Goal: Information Seeking & Learning: Learn about a topic

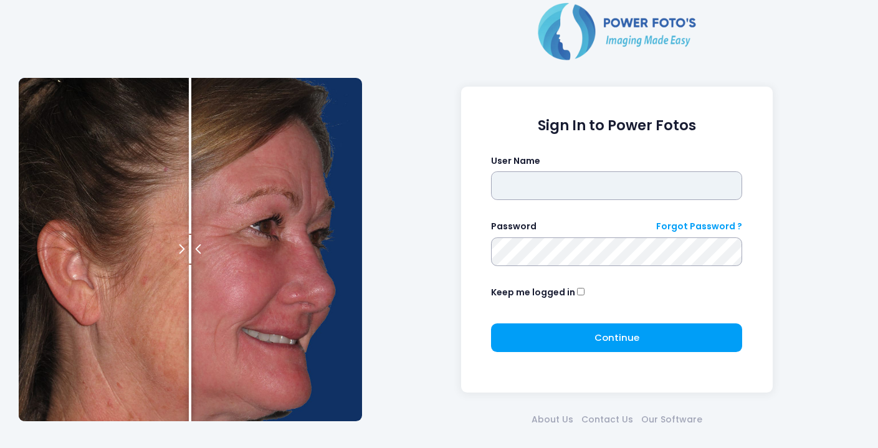
type input "********"
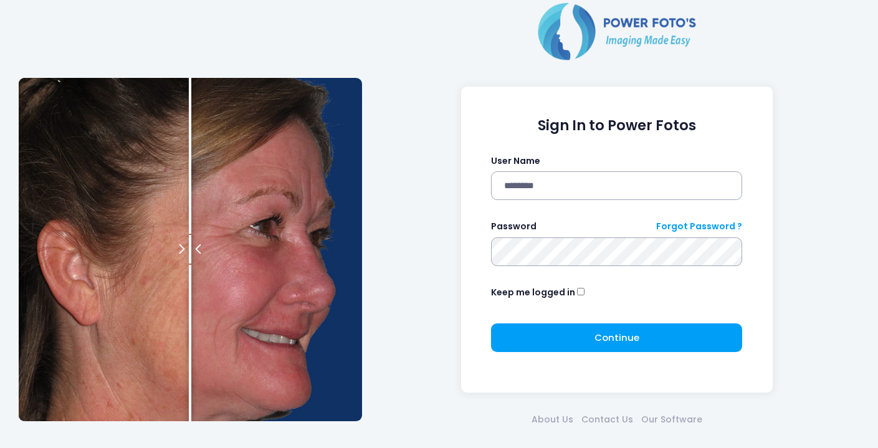
click button "submit" at bounding box center [0, 0] width 0 height 0
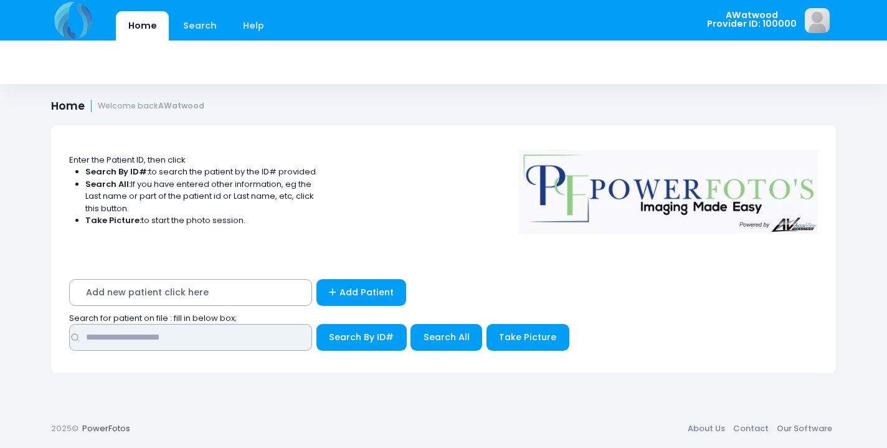
click at [125, 339] on input "text" at bounding box center [190, 337] width 243 height 27
type input "*****"
click at [361, 334] on button "Search By ID#" at bounding box center [361, 337] width 90 height 27
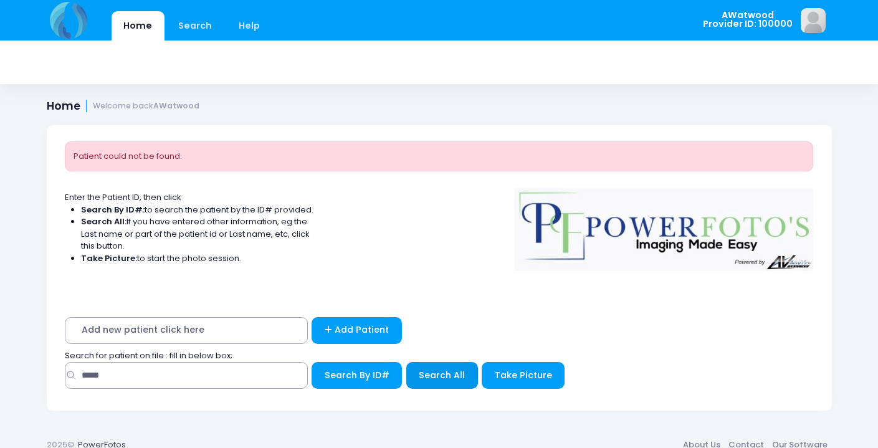
click at [434, 369] on span "Search All" at bounding box center [442, 375] width 46 height 12
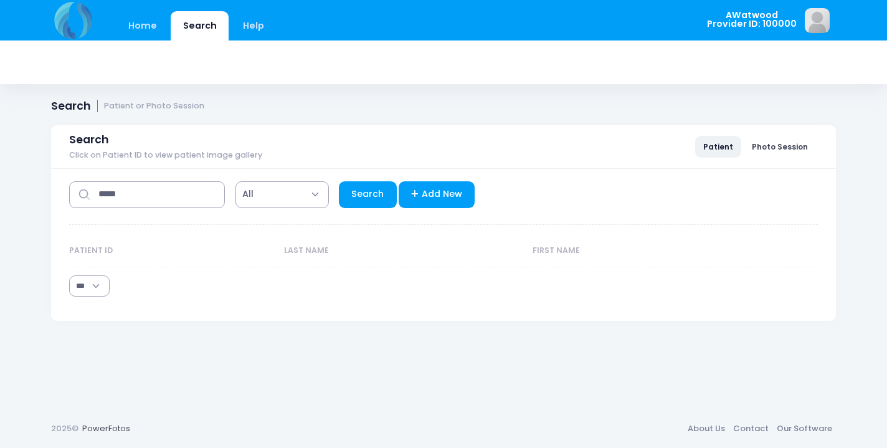
select select "***"
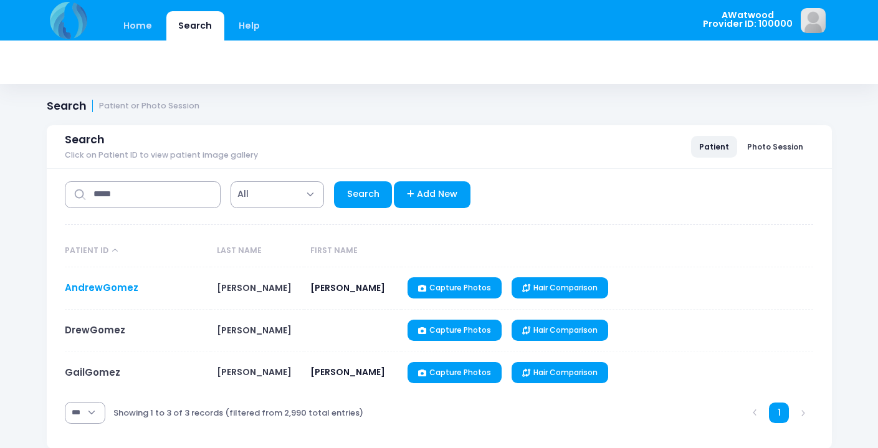
click at [127, 287] on link "AndrewGomez" at bounding box center [101, 287] width 73 height 13
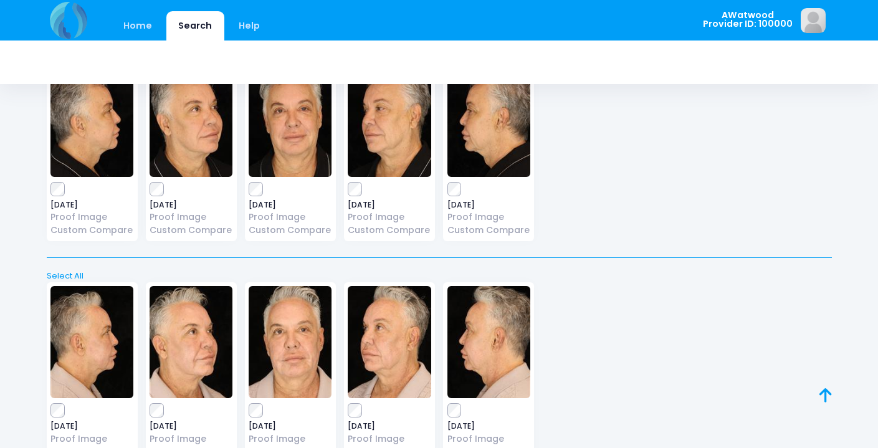
scroll to position [1411, 0]
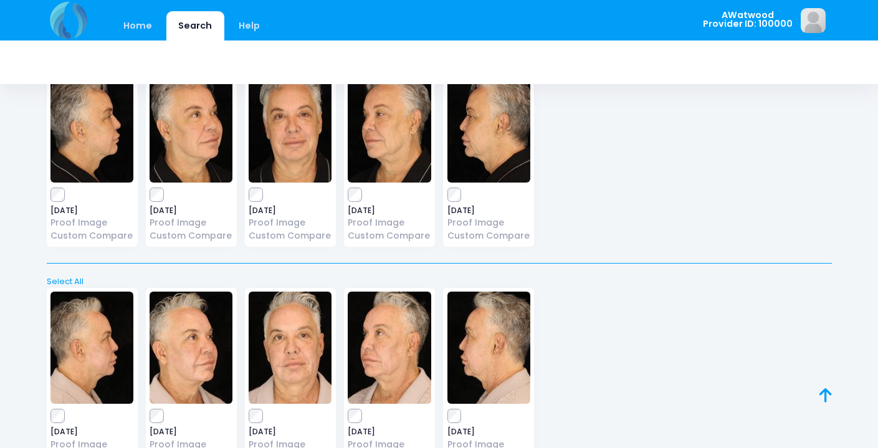
click at [373, 130] on img at bounding box center [389, 126] width 83 height 112
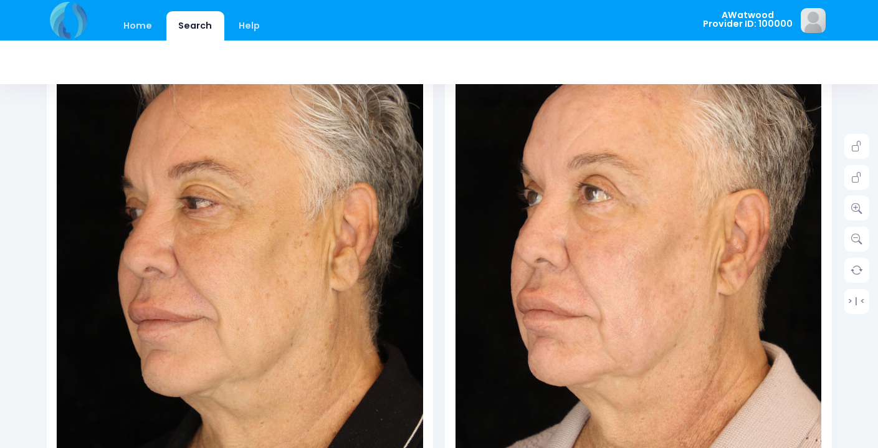
scroll to position [213, 0]
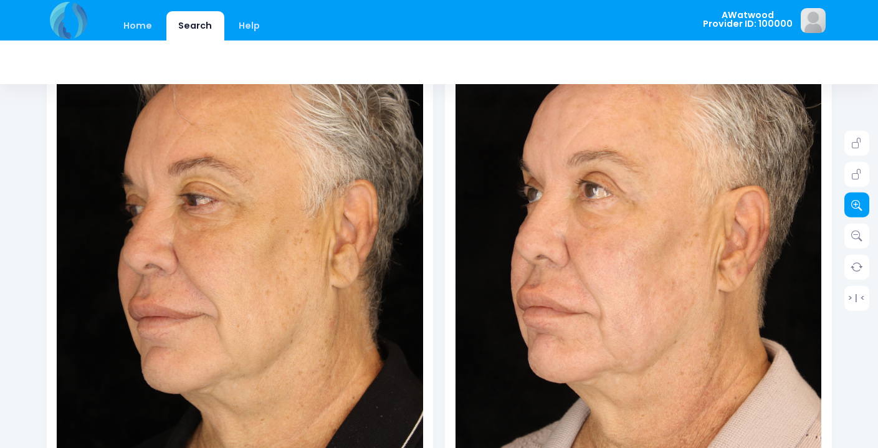
click at [858, 202] on icon at bounding box center [856, 204] width 11 height 11
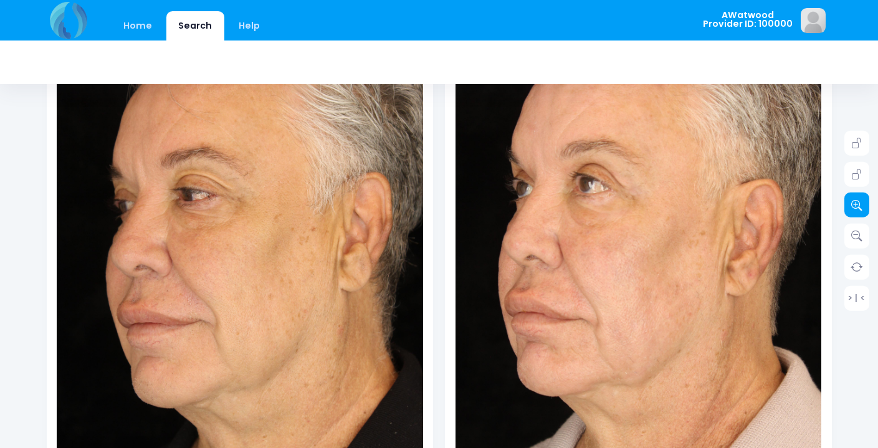
click at [858, 202] on icon at bounding box center [856, 204] width 11 height 11
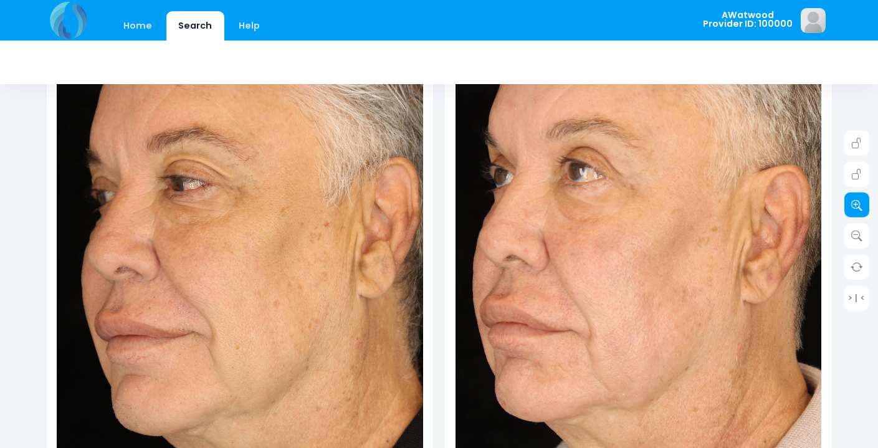
click at [858, 202] on icon at bounding box center [856, 204] width 11 height 11
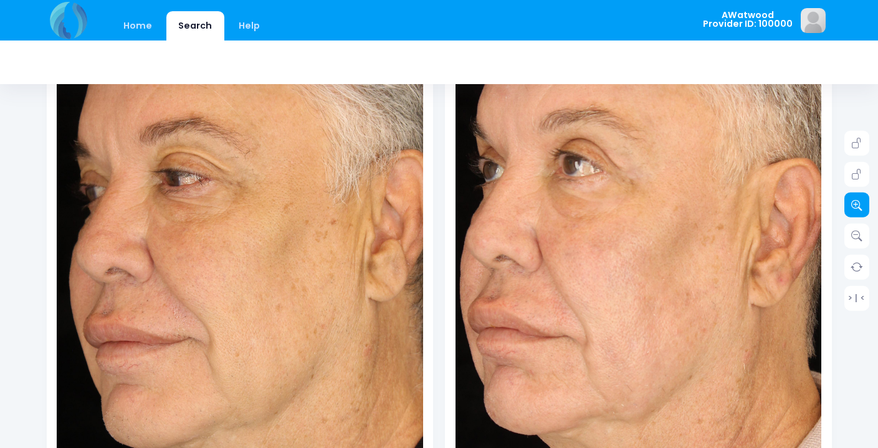
click at [858, 202] on icon at bounding box center [856, 204] width 11 height 11
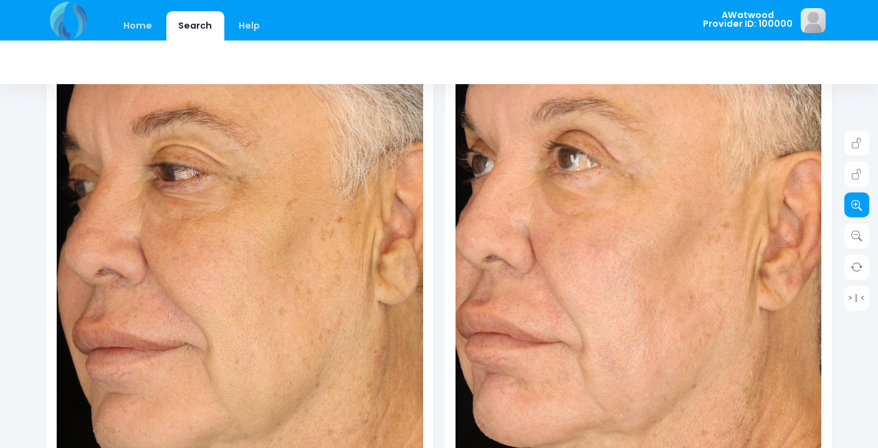
click at [858, 202] on icon at bounding box center [856, 204] width 11 height 11
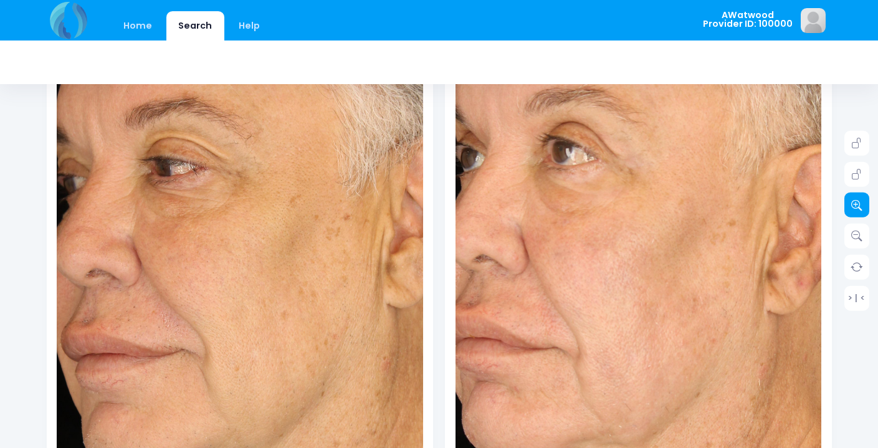
click at [858, 202] on icon at bounding box center [856, 204] width 11 height 11
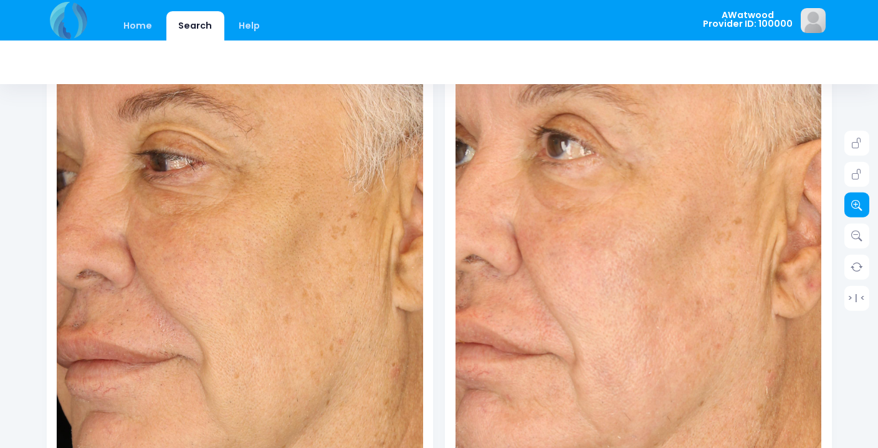
click at [858, 202] on icon at bounding box center [856, 204] width 11 height 11
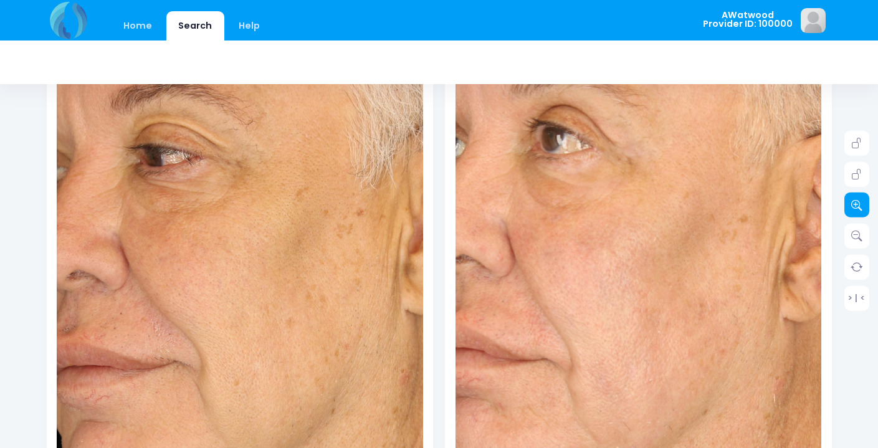
click at [858, 202] on icon at bounding box center [856, 204] width 11 height 11
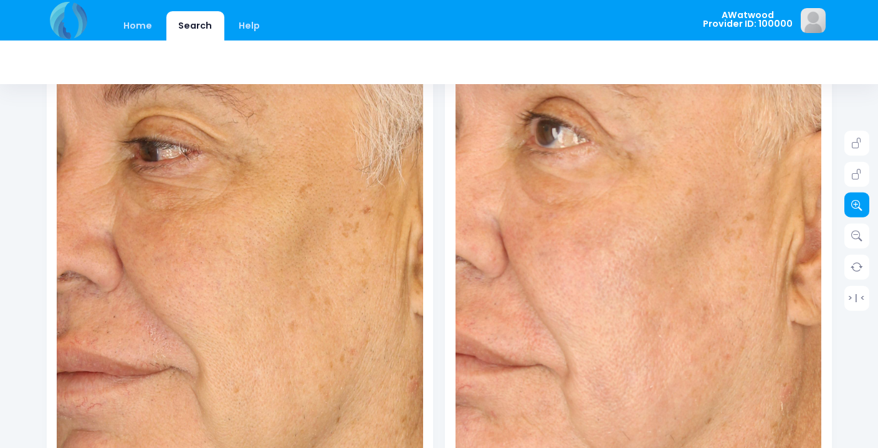
click at [858, 202] on icon at bounding box center [856, 204] width 11 height 11
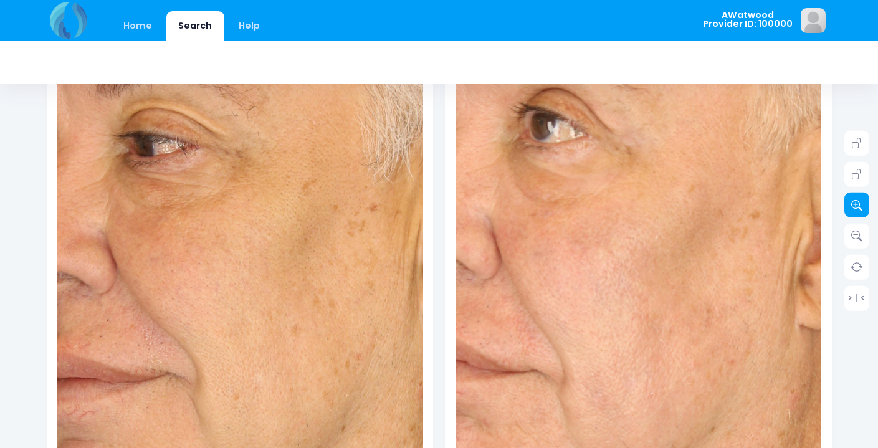
click at [858, 202] on icon at bounding box center [856, 204] width 11 height 11
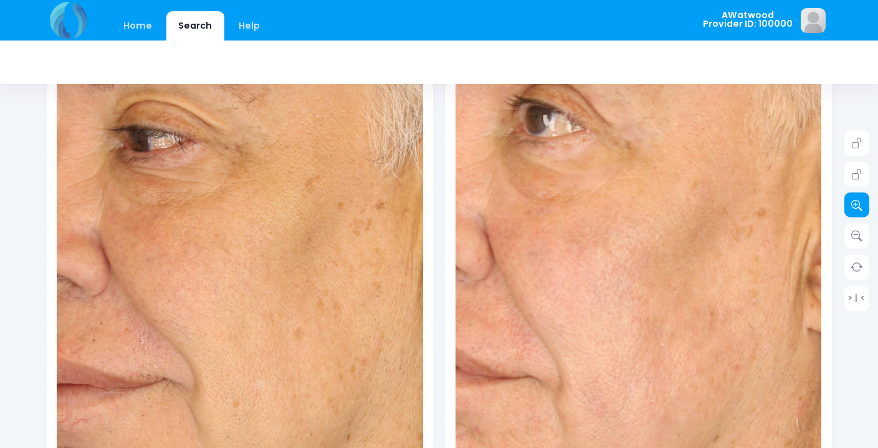
click at [858, 202] on icon at bounding box center [856, 204] width 11 height 11
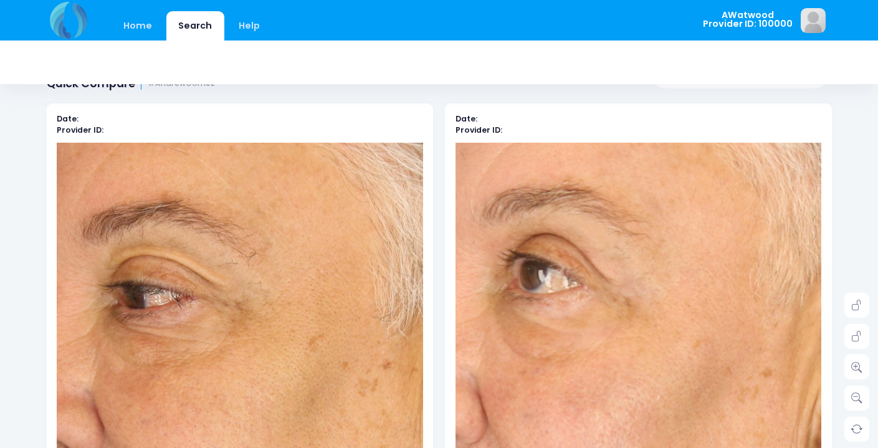
scroll to position [44, 0]
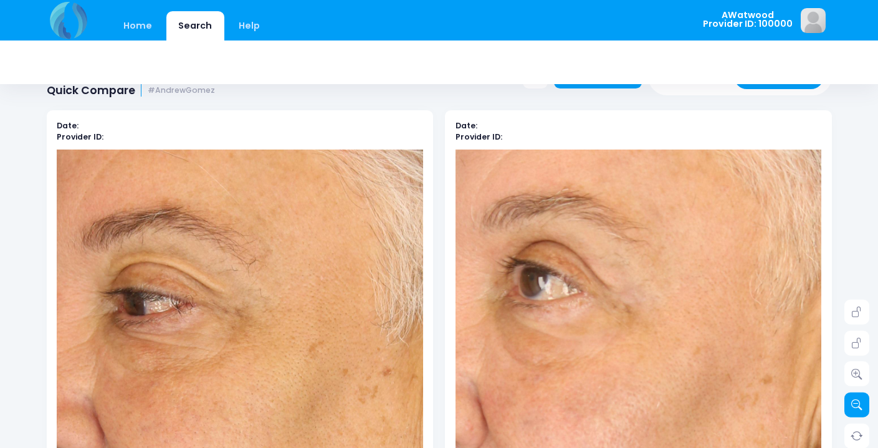
click at [854, 400] on icon at bounding box center [856, 404] width 11 height 11
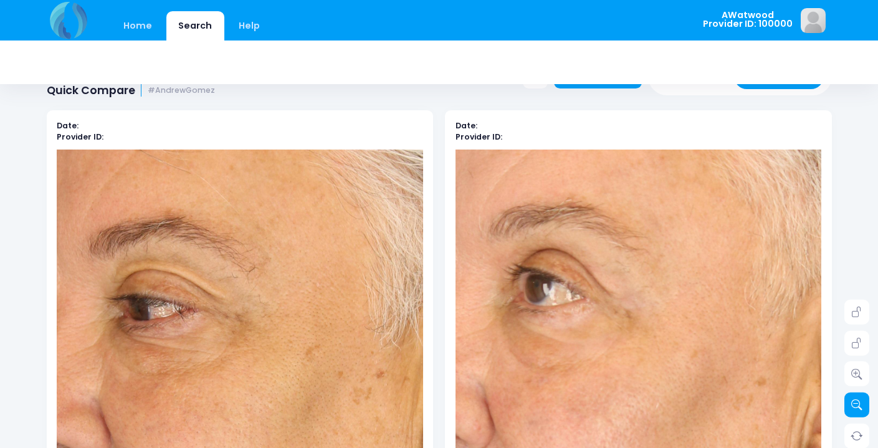
click at [854, 400] on icon at bounding box center [856, 404] width 11 height 11
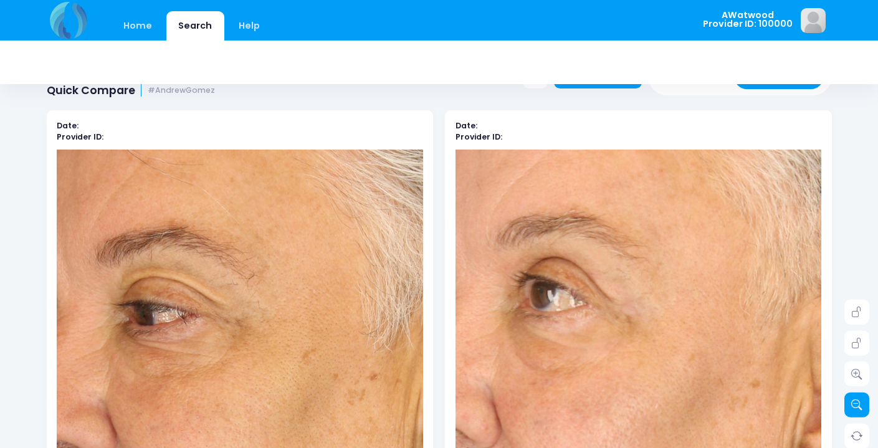
click at [854, 400] on icon at bounding box center [856, 404] width 11 height 11
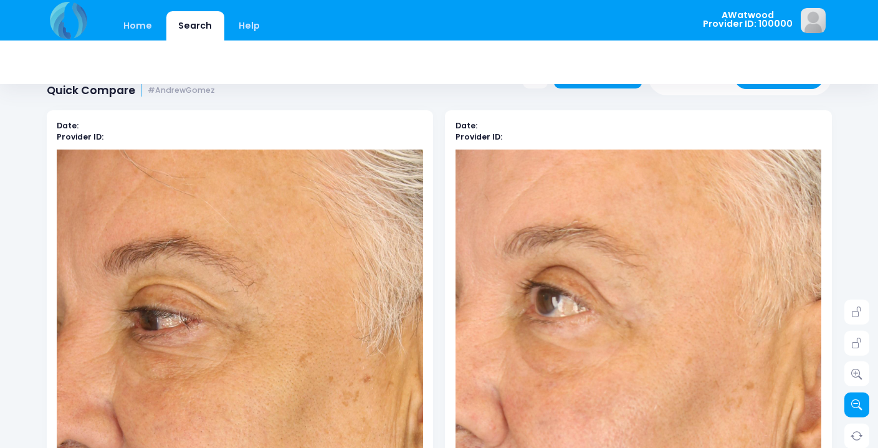
click at [854, 400] on icon at bounding box center [856, 404] width 11 height 11
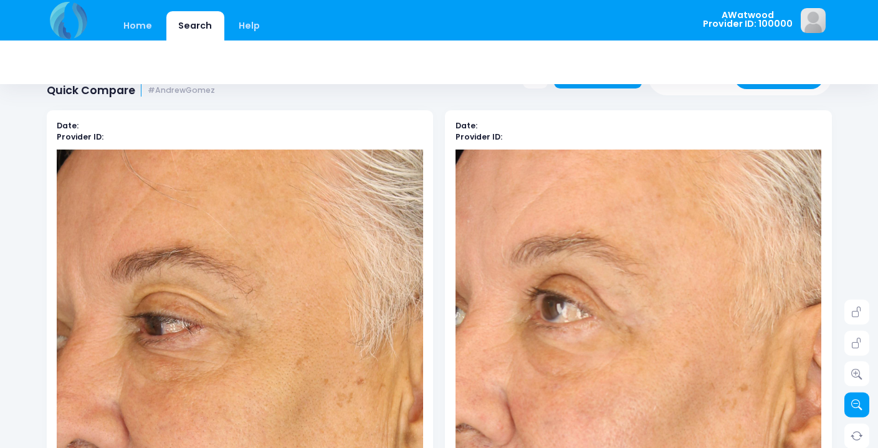
click at [854, 400] on icon at bounding box center [856, 404] width 11 height 11
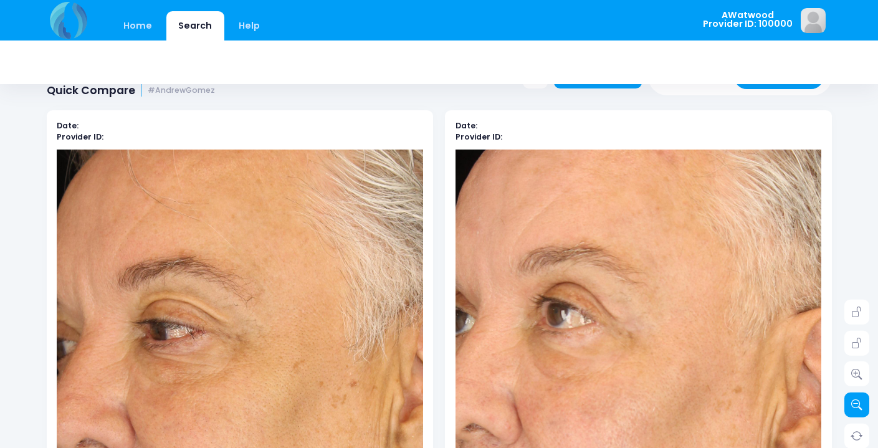
click at [854, 400] on icon at bounding box center [856, 404] width 11 height 11
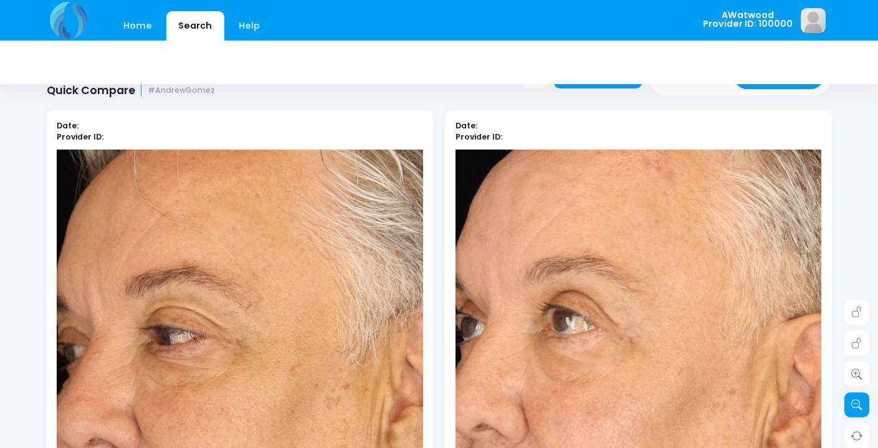
click at [854, 400] on icon at bounding box center [856, 404] width 11 height 11
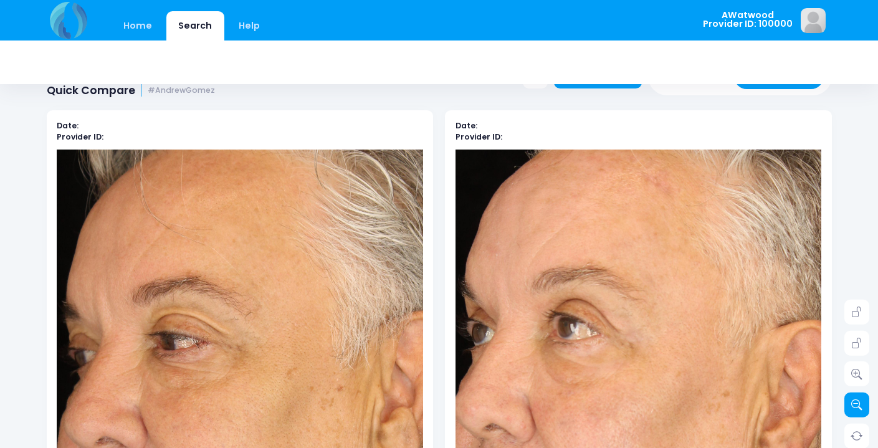
click at [854, 400] on icon at bounding box center [856, 404] width 11 height 11
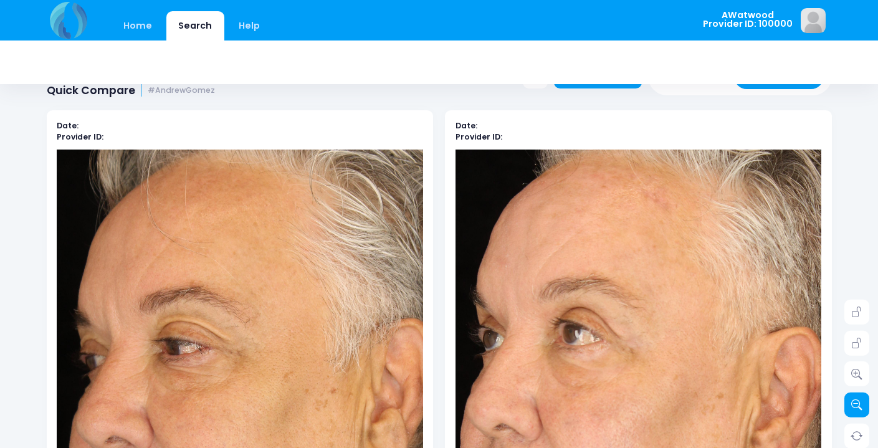
click at [854, 400] on icon at bounding box center [856, 404] width 11 height 11
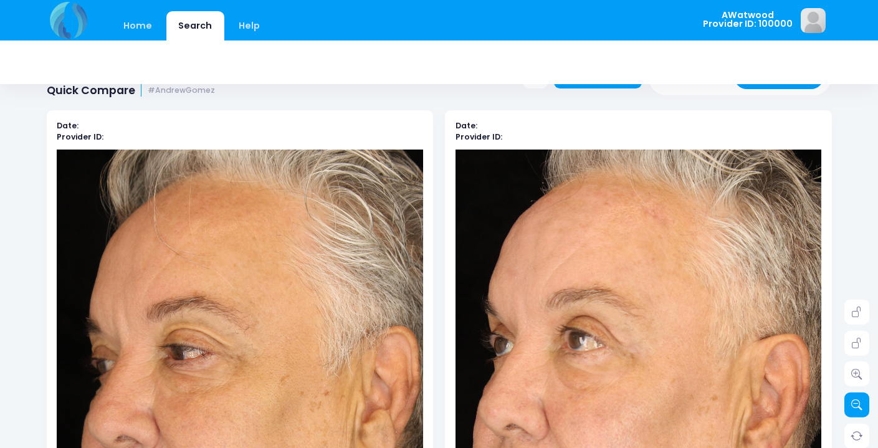
click at [854, 400] on icon at bounding box center [856, 404] width 11 height 11
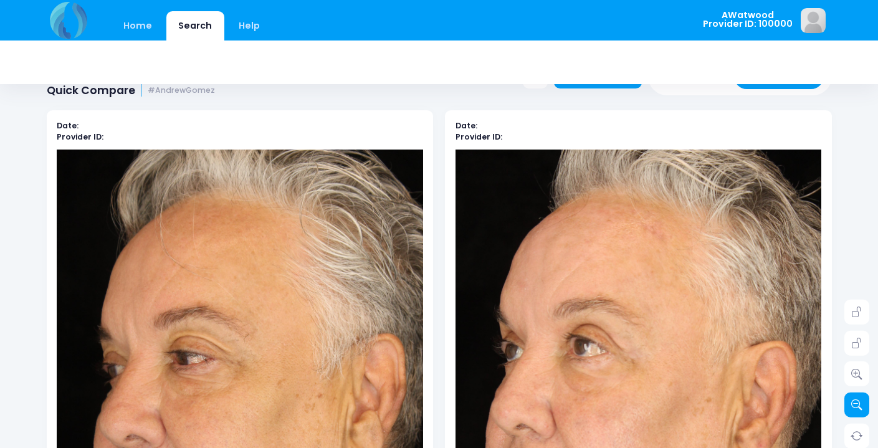
click at [854, 400] on icon at bounding box center [856, 404] width 11 height 11
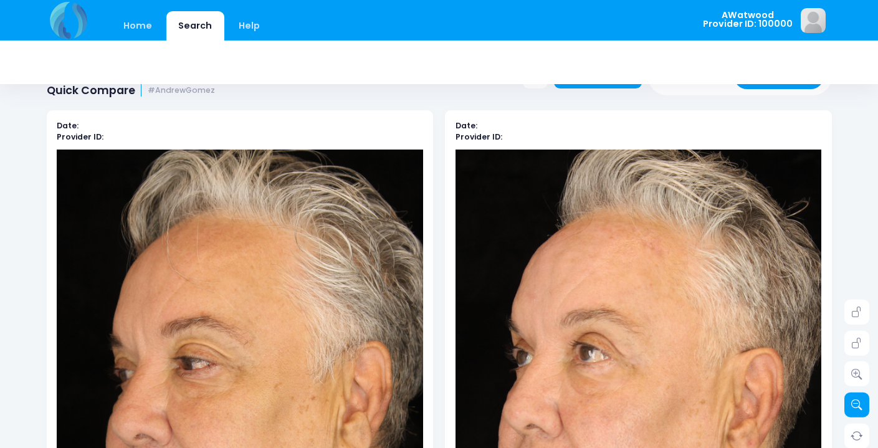
click at [854, 400] on icon at bounding box center [856, 404] width 11 height 11
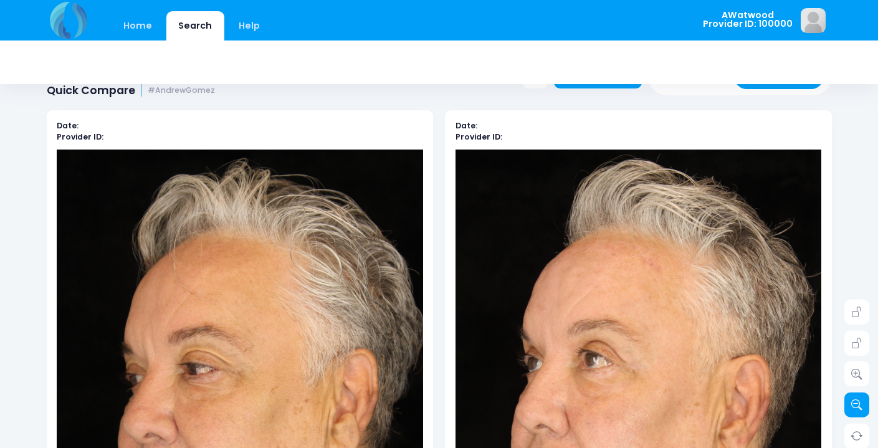
click at [854, 400] on icon at bounding box center [856, 404] width 11 height 11
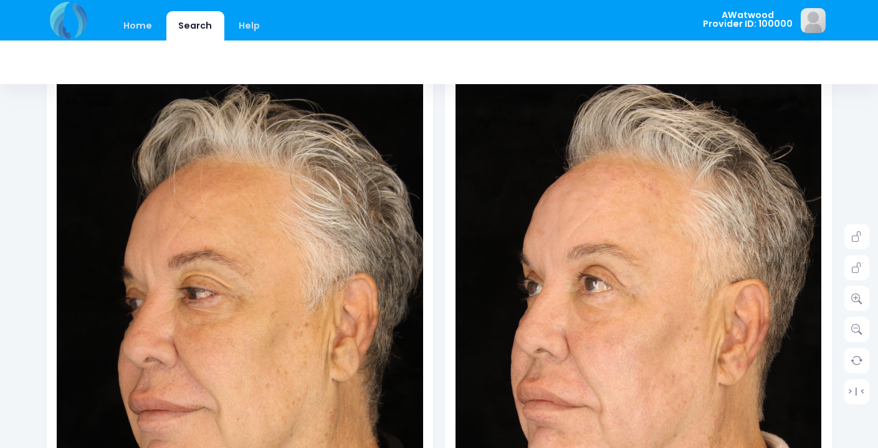
scroll to position [0, 0]
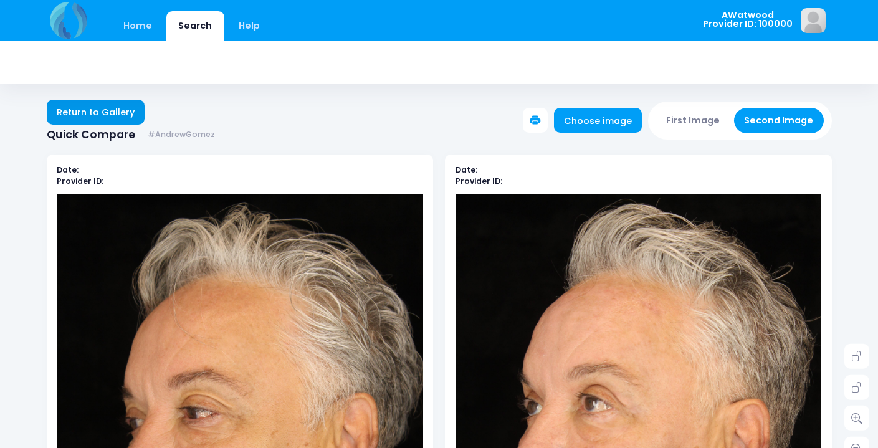
click at [99, 108] on link "Return to Gallery" at bounding box center [96, 112] width 98 height 25
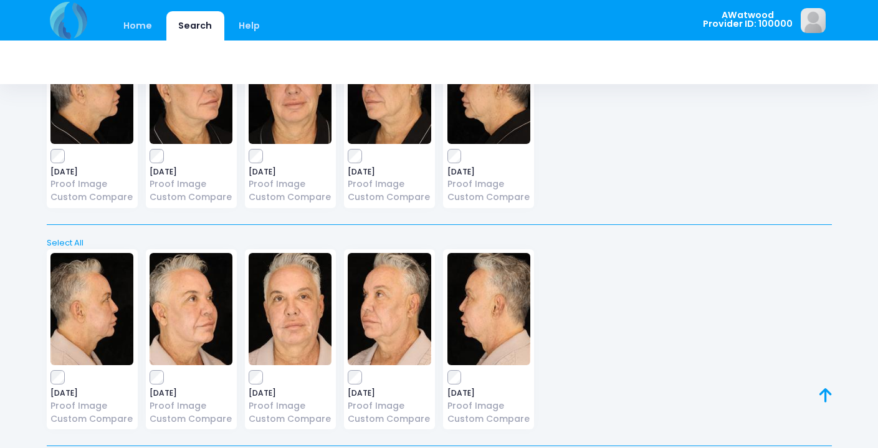
scroll to position [1429, 0]
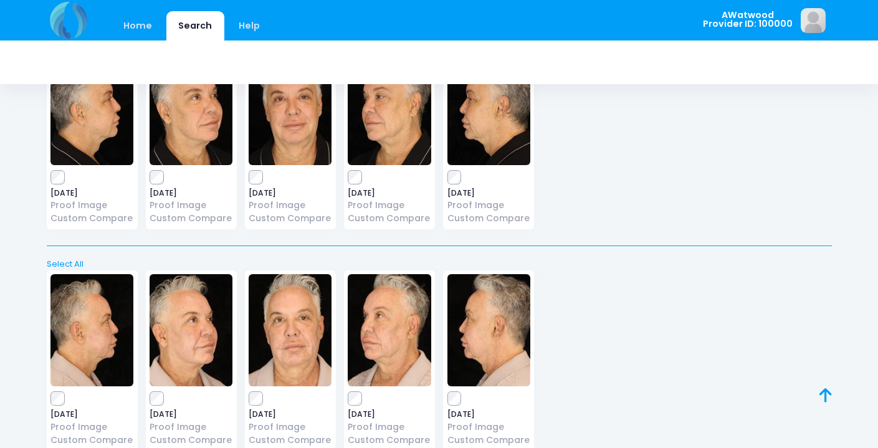
click at [290, 125] on img at bounding box center [290, 109] width 83 height 112
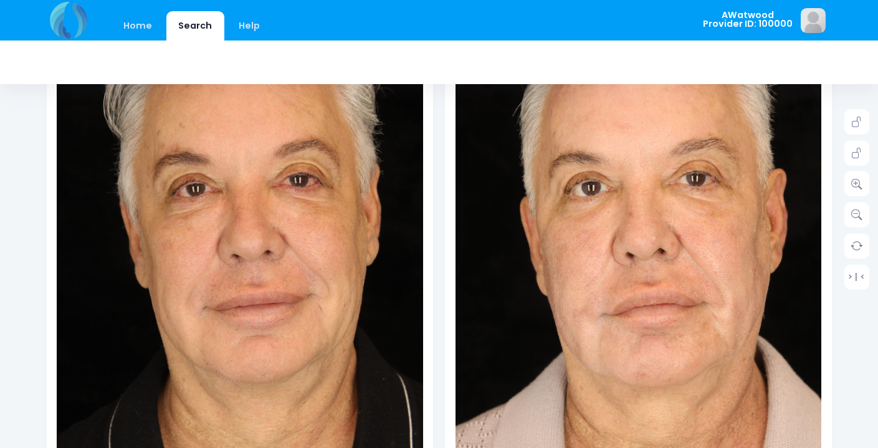
scroll to position [239, 0]
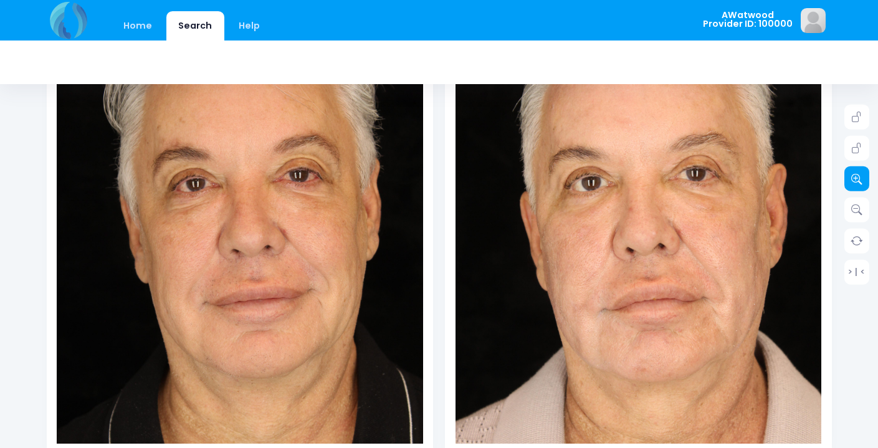
click at [859, 178] on icon at bounding box center [856, 178] width 11 height 11
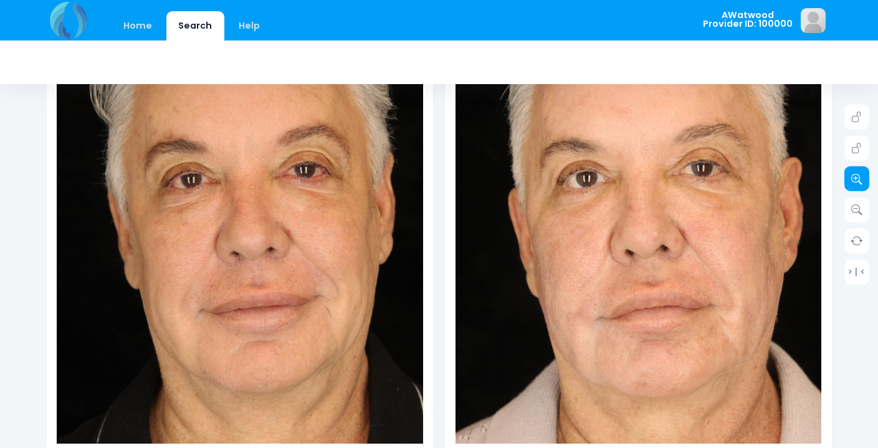
click at [859, 178] on icon at bounding box center [856, 178] width 11 height 11
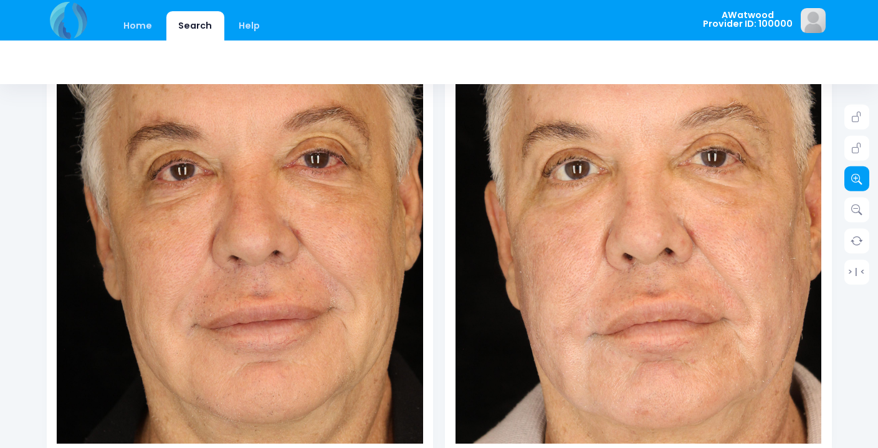
click at [859, 178] on icon at bounding box center [856, 178] width 11 height 11
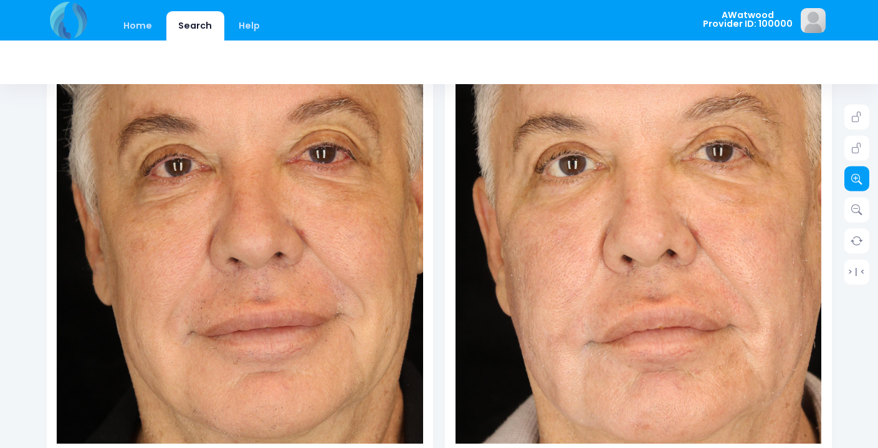
click at [859, 178] on icon at bounding box center [856, 178] width 11 height 11
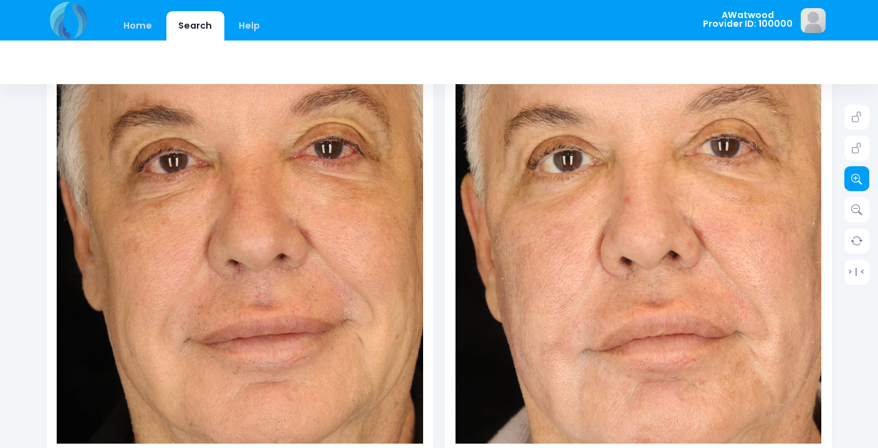
click at [859, 178] on icon at bounding box center [856, 178] width 11 height 11
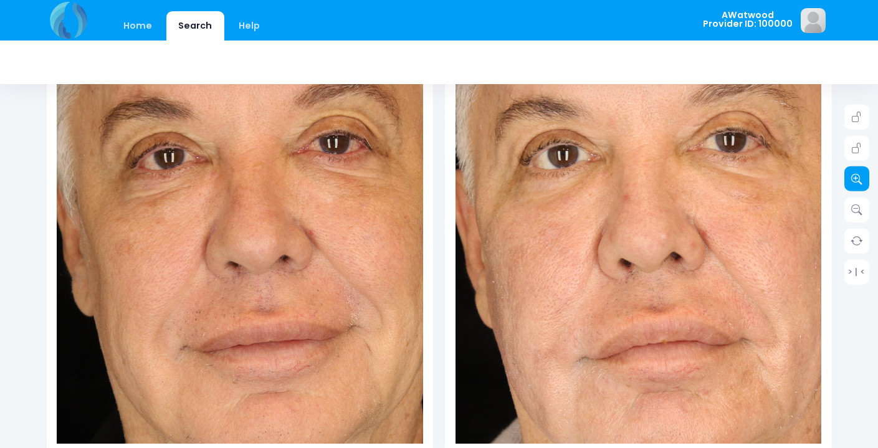
click at [859, 178] on icon at bounding box center [856, 178] width 11 height 11
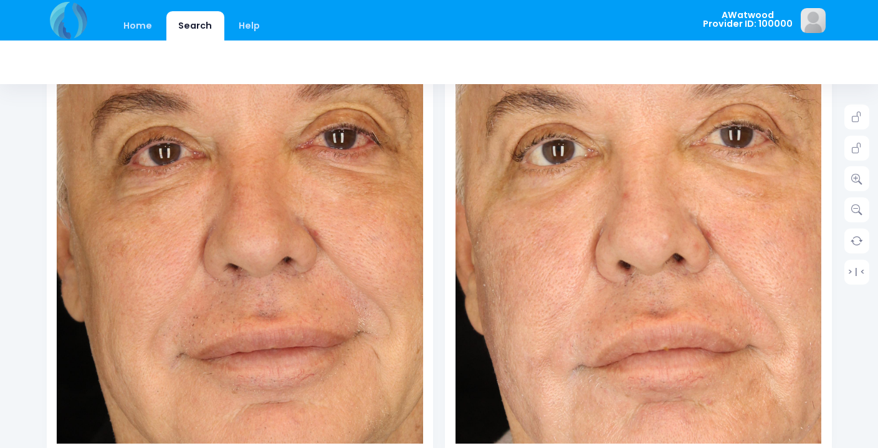
scroll to position [0, 0]
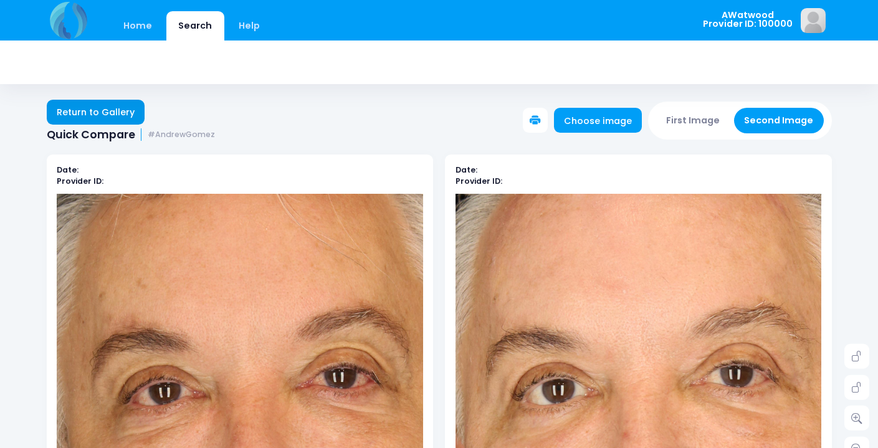
click at [115, 113] on link "Return to Gallery" at bounding box center [96, 112] width 98 height 25
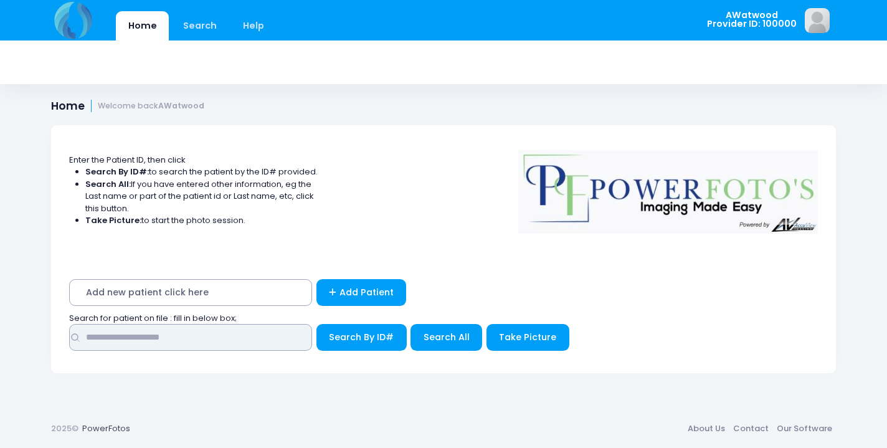
click at [95, 339] on input "text" at bounding box center [190, 337] width 243 height 27
type input "********"
click at [361, 334] on button "Search By ID#" at bounding box center [361, 337] width 90 height 27
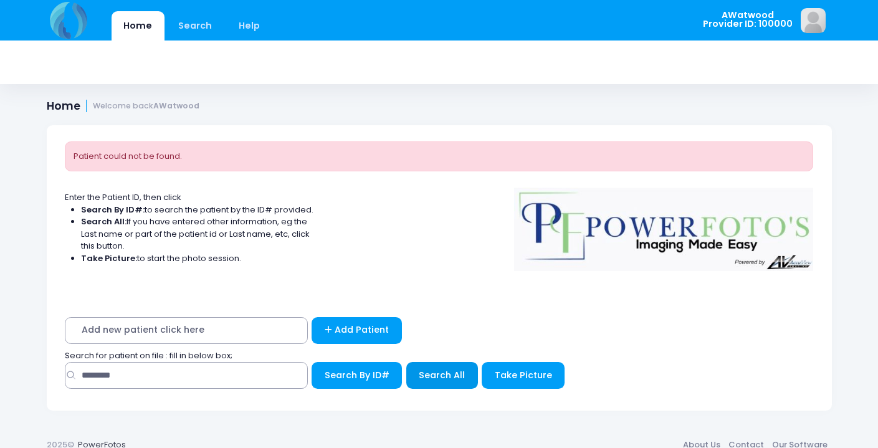
click at [442, 374] on span "Search All" at bounding box center [442, 375] width 46 height 12
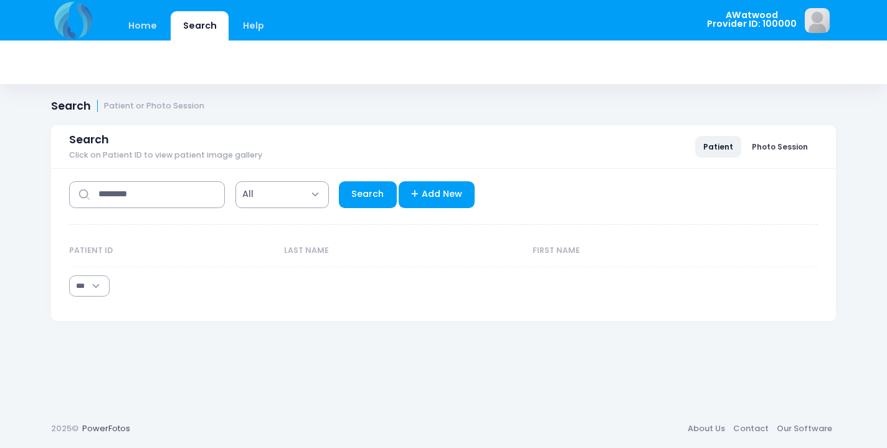
select select "***"
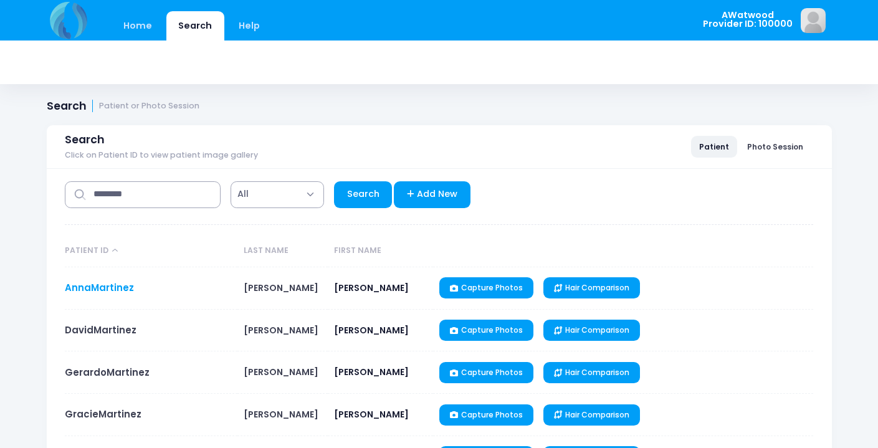
click at [114, 287] on link "AnnaMartinez" at bounding box center [99, 287] width 69 height 13
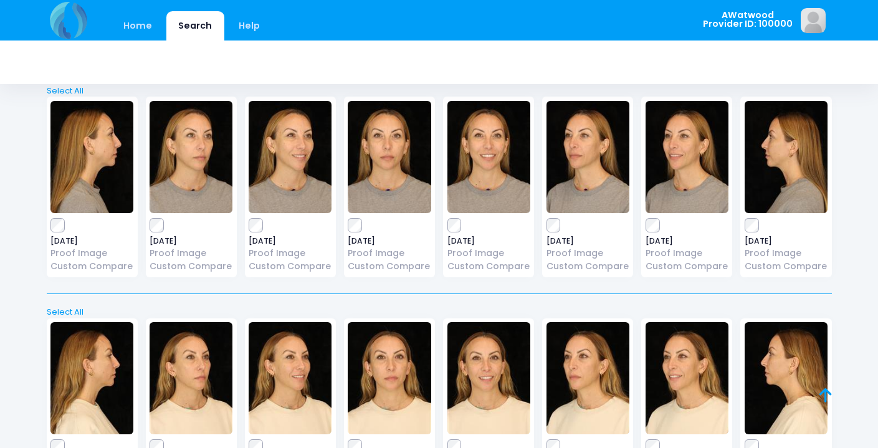
scroll to position [497, 0]
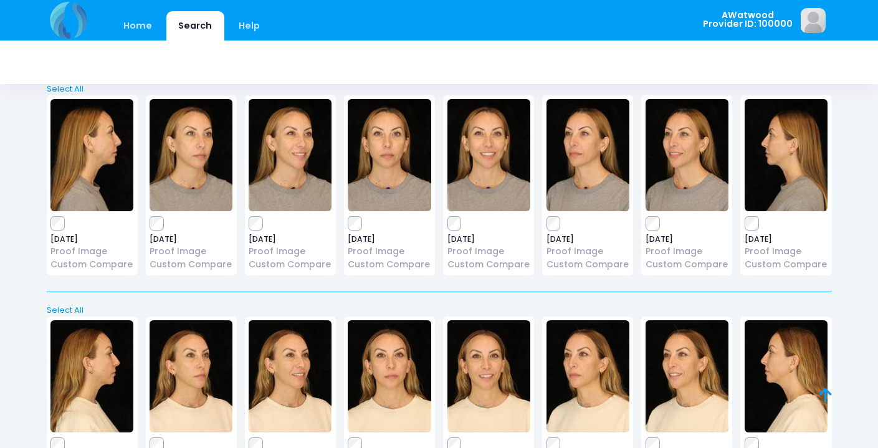
click at [587, 154] on img at bounding box center [587, 155] width 83 height 112
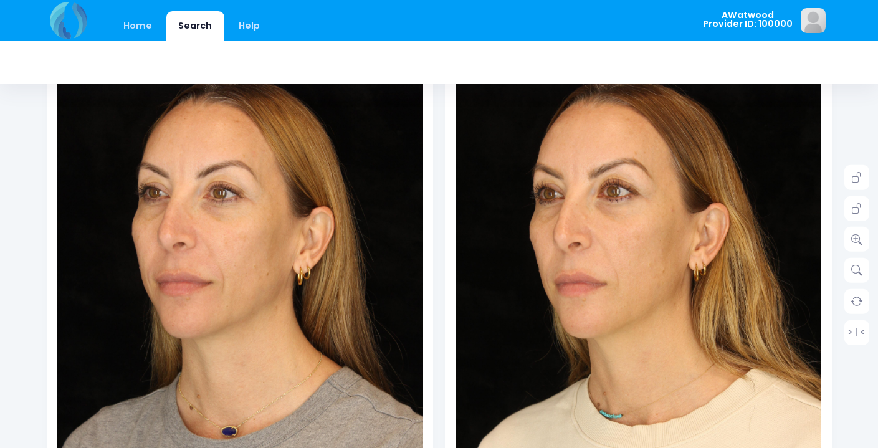
scroll to position [180, 0]
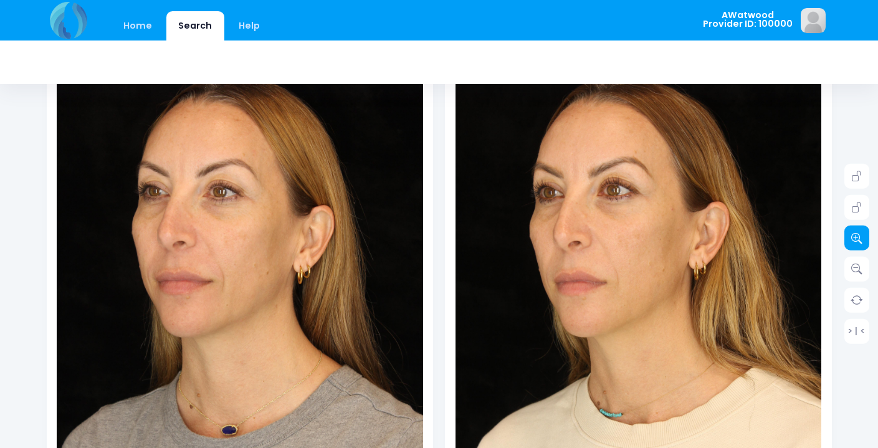
click at [859, 242] on icon at bounding box center [856, 237] width 11 height 11
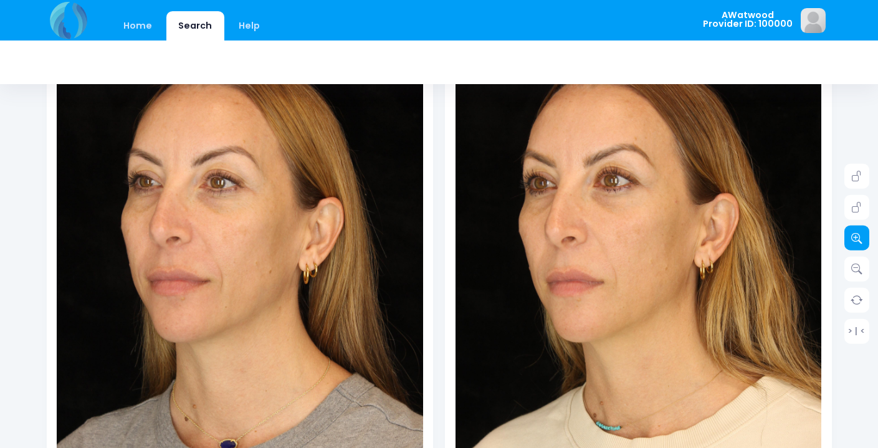
click at [859, 242] on icon at bounding box center [856, 237] width 11 height 11
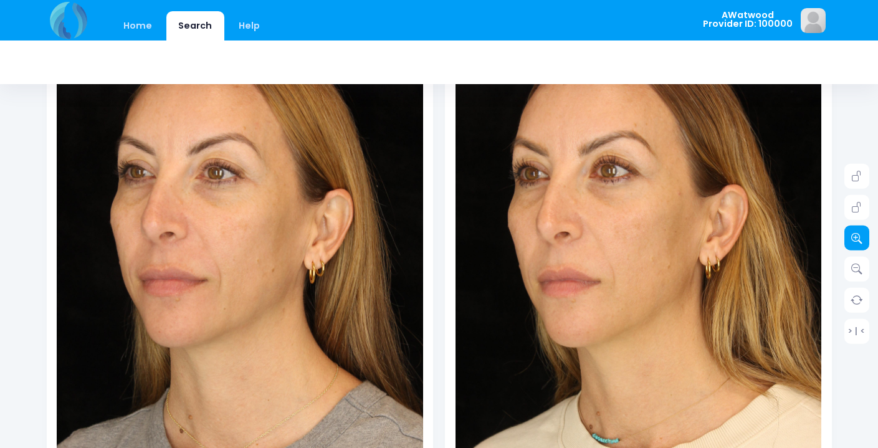
click at [859, 242] on icon at bounding box center [856, 237] width 11 height 11
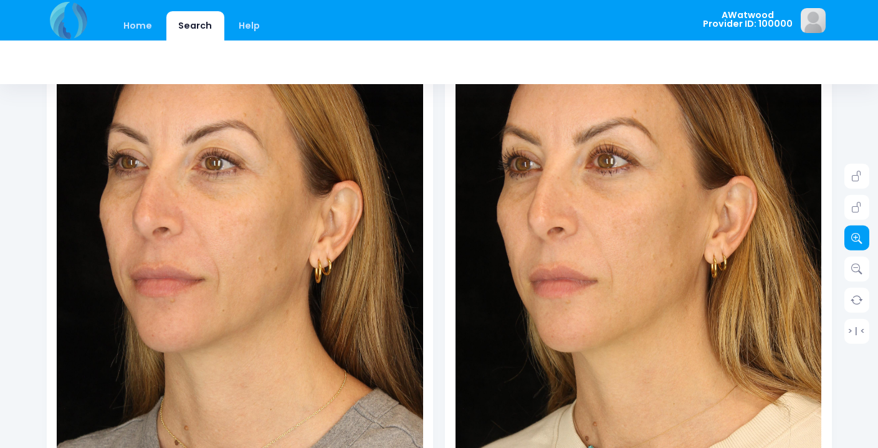
click at [859, 242] on icon at bounding box center [856, 237] width 11 height 11
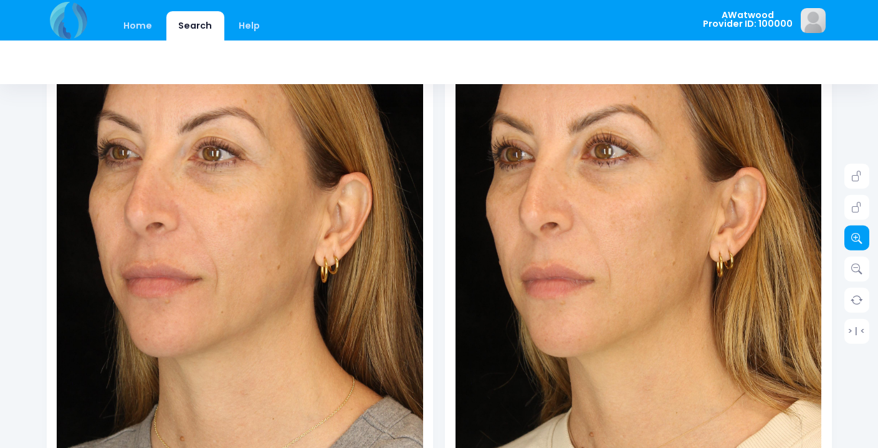
click at [859, 242] on icon at bounding box center [856, 237] width 11 height 11
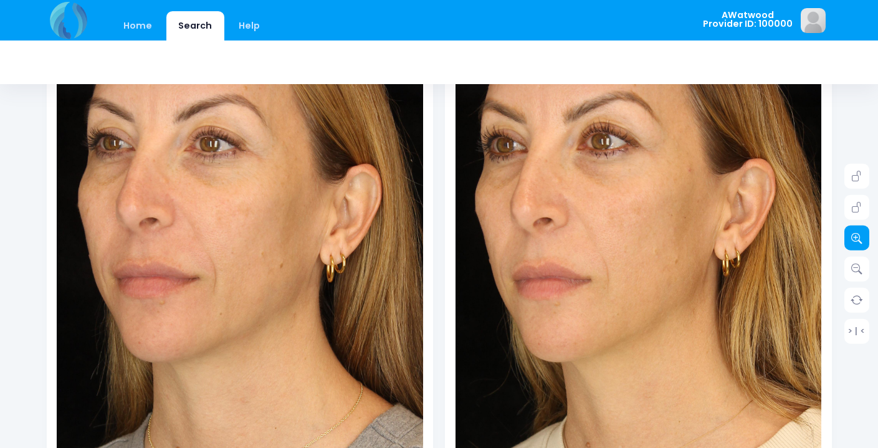
click at [859, 242] on icon at bounding box center [856, 237] width 11 height 11
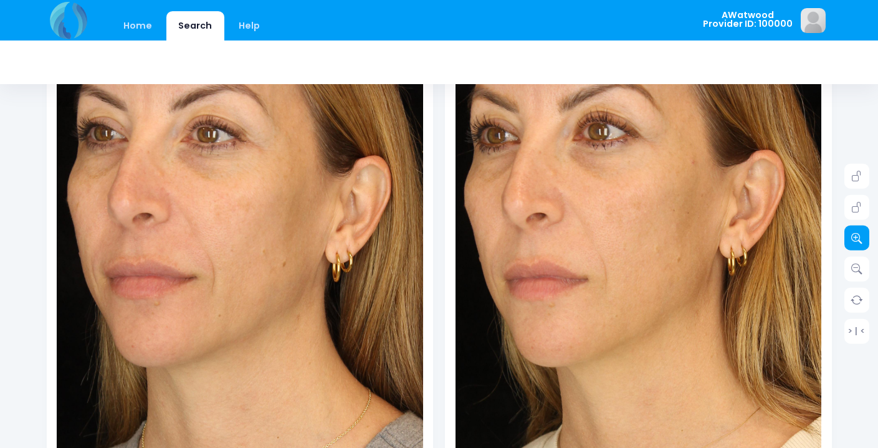
click at [859, 242] on icon at bounding box center [856, 237] width 11 height 11
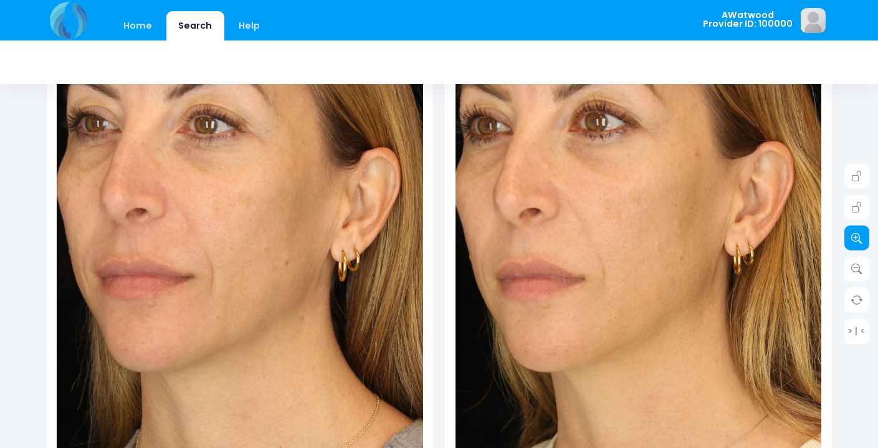
click at [859, 242] on icon at bounding box center [856, 237] width 11 height 11
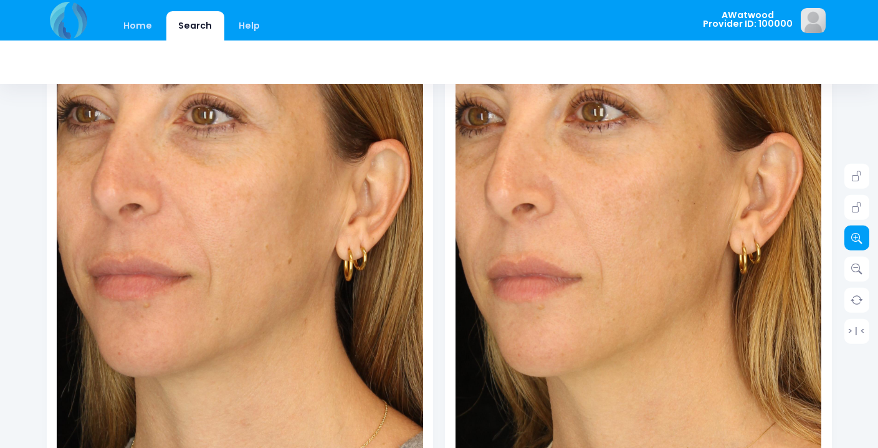
click at [859, 242] on icon at bounding box center [856, 237] width 11 height 11
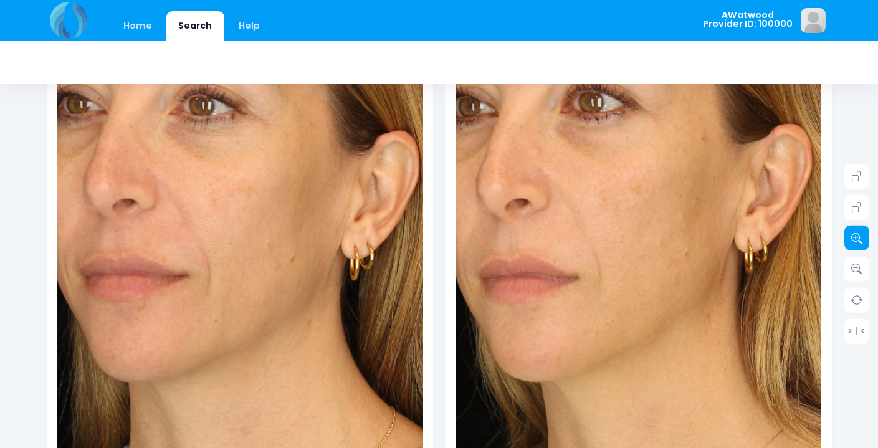
click at [859, 242] on icon at bounding box center [856, 237] width 11 height 11
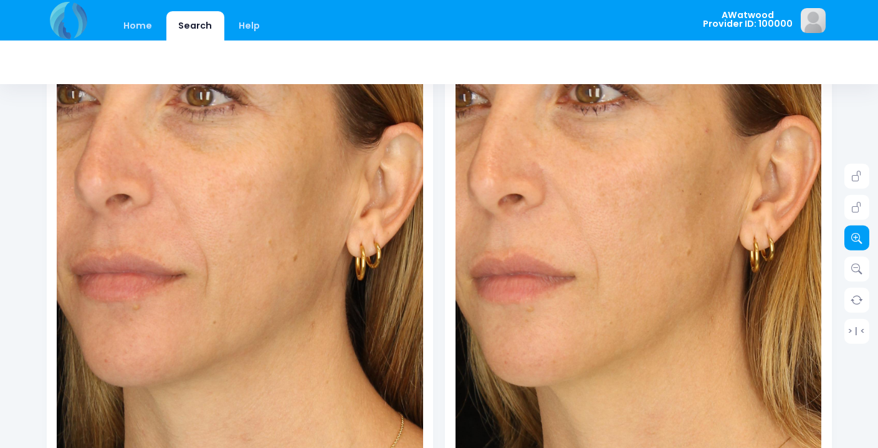
click at [859, 242] on icon at bounding box center [856, 237] width 11 height 11
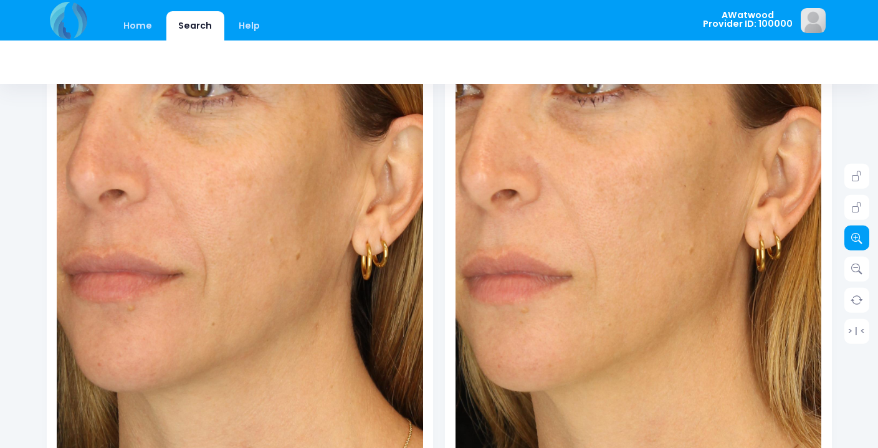
click at [859, 242] on icon at bounding box center [856, 237] width 11 height 11
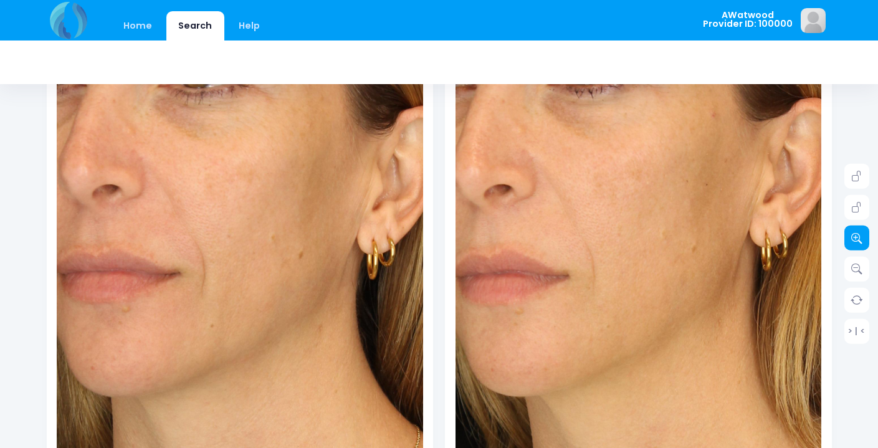
click at [859, 242] on icon at bounding box center [856, 237] width 11 height 11
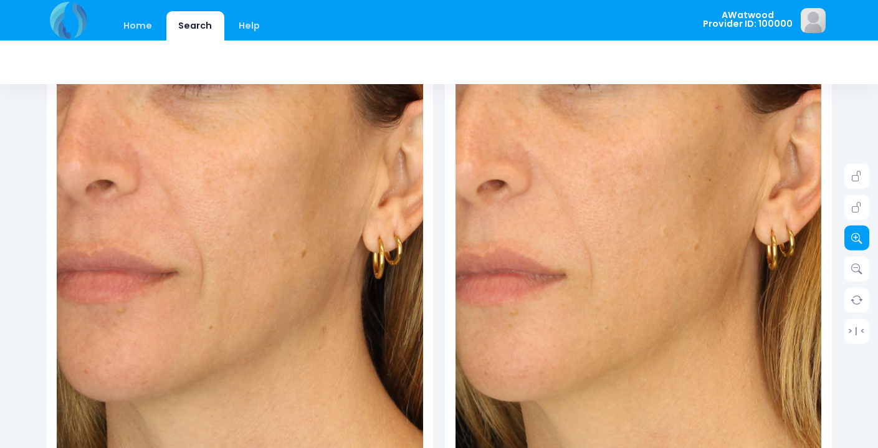
click at [859, 242] on icon at bounding box center [856, 237] width 11 height 11
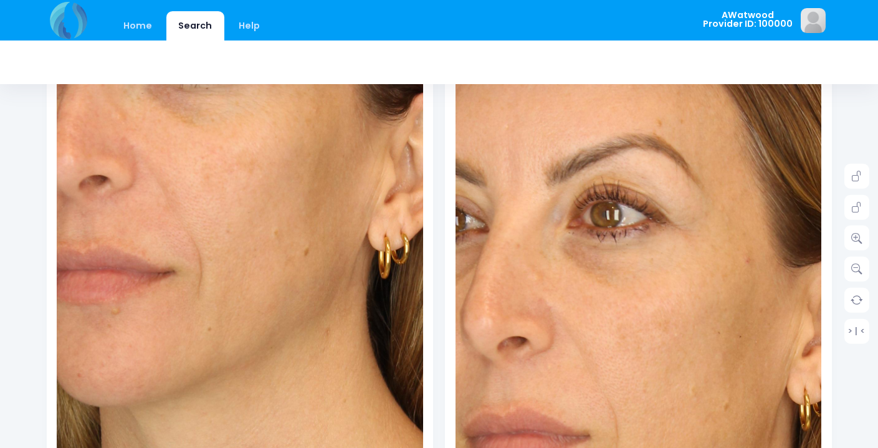
click at [619, 154] on img at bounding box center [665, 449] width 879 height 1318
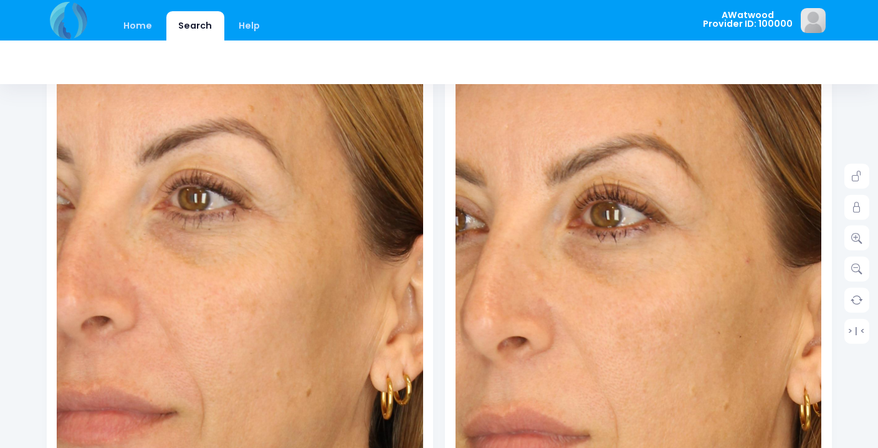
click at [238, 168] on img at bounding box center [242, 429] width 879 height 1318
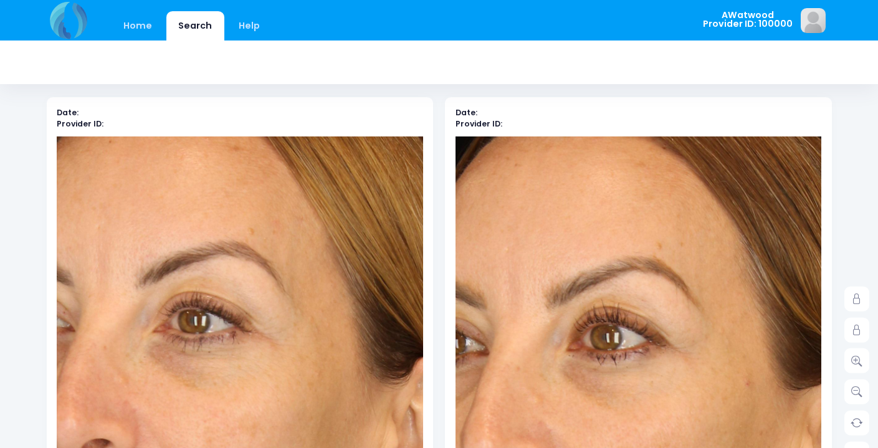
scroll to position [0, 0]
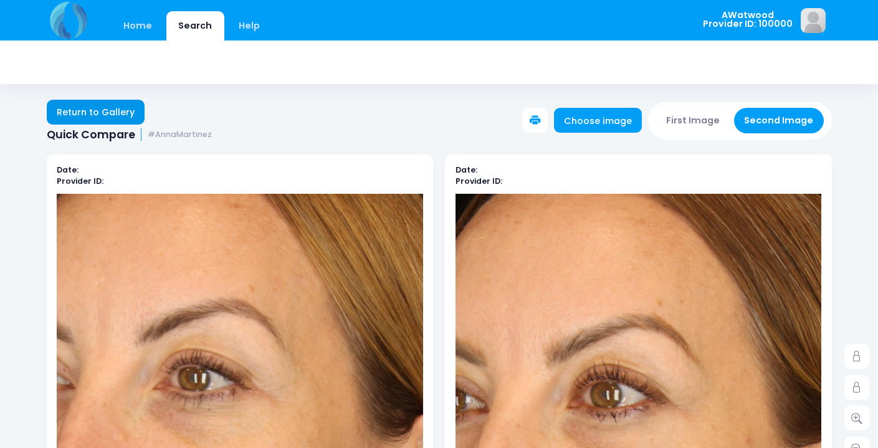
click at [104, 116] on link "Return to Gallery" at bounding box center [96, 112] width 98 height 25
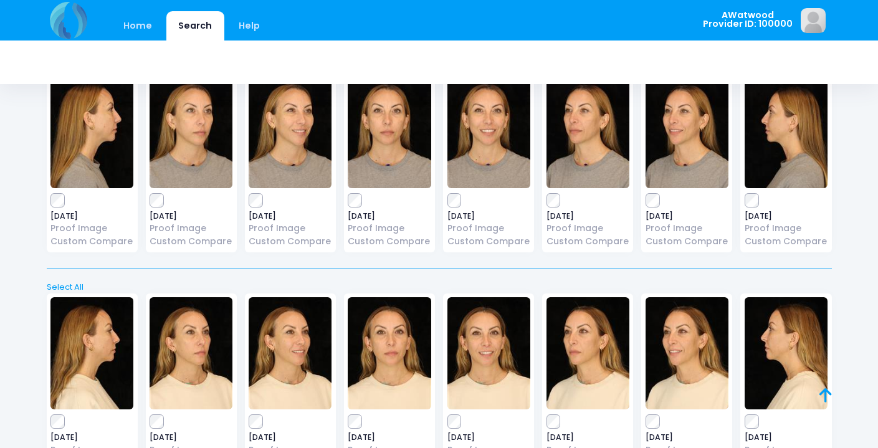
scroll to position [500, 0]
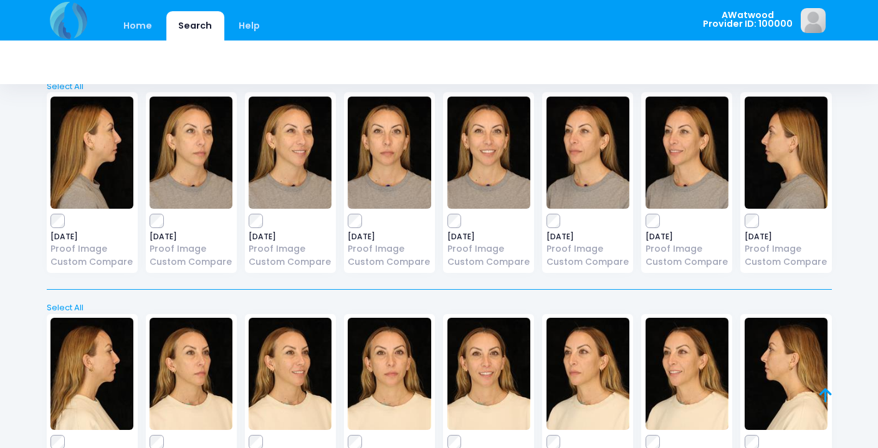
click at [180, 163] on img at bounding box center [190, 153] width 83 height 112
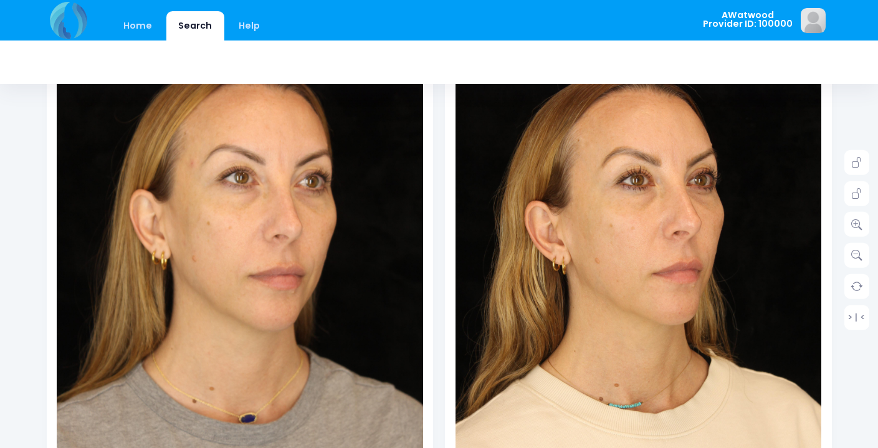
scroll to position [203, 0]
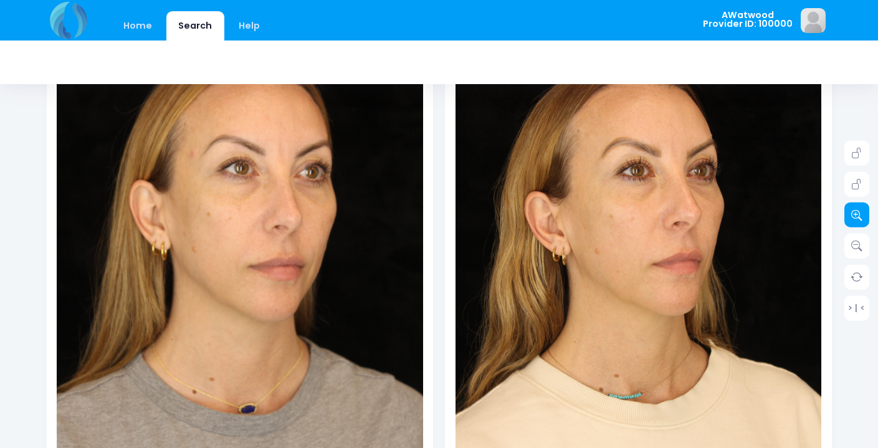
click at [852, 219] on icon at bounding box center [856, 214] width 11 height 11
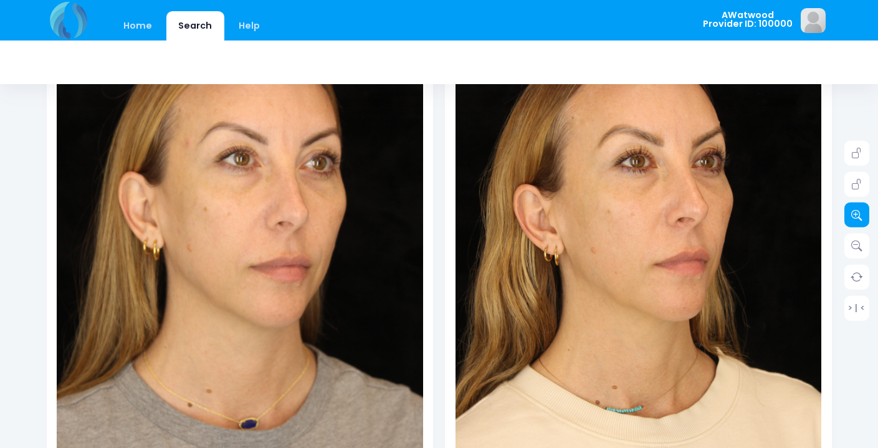
click at [852, 219] on icon at bounding box center [856, 214] width 11 height 11
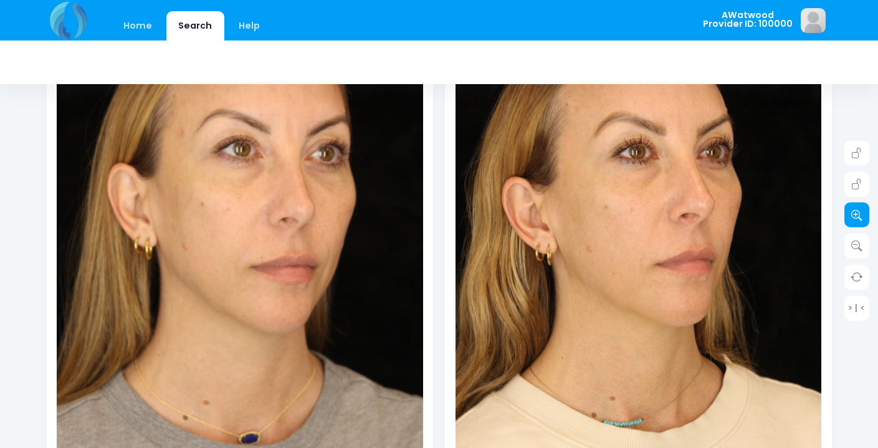
click at [852, 219] on icon at bounding box center [856, 214] width 11 height 11
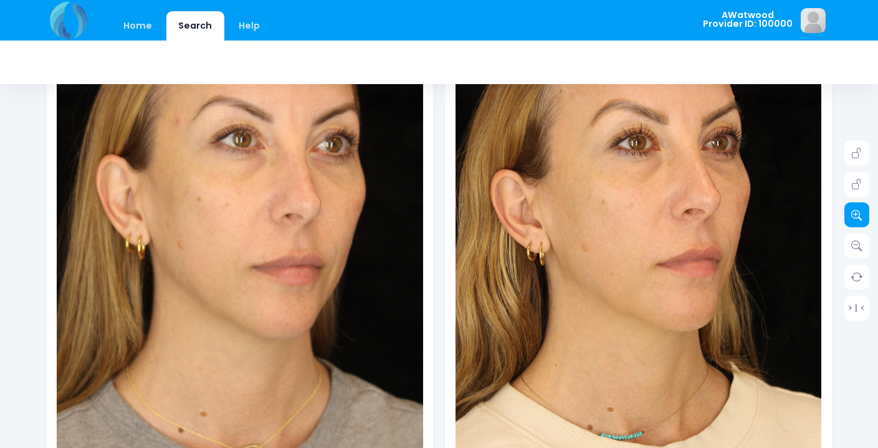
click at [852, 219] on icon at bounding box center [856, 214] width 11 height 11
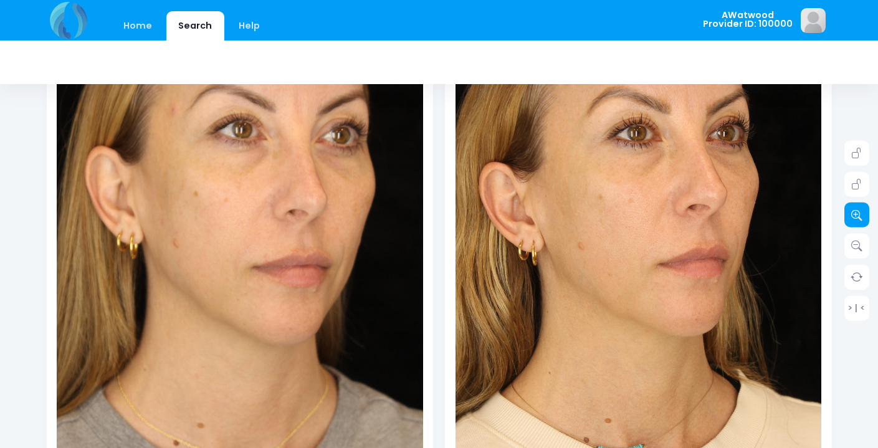
click at [852, 219] on icon at bounding box center [856, 214] width 11 height 11
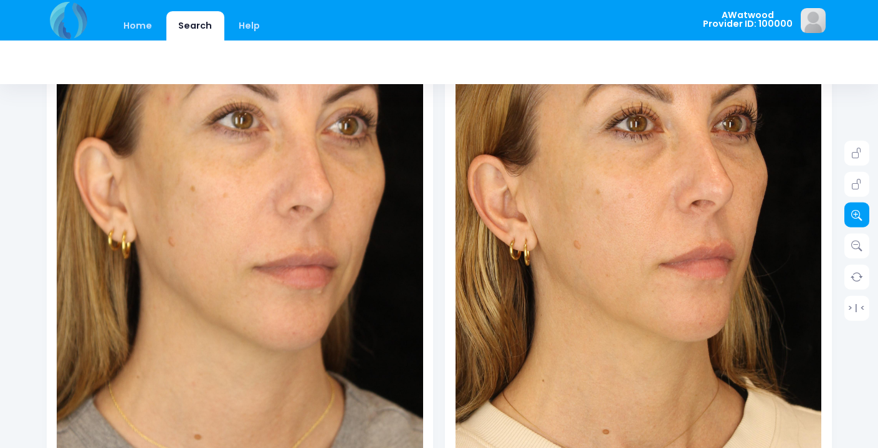
click at [852, 219] on icon at bounding box center [856, 214] width 11 height 11
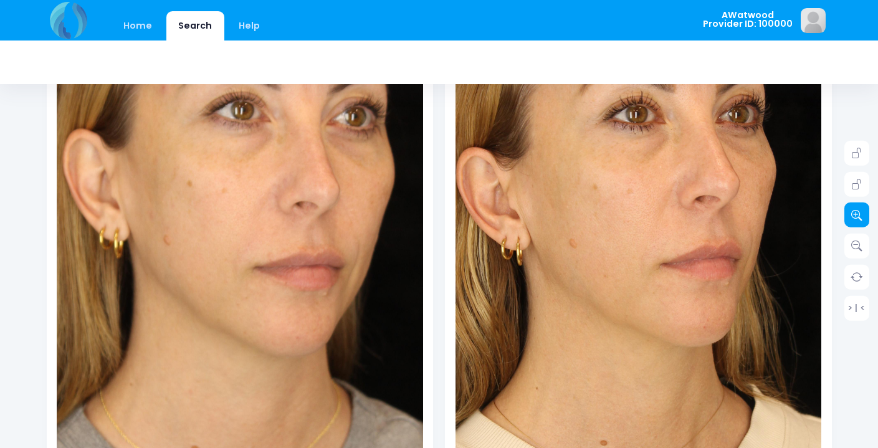
click at [852, 219] on icon at bounding box center [856, 214] width 11 height 11
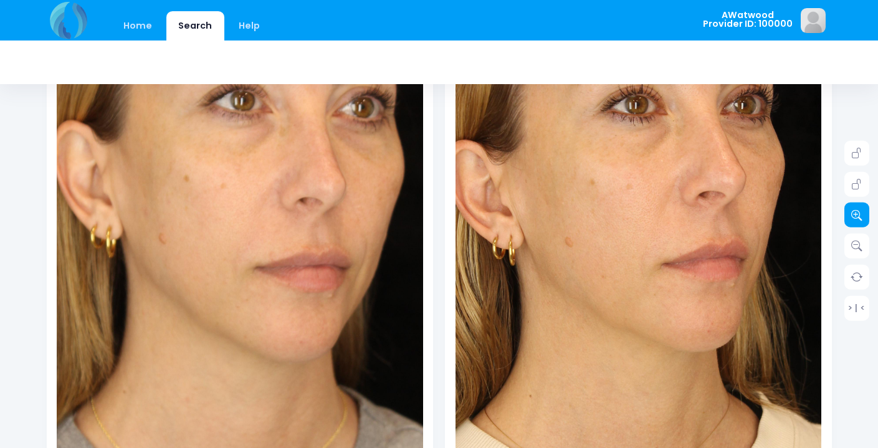
click at [852, 219] on icon at bounding box center [856, 214] width 11 height 11
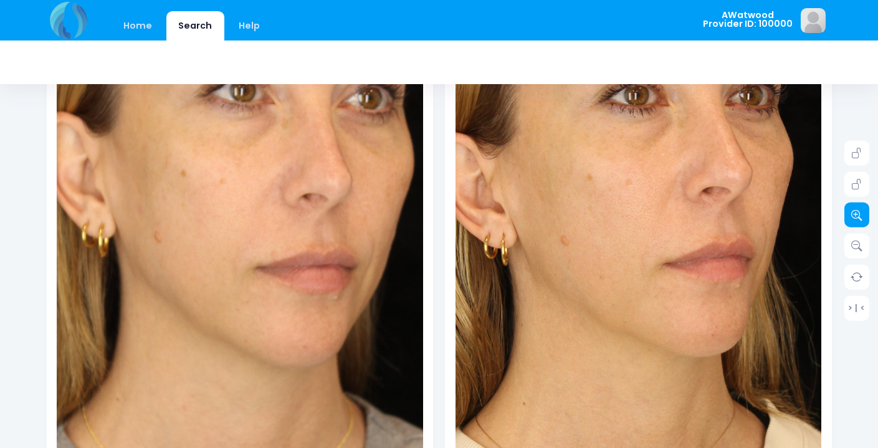
click at [852, 219] on icon at bounding box center [856, 214] width 11 height 11
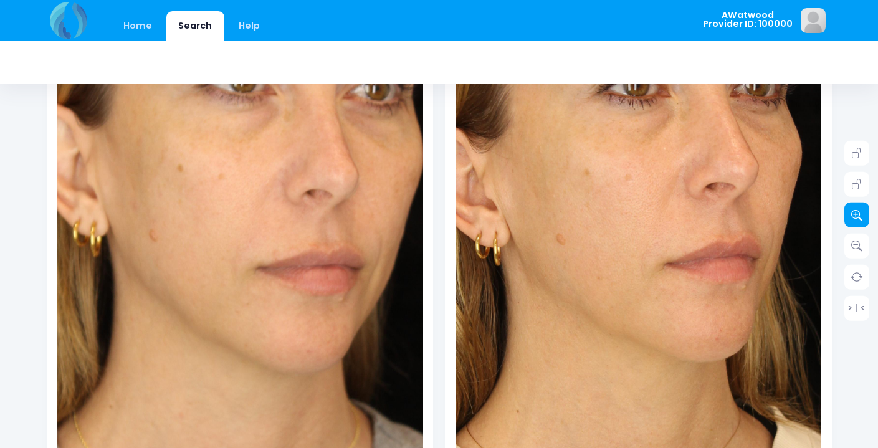
click at [852, 219] on icon at bounding box center [856, 214] width 11 height 11
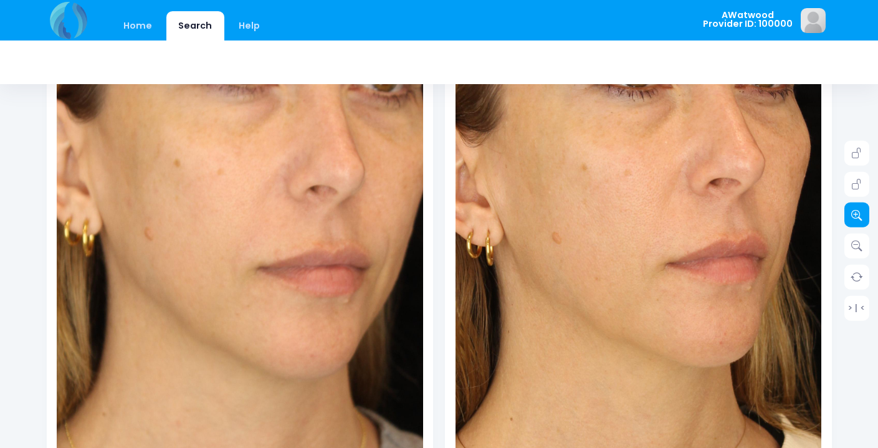
click at [852, 219] on icon at bounding box center [856, 214] width 11 height 11
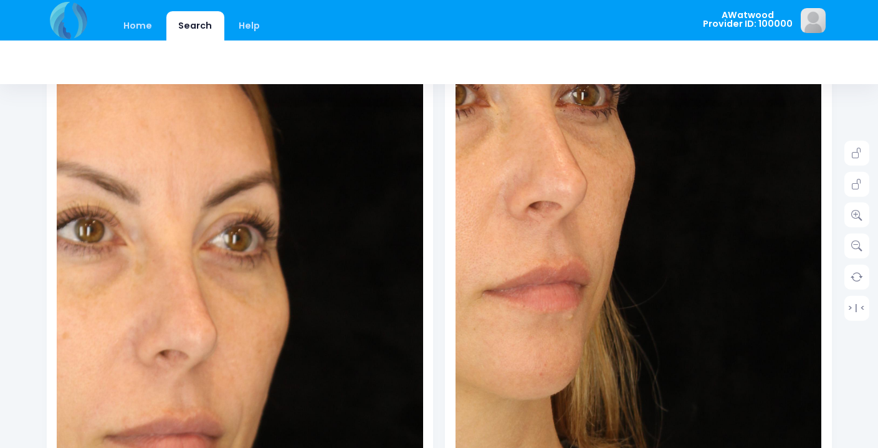
scroll to position [0, 0]
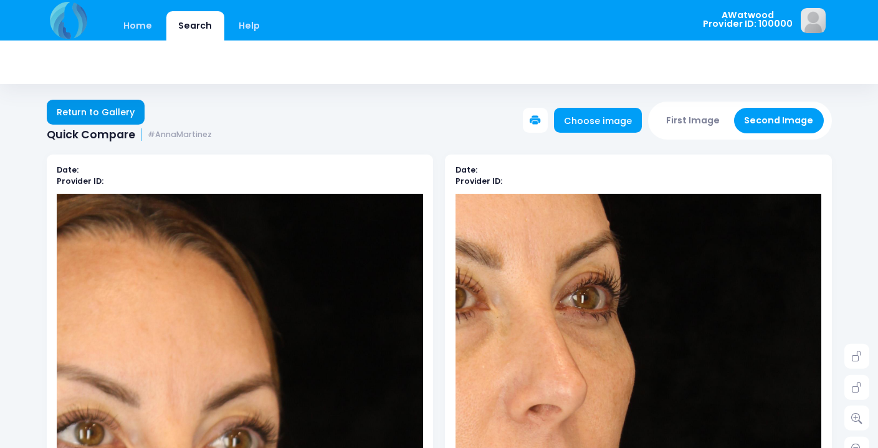
click at [105, 109] on link "Return to Gallery" at bounding box center [96, 112] width 98 height 25
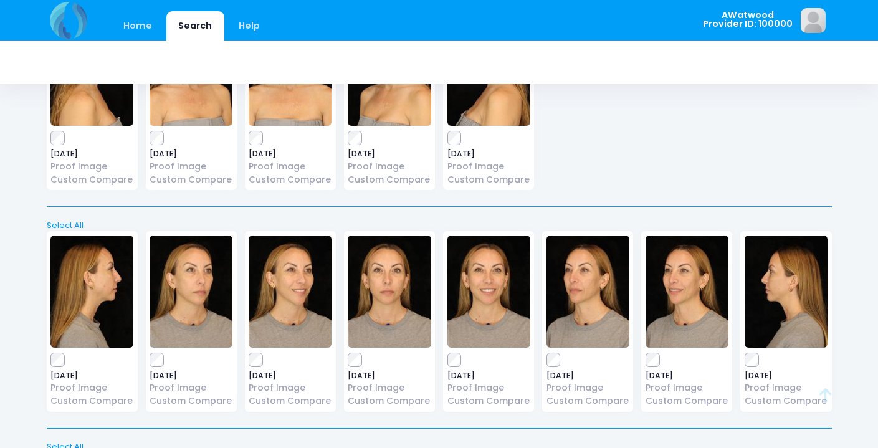
scroll to position [359, 0]
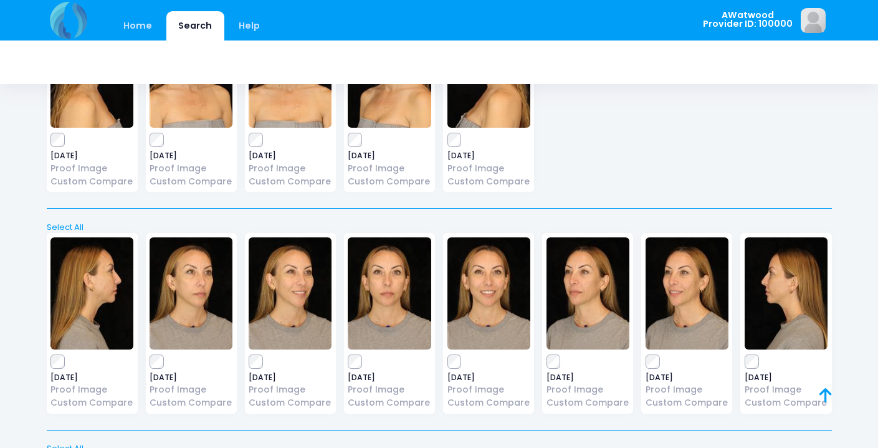
click at [376, 280] on img at bounding box center [389, 293] width 83 height 112
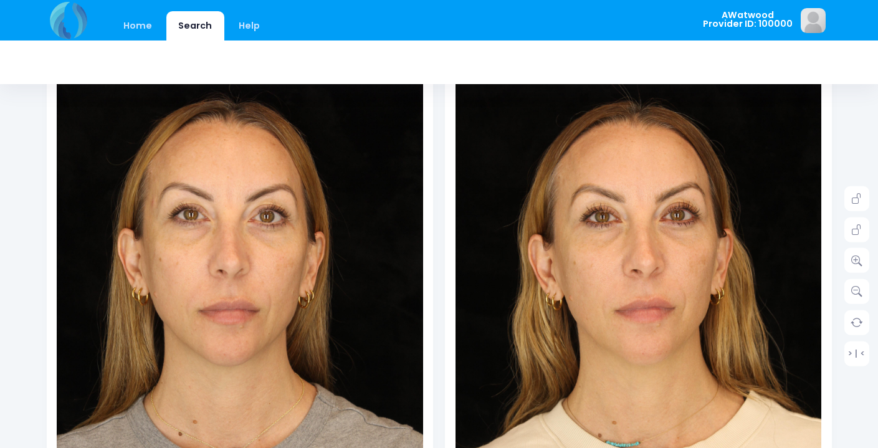
scroll to position [180, 0]
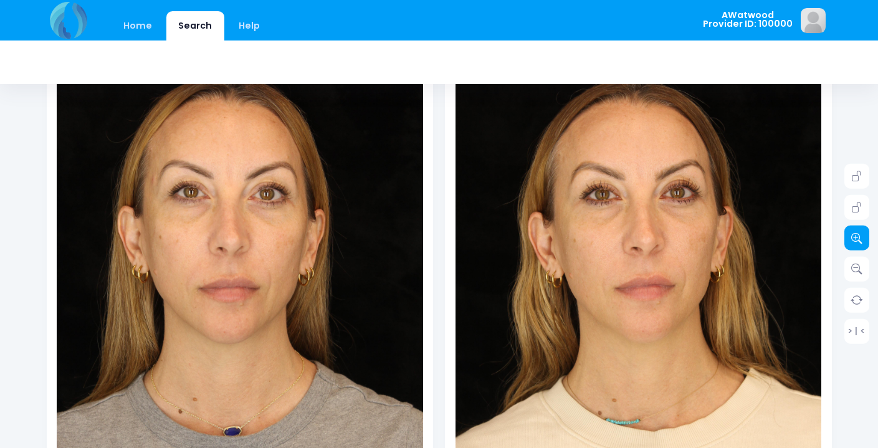
click at [848, 235] on link at bounding box center [856, 237] width 25 height 25
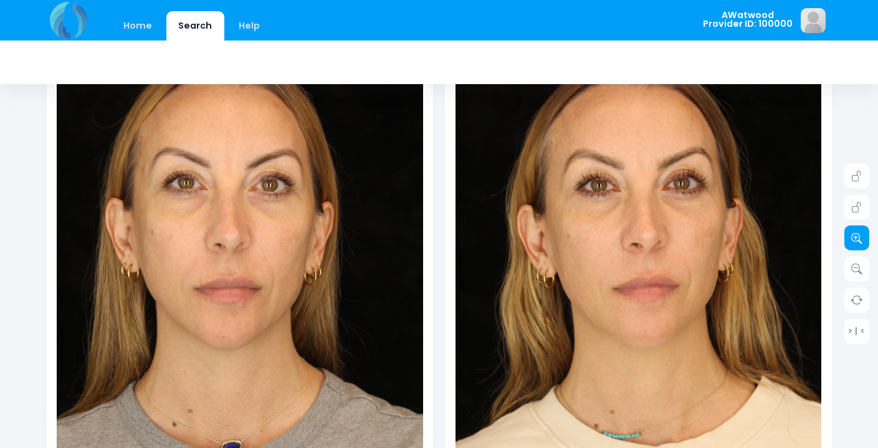
click at [848, 235] on link at bounding box center [856, 237] width 25 height 25
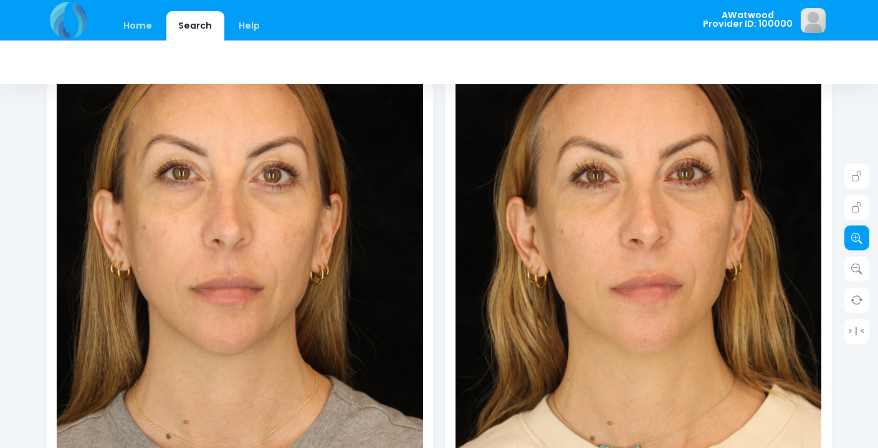
click at [848, 235] on link at bounding box center [856, 237] width 25 height 25
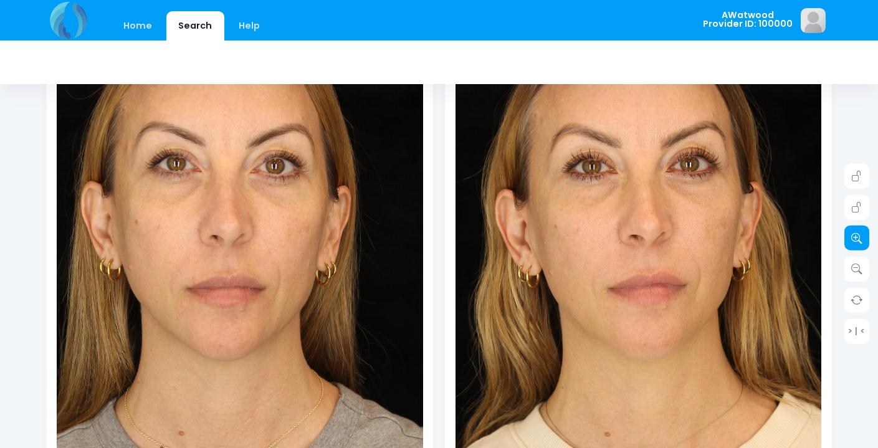
click at [848, 235] on link at bounding box center [856, 237] width 25 height 25
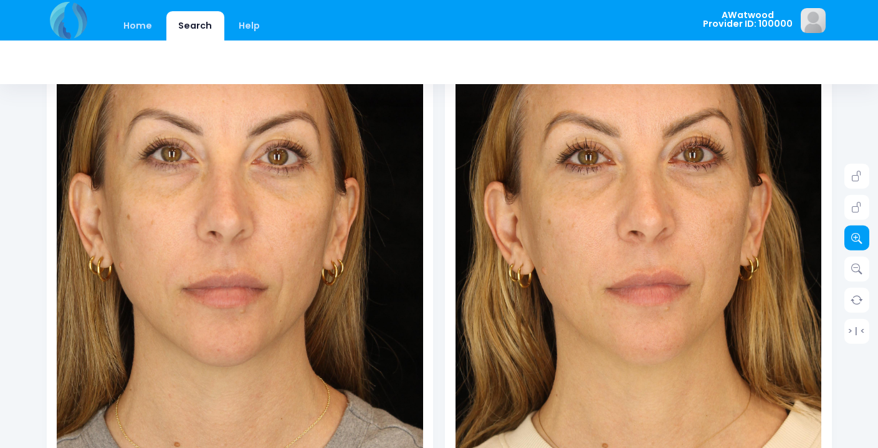
click at [848, 235] on link at bounding box center [856, 237] width 25 height 25
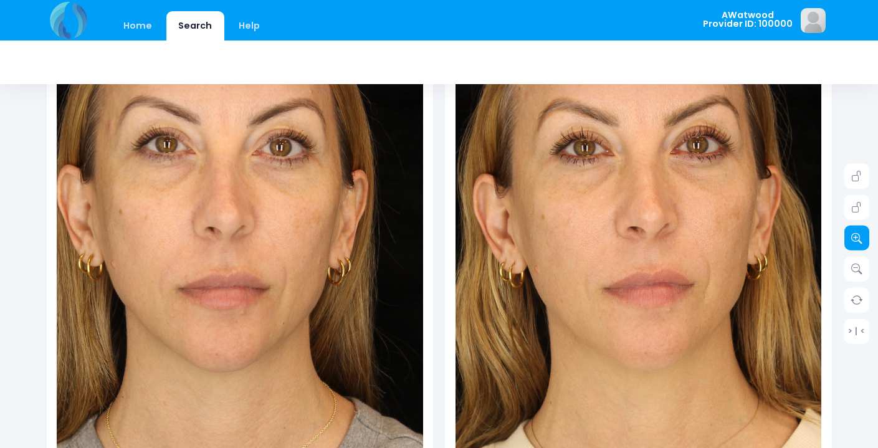
click at [848, 235] on link at bounding box center [856, 237] width 25 height 25
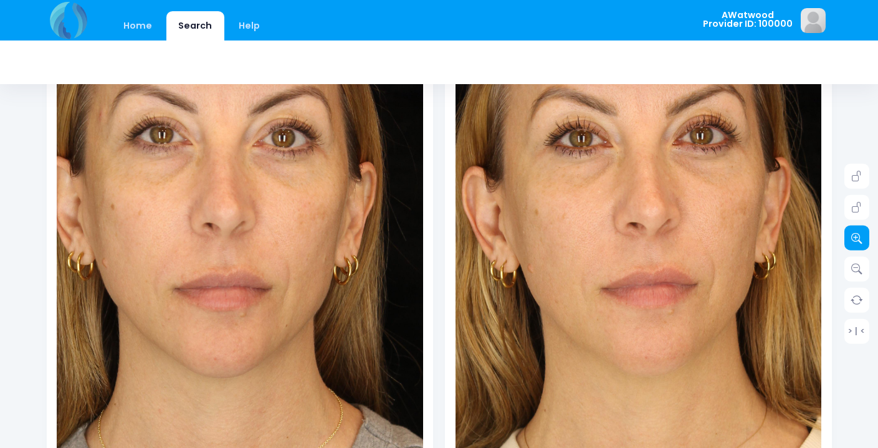
click at [848, 235] on link at bounding box center [856, 237] width 25 height 25
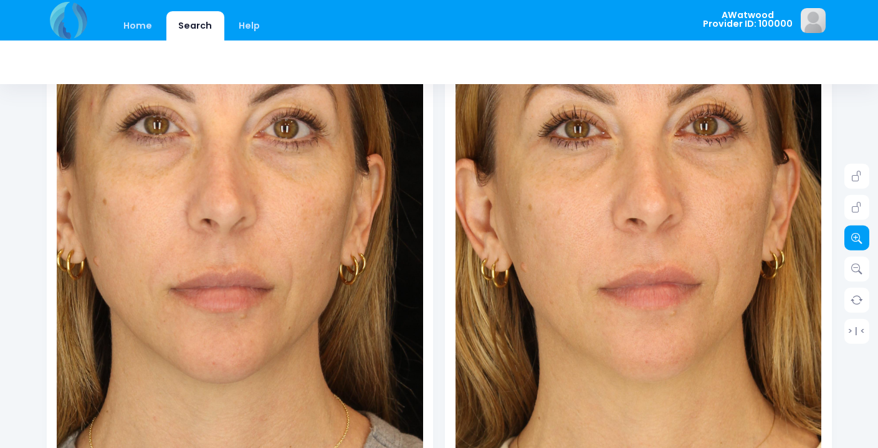
click at [848, 235] on link at bounding box center [856, 237] width 25 height 25
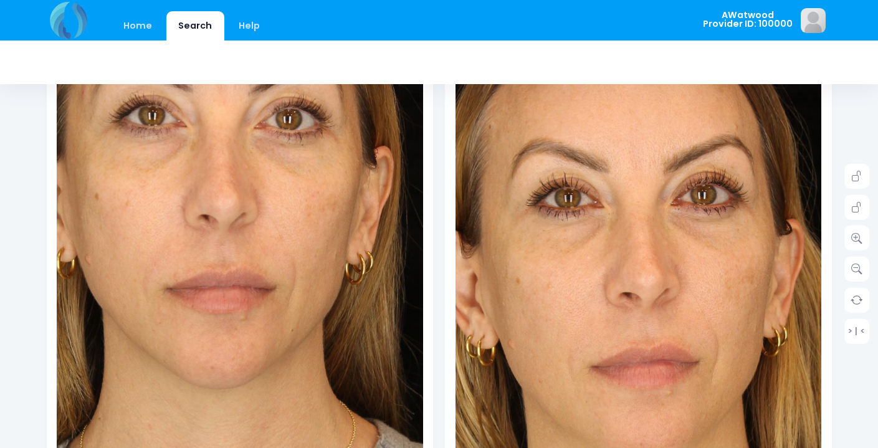
click at [645, 170] on img at bounding box center [632, 366] width 659 height 988
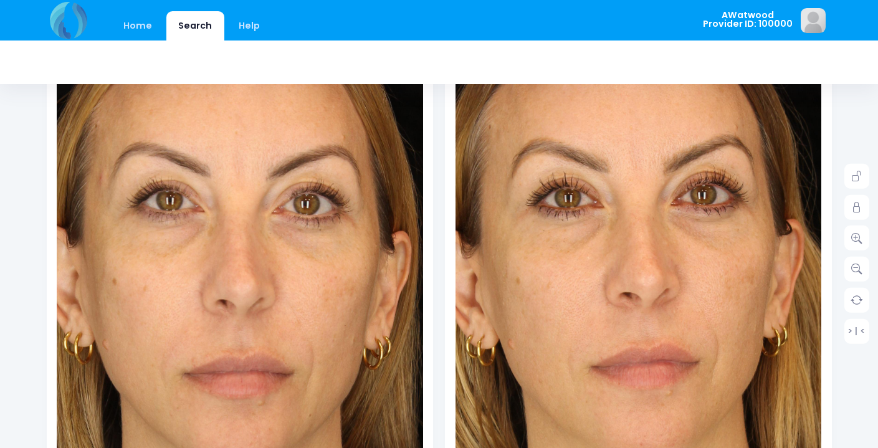
click at [217, 163] on img at bounding box center [257, 373] width 659 height 988
click at [138, 24] on link "Home" at bounding box center [137, 25] width 53 height 29
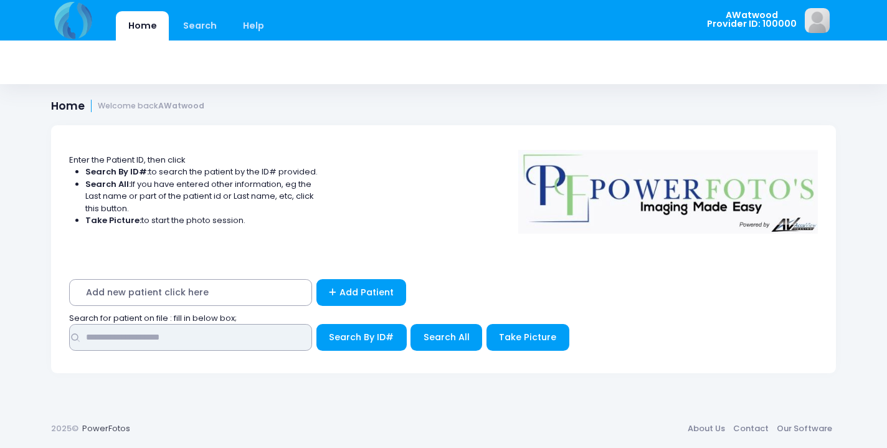
click at [123, 333] on input "text" at bounding box center [190, 337] width 243 height 27
type input "*******"
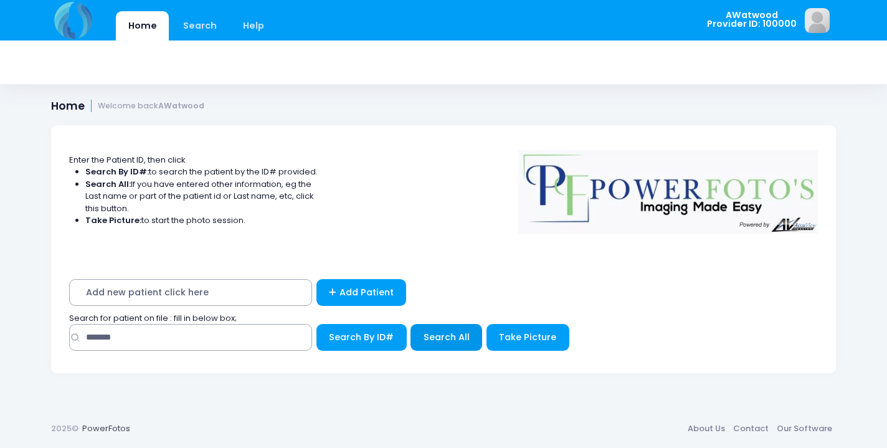
drag, startPoint x: 123, startPoint y: 333, endPoint x: 458, endPoint y: 339, distance: 335.1
click at [458, 339] on span "Search All" at bounding box center [447, 337] width 46 height 12
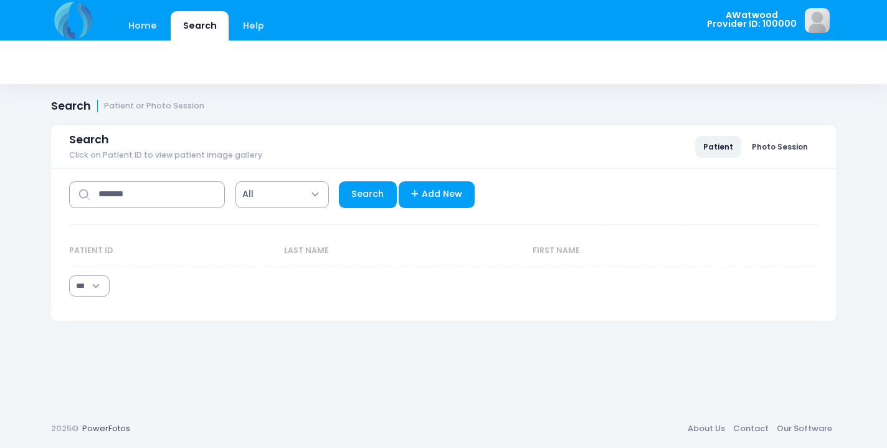
select select "***"
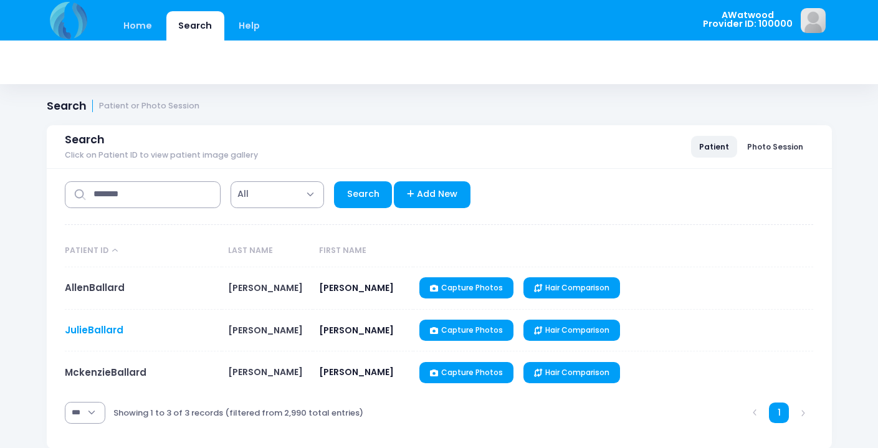
click at [108, 326] on link "JulieBallard" at bounding box center [94, 329] width 59 height 13
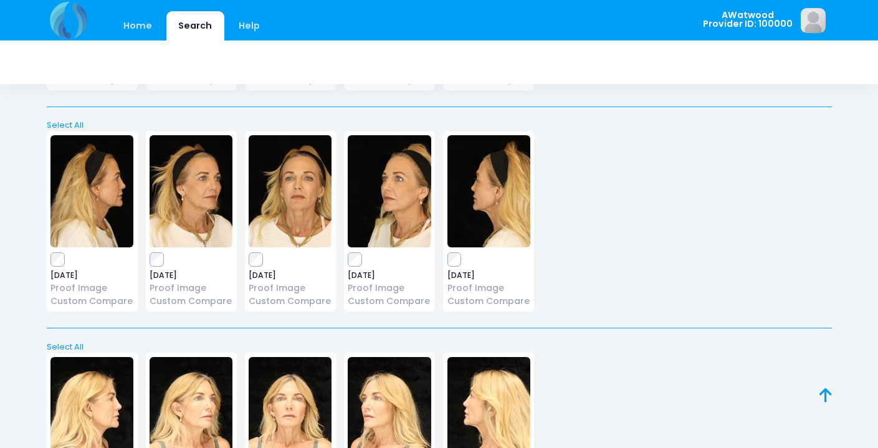
scroll to position [2876, 0]
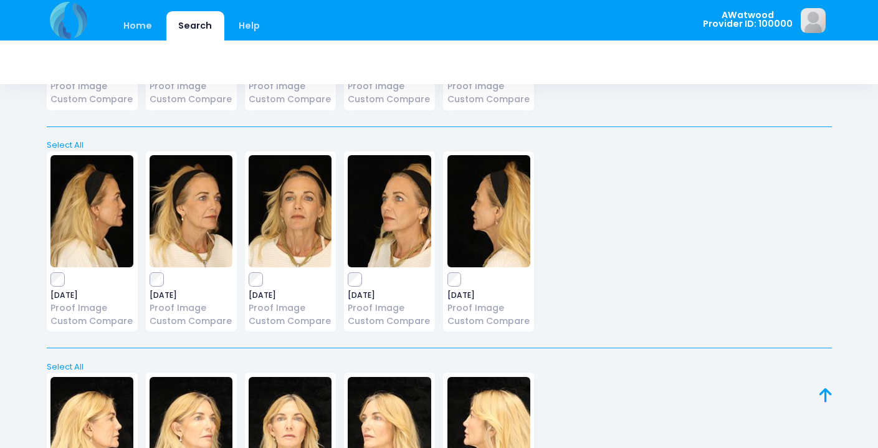
click at [199, 188] on img at bounding box center [190, 211] width 83 height 112
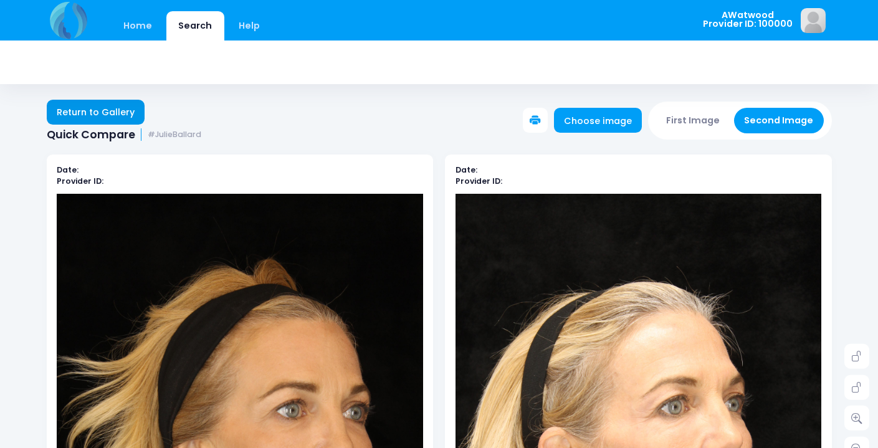
click at [122, 111] on link "Return to Gallery" at bounding box center [96, 112] width 98 height 25
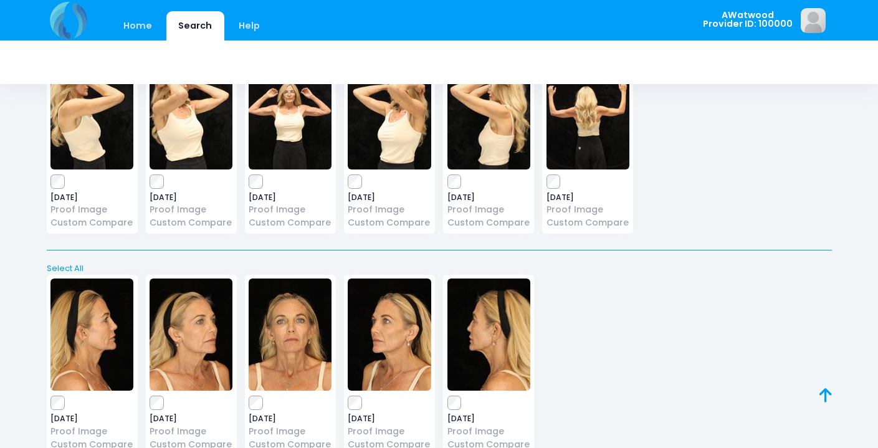
scroll to position [4135, 0]
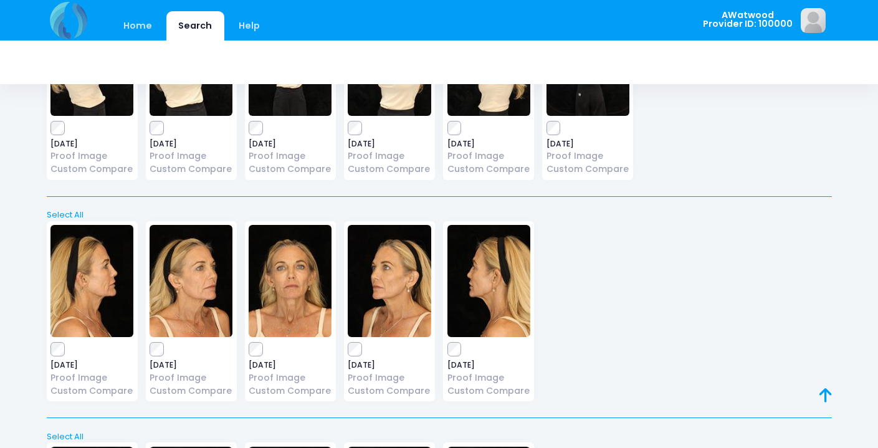
click at [387, 249] on img at bounding box center [389, 281] width 83 height 112
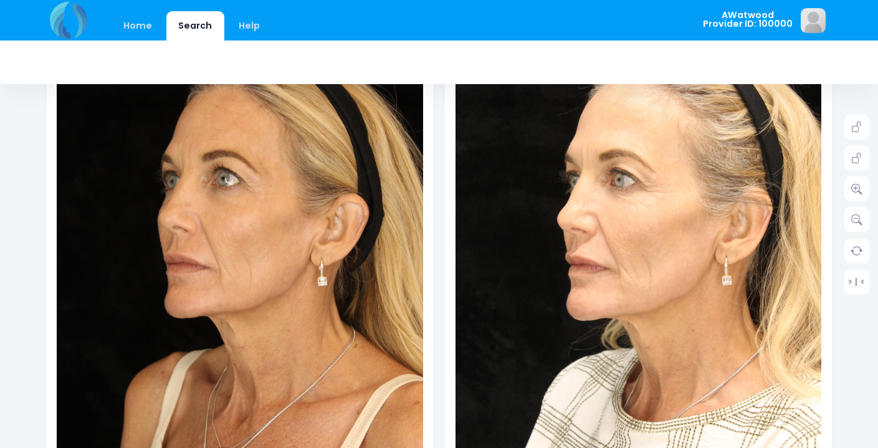
scroll to position [231, 0]
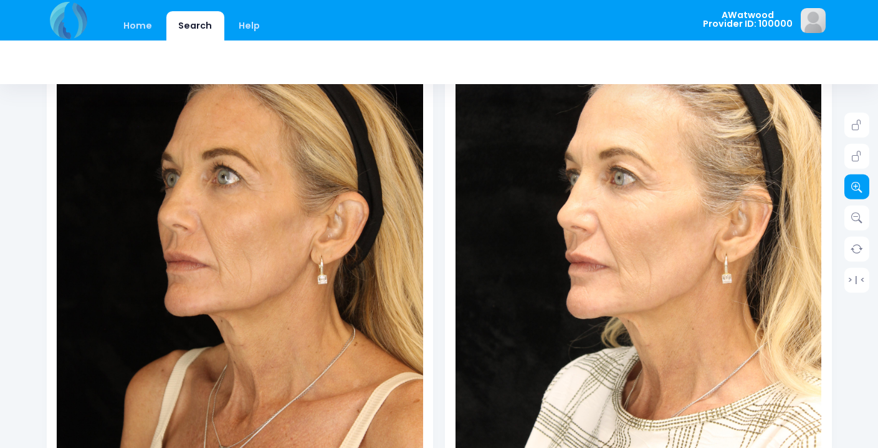
click at [856, 187] on icon at bounding box center [856, 186] width 11 height 11
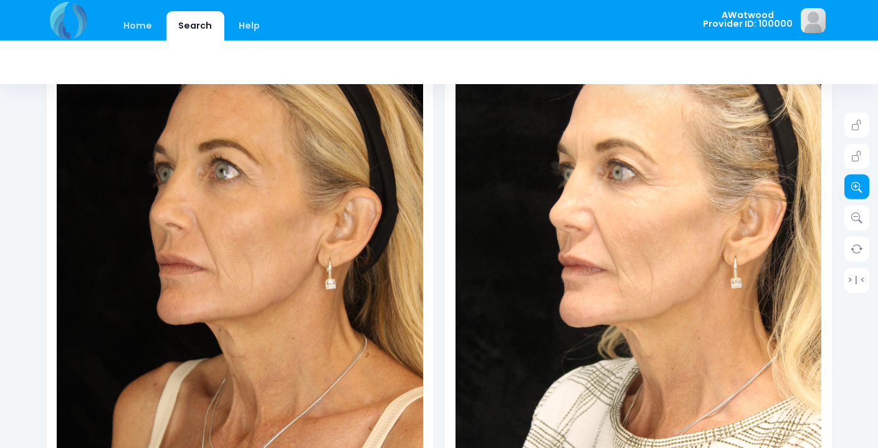
click at [856, 187] on icon at bounding box center [856, 186] width 11 height 11
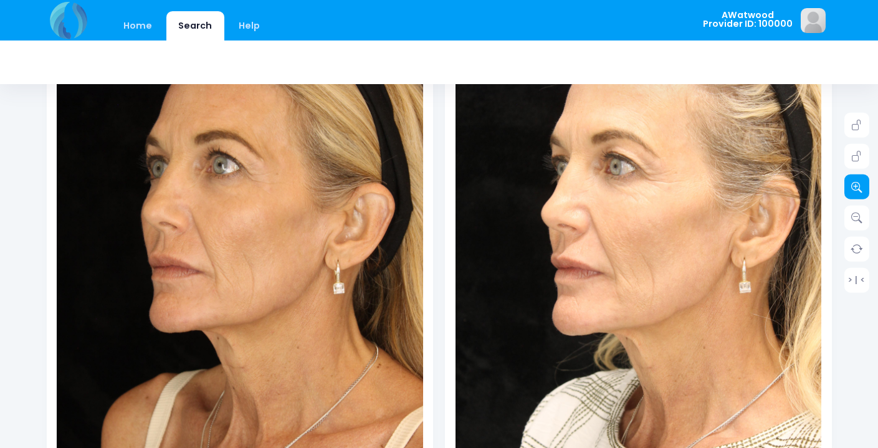
click at [856, 187] on icon at bounding box center [856, 186] width 11 height 11
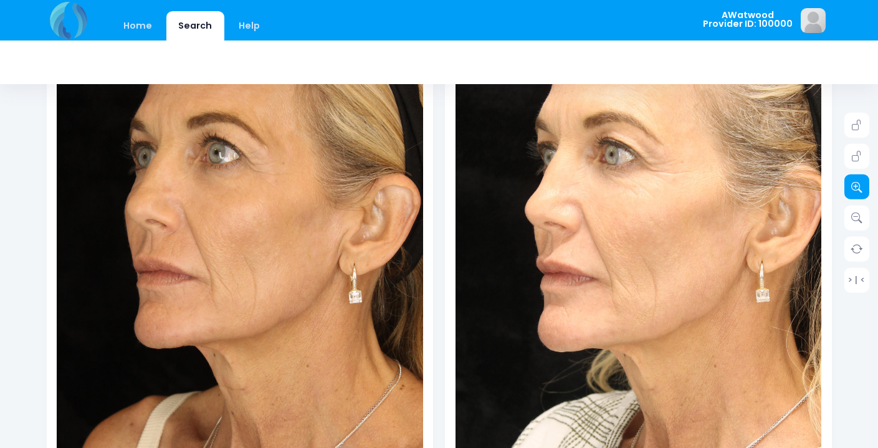
click at [856, 187] on icon at bounding box center [856, 186] width 11 height 11
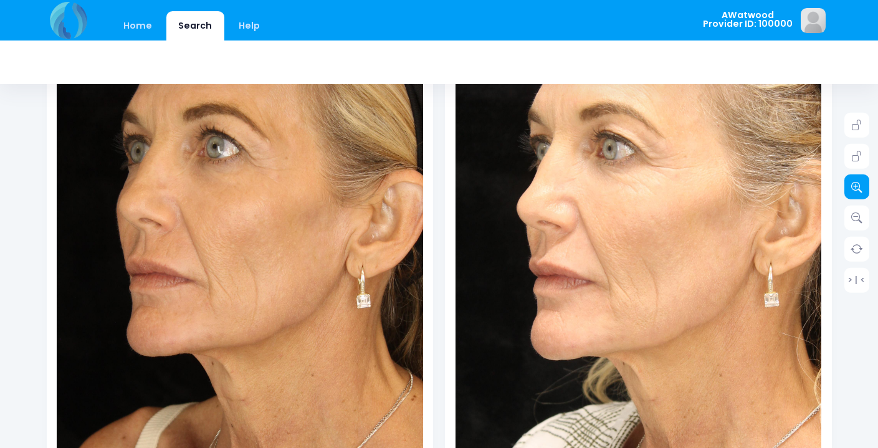
click at [856, 187] on icon at bounding box center [856, 186] width 11 height 11
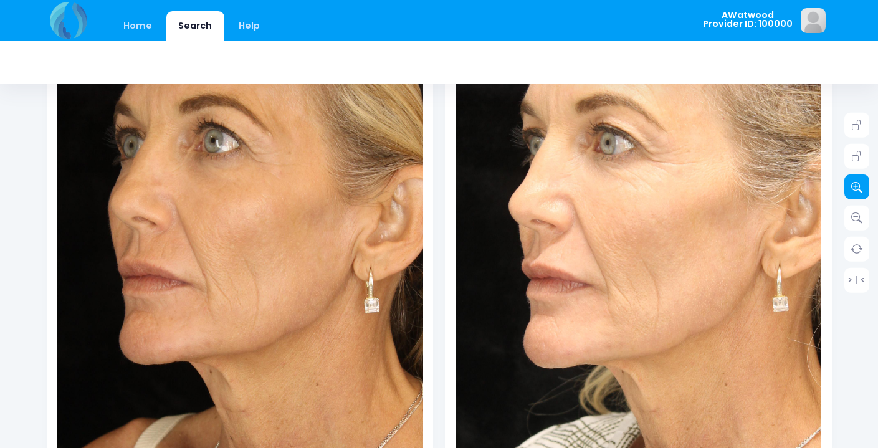
click at [856, 187] on icon at bounding box center [856, 186] width 11 height 11
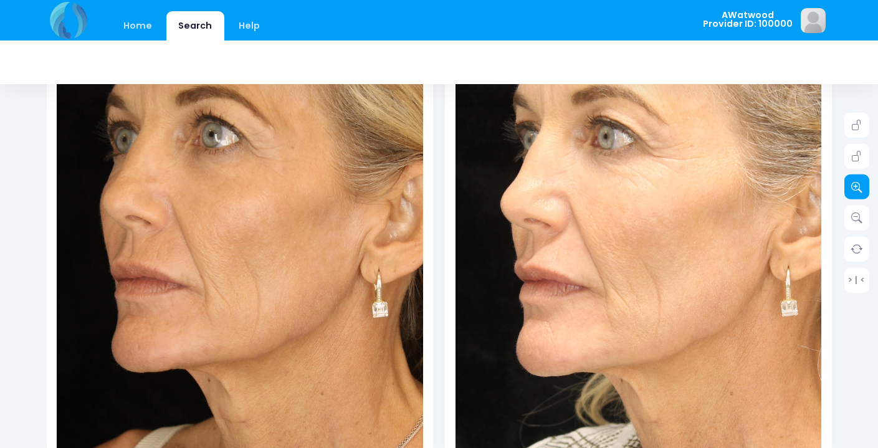
click at [856, 187] on icon at bounding box center [856, 186] width 11 height 11
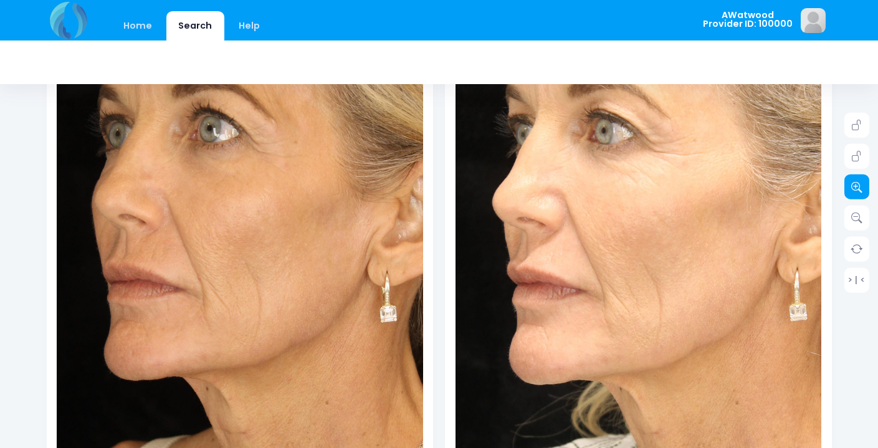
click at [856, 187] on icon at bounding box center [856, 186] width 11 height 11
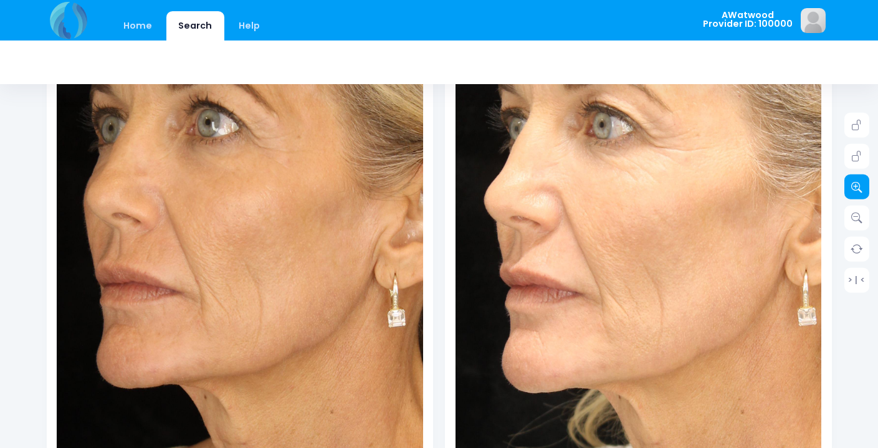
click at [856, 187] on icon at bounding box center [856, 186] width 11 height 11
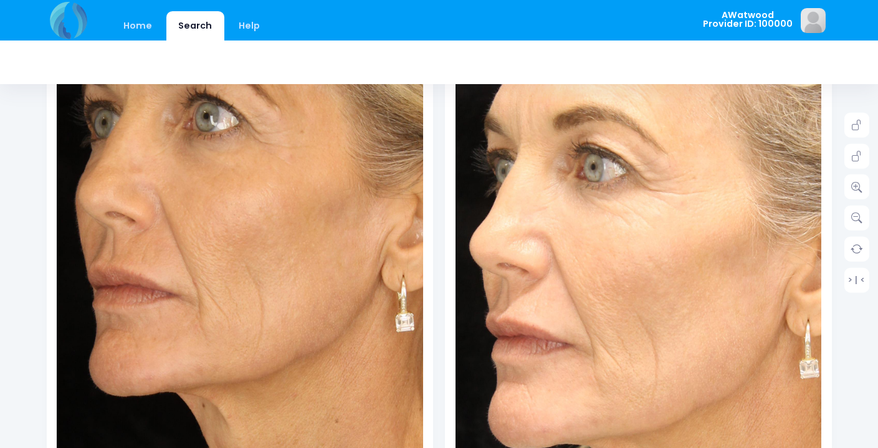
click at [645, 163] on img at bounding box center [631, 285] width 732 height 1098
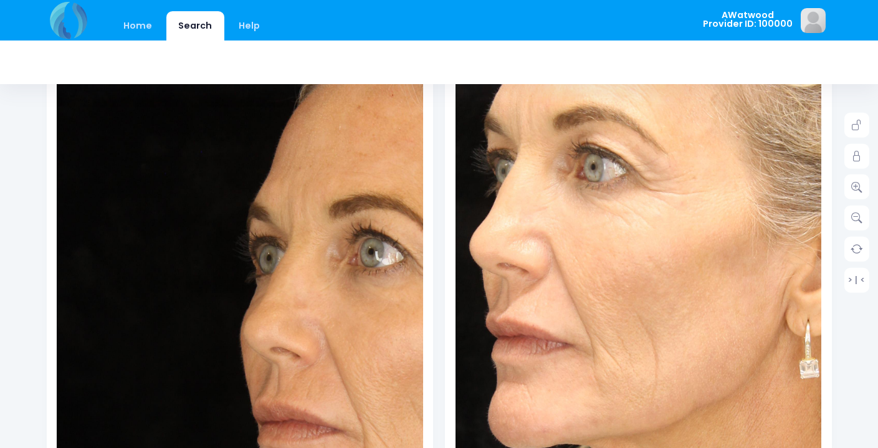
scroll to position [0, 0]
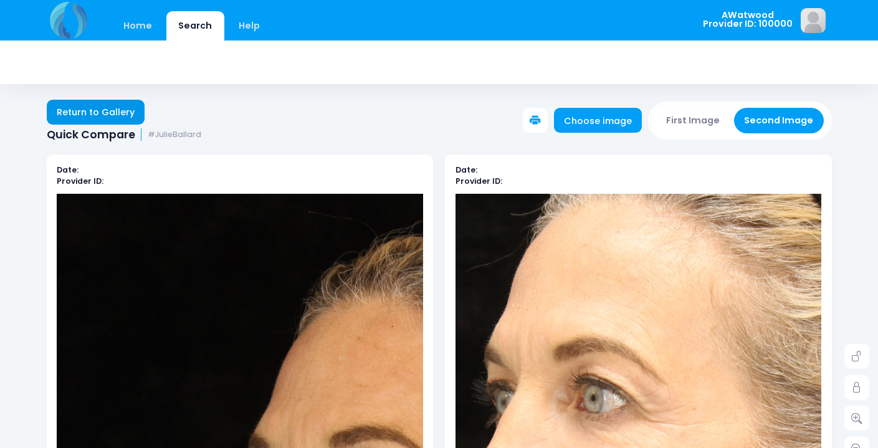
click at [118, 123] on link "Return to Gallery" at bounding box center [96, 112] width 98 height 25
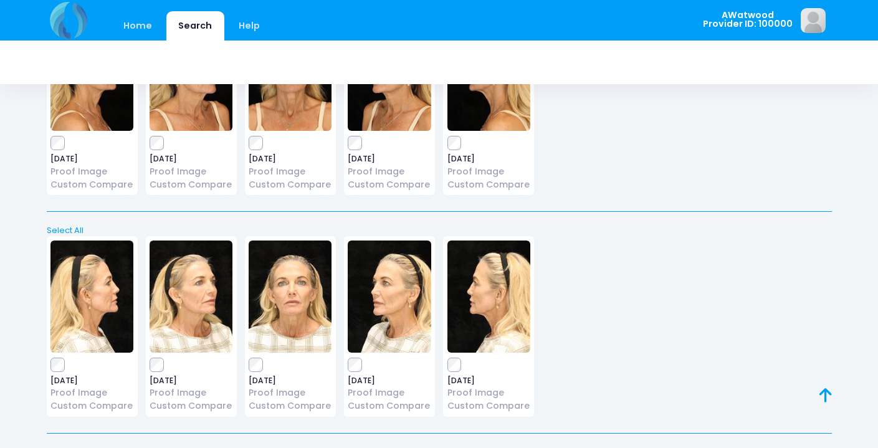
scroll to position [4082, 0]
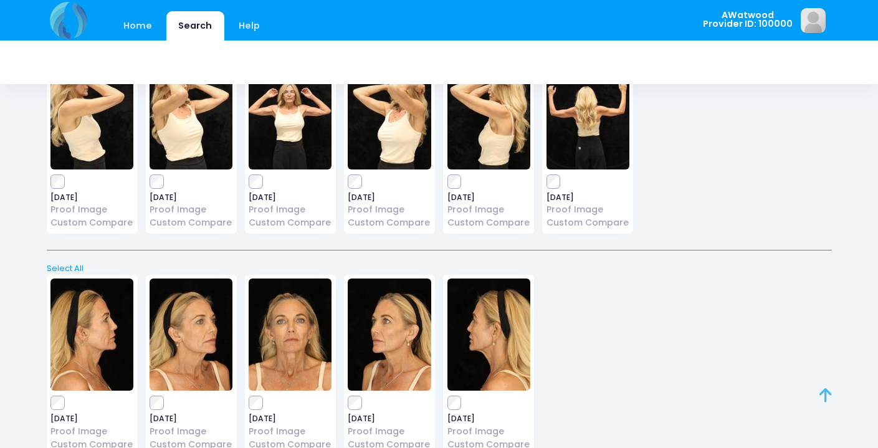
click at [826, 396] on icon at bounding box center [825, 395] width 12 height 1
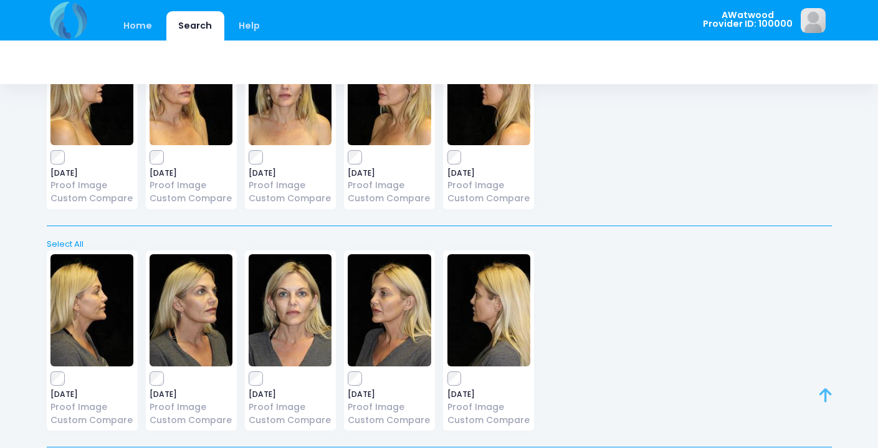
scroll to position [0, 0]
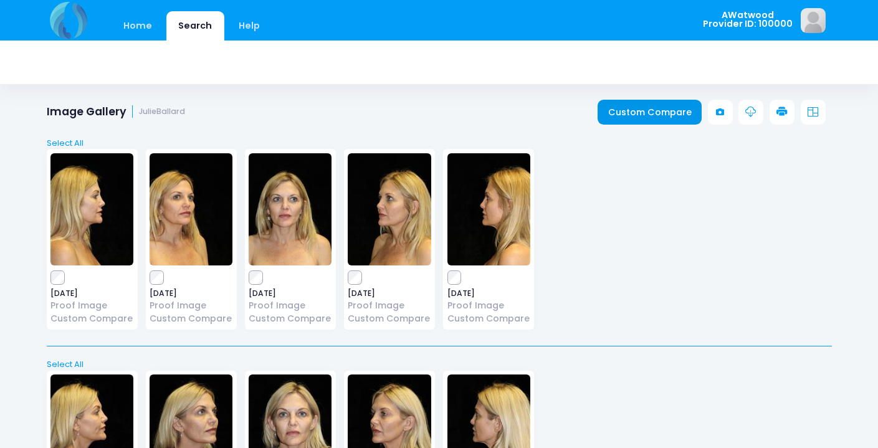
click at [626, 115] on link "Custom Compare" at bounding box center [649, 112] width 104 height 25
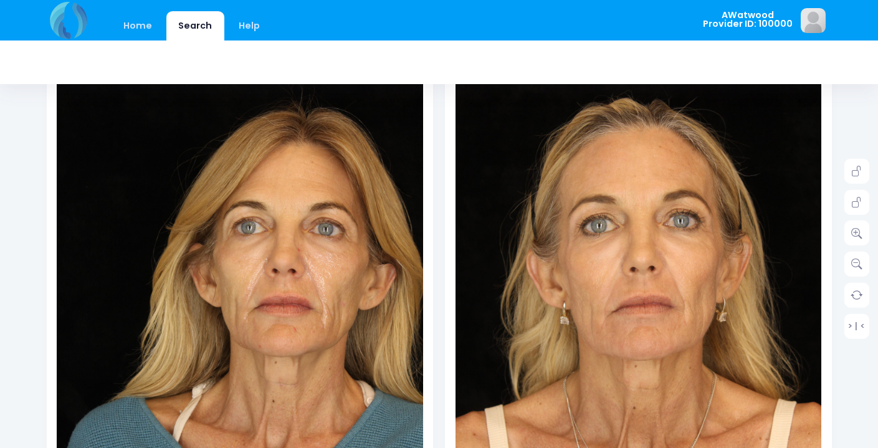
scroll to position [198, 0]
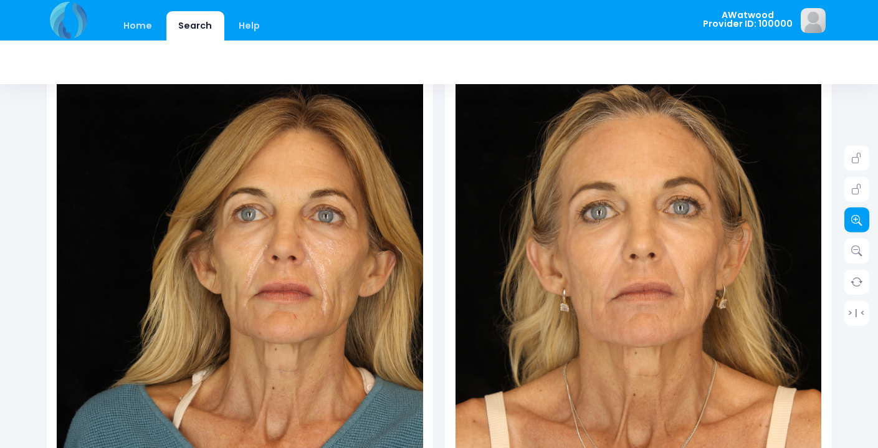
click at [861, 216] on icon at bounding box center [856, 219] width 11 height 11
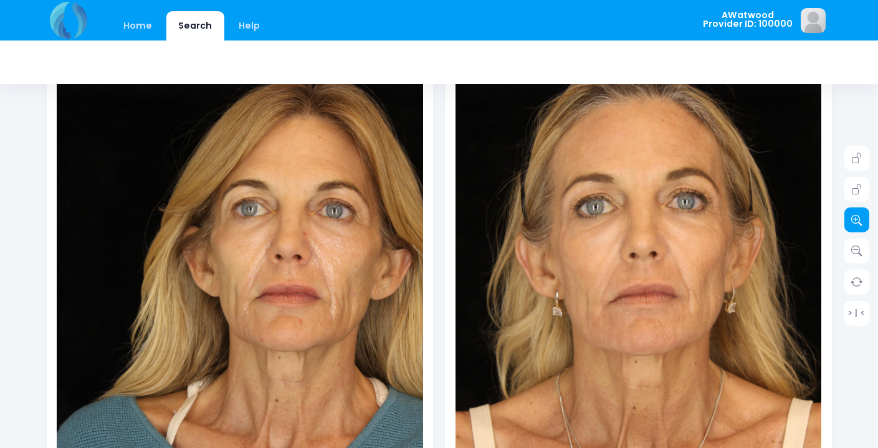
click at [861, 216] on icon at bounding box center [856, 219] width 11 height 11
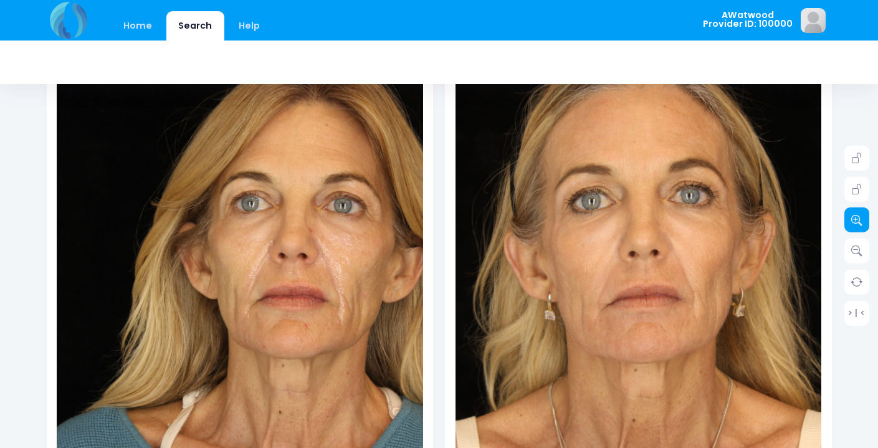
click at [861, 216] on icon at bounding box center [856, 219] width 11 height 11
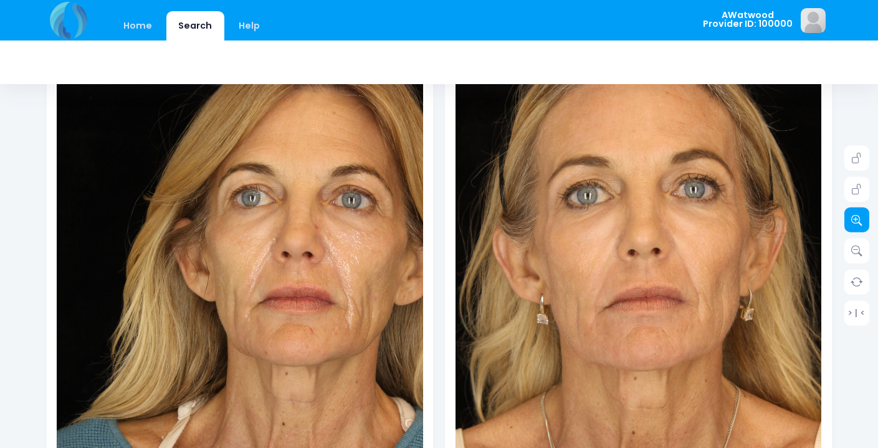
click at [861, 216] on icon at bounding box center [856, 219] width 11 height 11
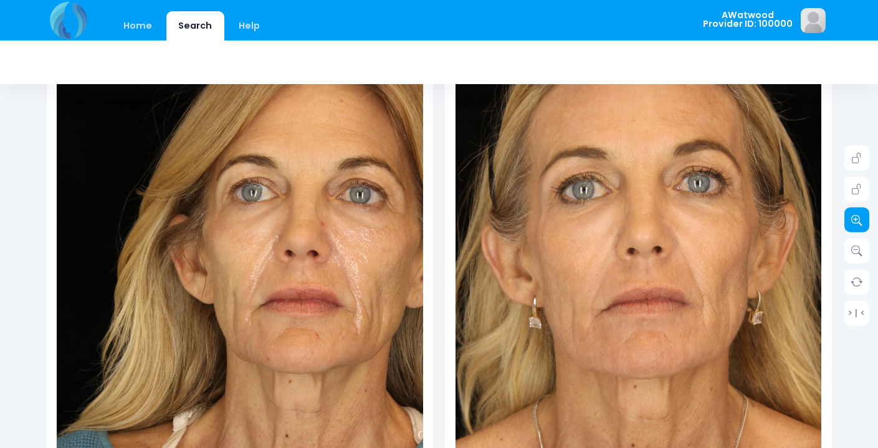
click at [861, 216] on icon at bounding box center [856, 219] width 11 height 11
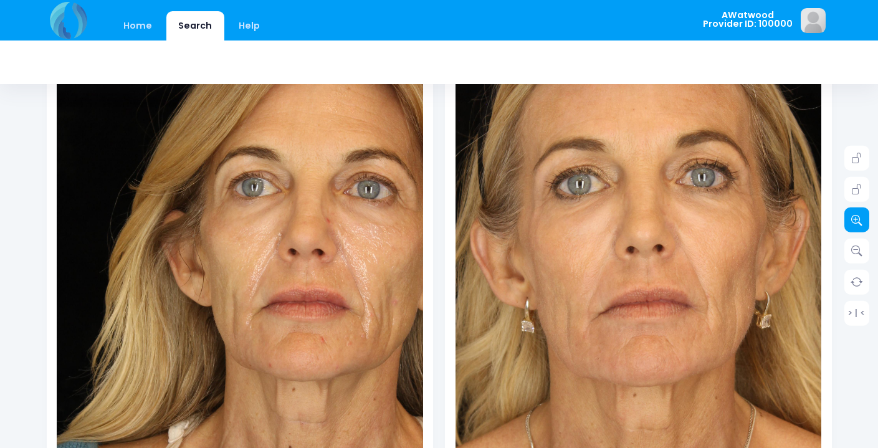
click at [861, 216] on icon at bounding box center [856, 219] width 11 height 11
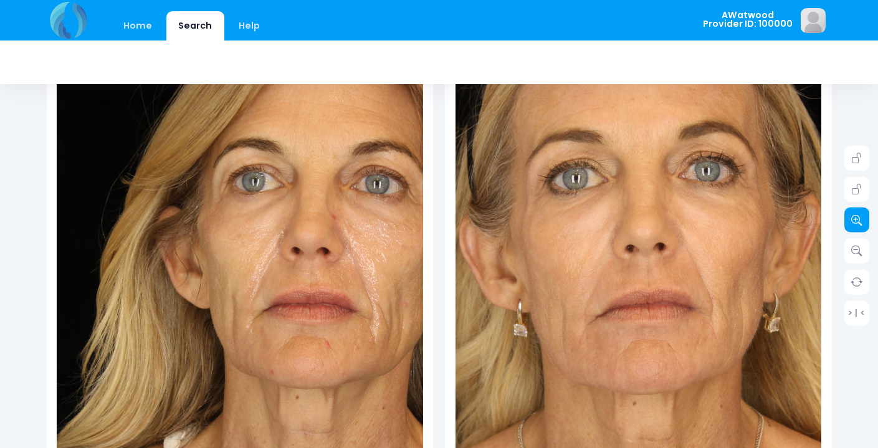
click at [861, 216] on icon at bounding box center [856, 219] width 11 height 11
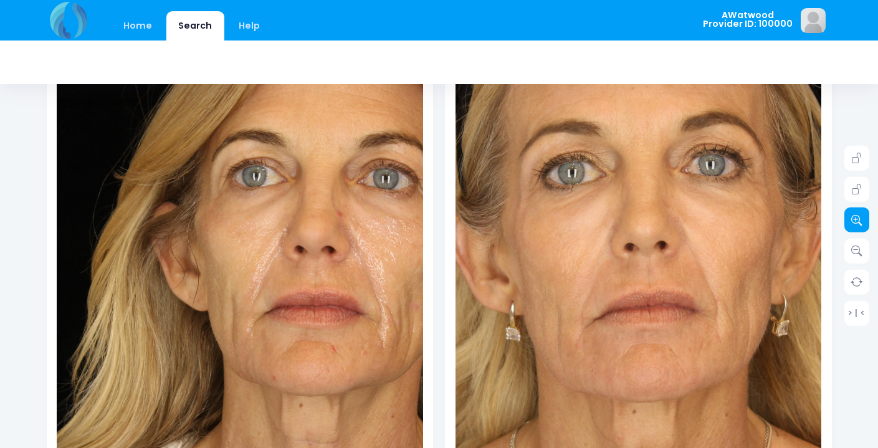
click at [861, 216] on icon at bounding box center [856, 219] width 11 height 11
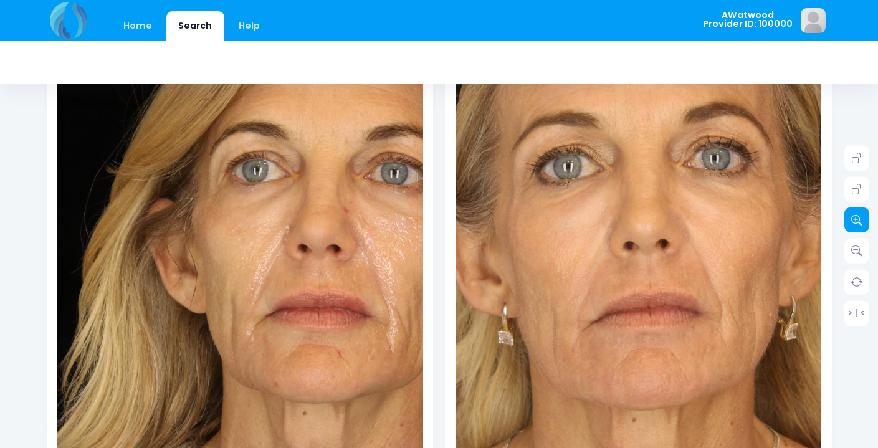
click at [861, 216] on icon at bounding box center [856, 219] width 11 height 11
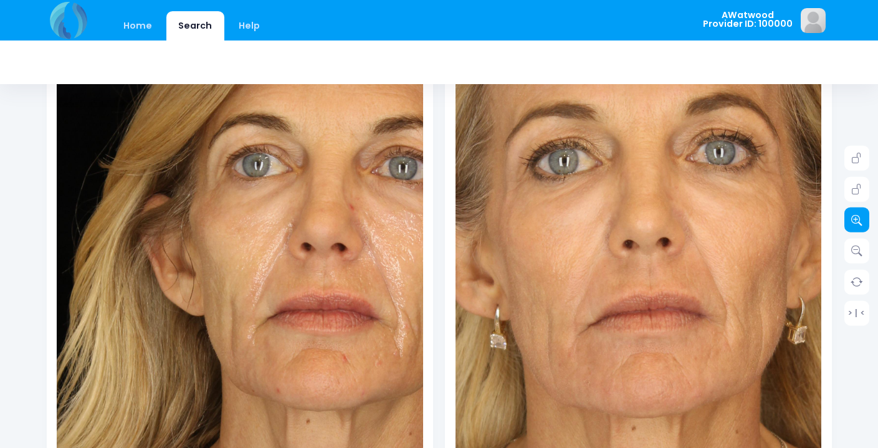
click at [861, 216] on icon at bounding box center [856, 219] width 11 height 11
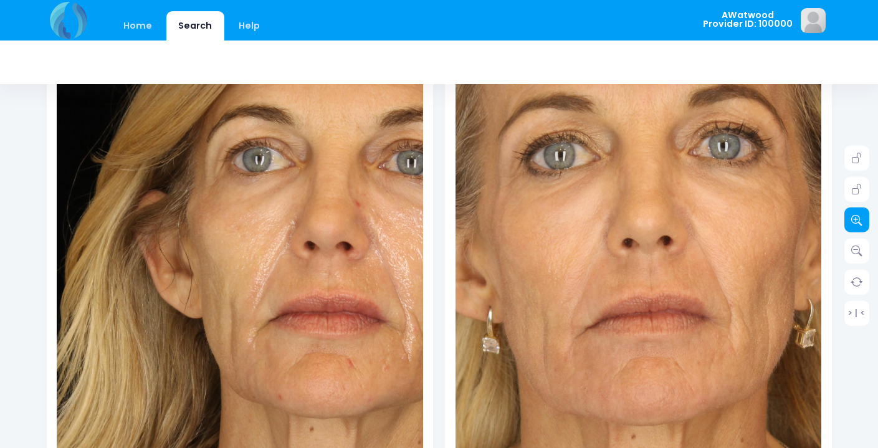
click at [861, 216] on icon at bounding box center [856, 219] width 11 height 11
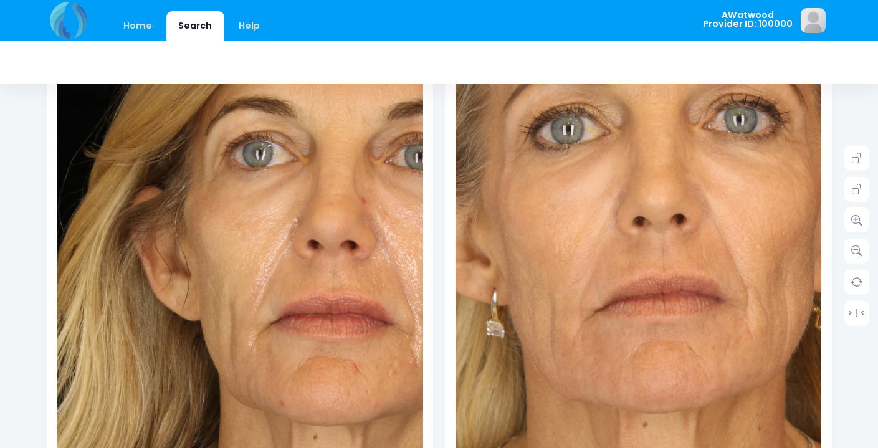
click at [627, 255] on img at bounding box center [649, 249] width 769 height 1153
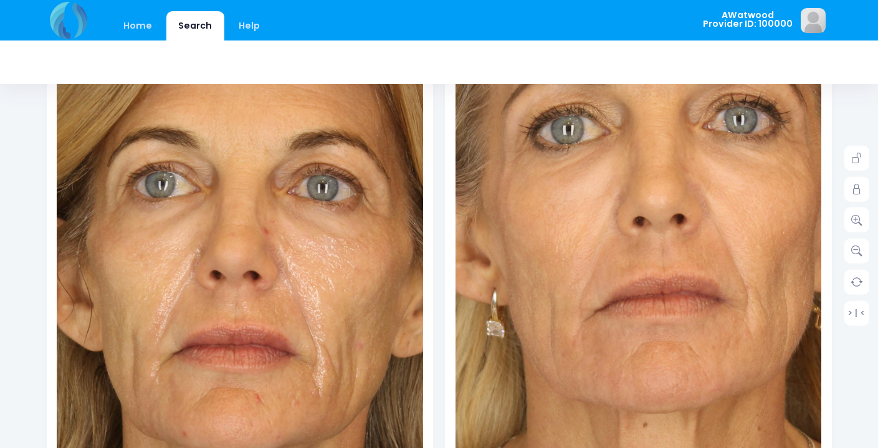
click at [328, 214] on img at bounding box center [142, 300] width 769 height 1153
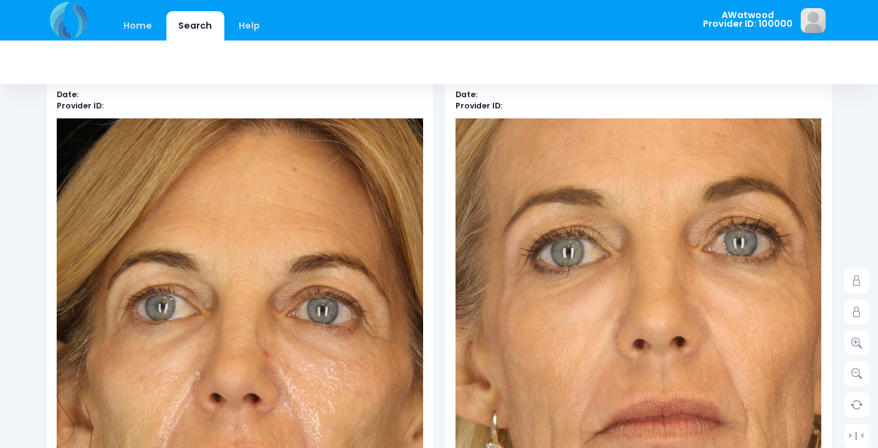
scroll to position [0, 0]
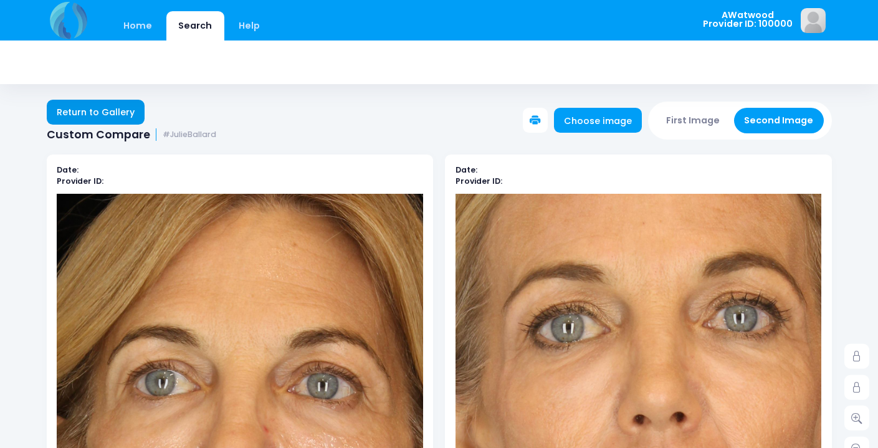
click at [127, 108] on link "Return to Gallery" at bounding box center [96, 112] width 98 height 25
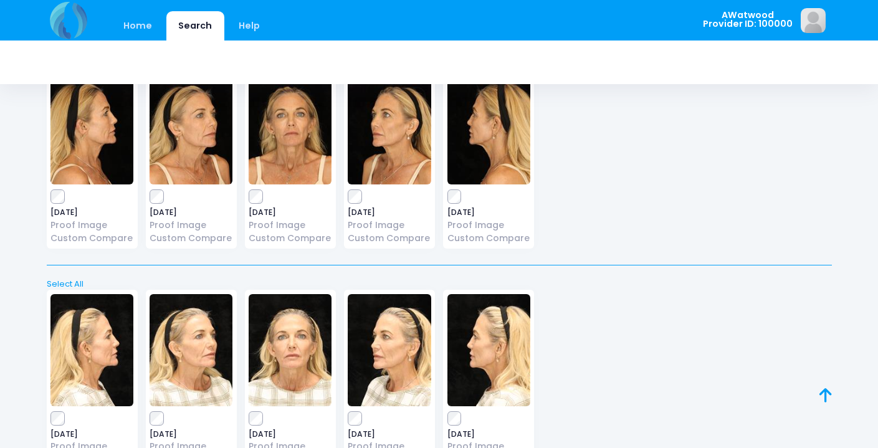
scroll to position [4208, 0]
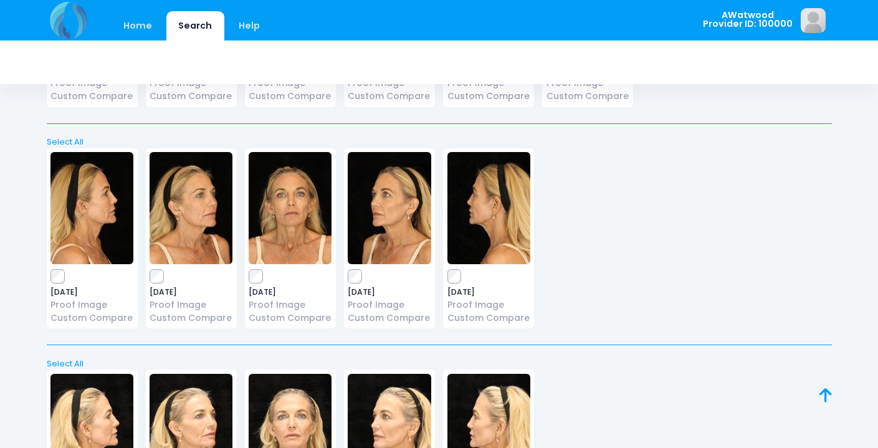
click at [295, 170] on img at bounding box center [290, 208] width 83 height 112
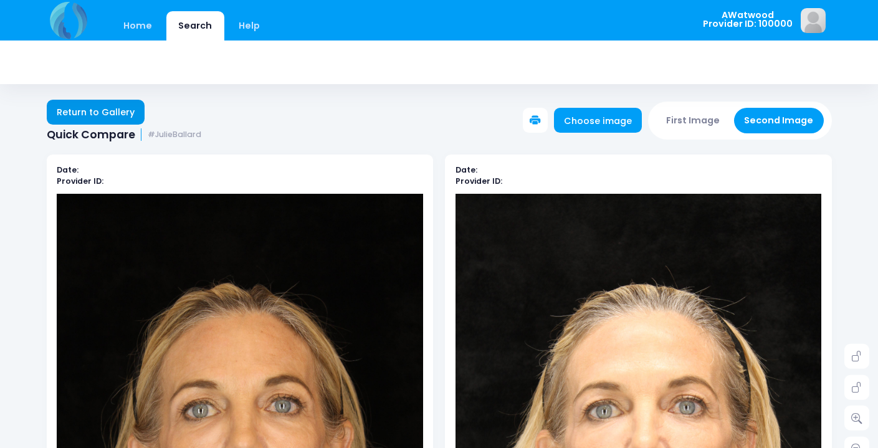
click at [92, 111] on link "Return to Gallery" at bounding box center [96, 112] width 98 height 25
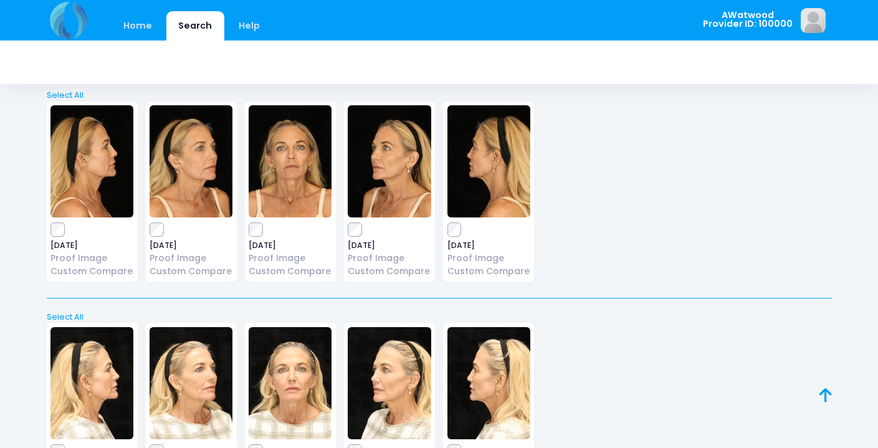
scroll to position [4235, 0]
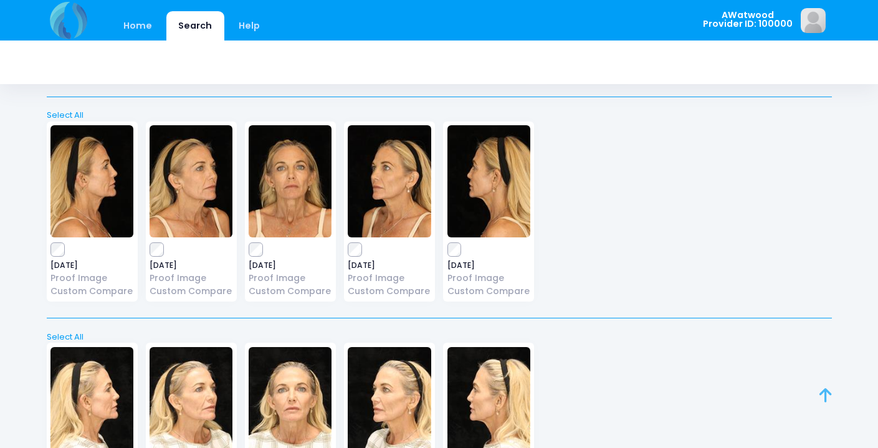
click at [825, 395] on icon at bounding box center [825, 395] width 12 height 1
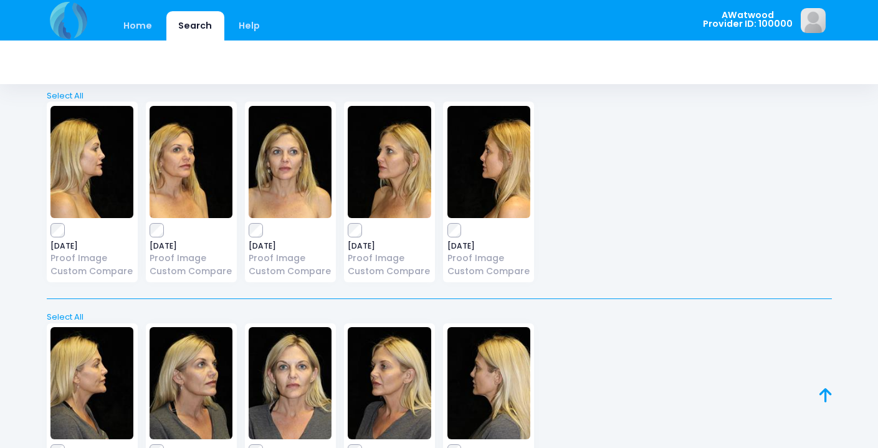
scroll to position [0, 0]
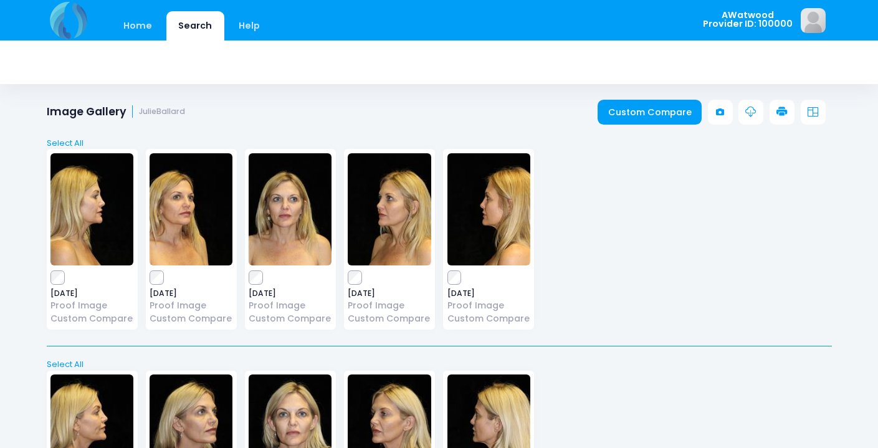
click at [653, 112] on link "Custom Compare" at bounding box center [649, 112] width 104 height 25
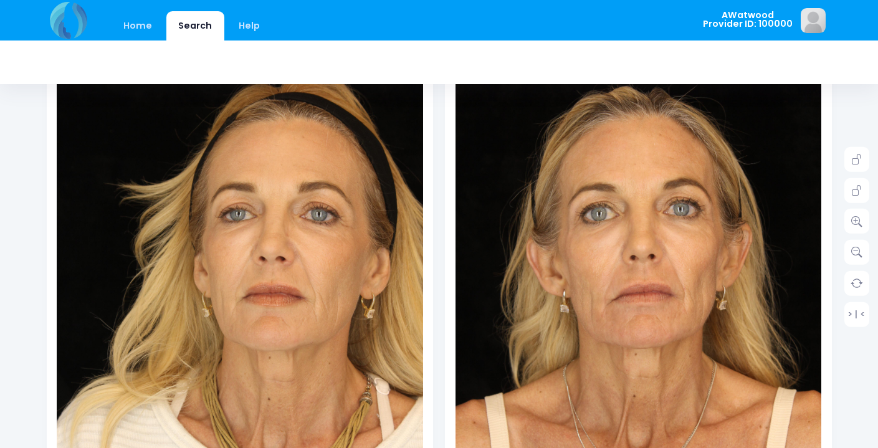
scroll to position [200, 0]
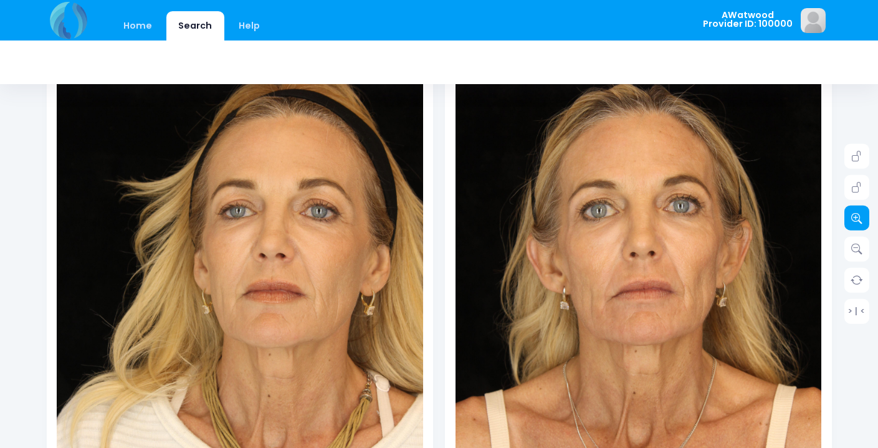
click at [860, 216] on icon at bounding box center [856, 217] width 11 height 11
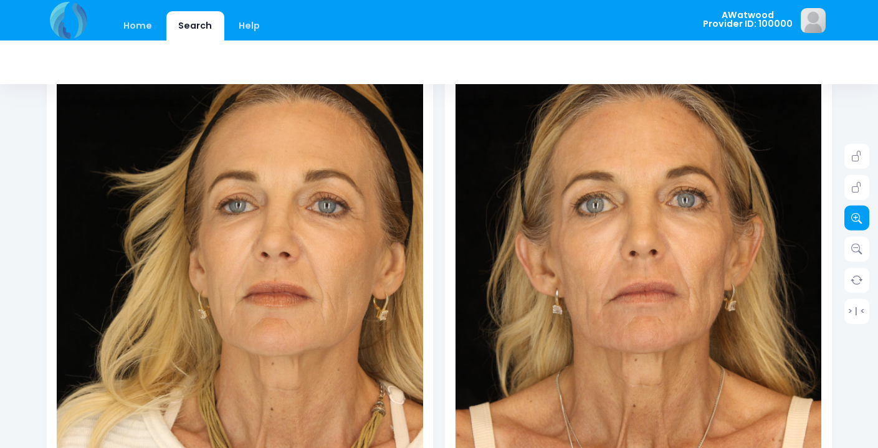
click at [860, 216] on icon at bounding box center [856, 217] width 11 height 11
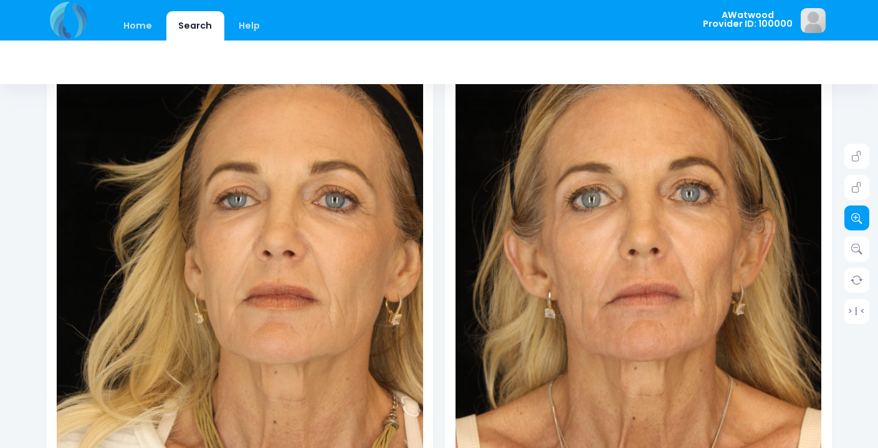
click at [860, 216] on icon at bounding box center [856, 217] width 11 height 11
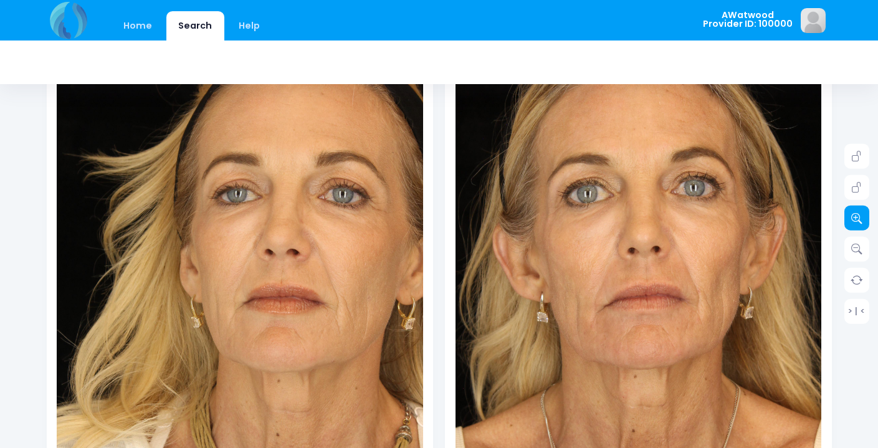
click at [860, 216] on icon at bounding box center [856, 217] width 11 height 11
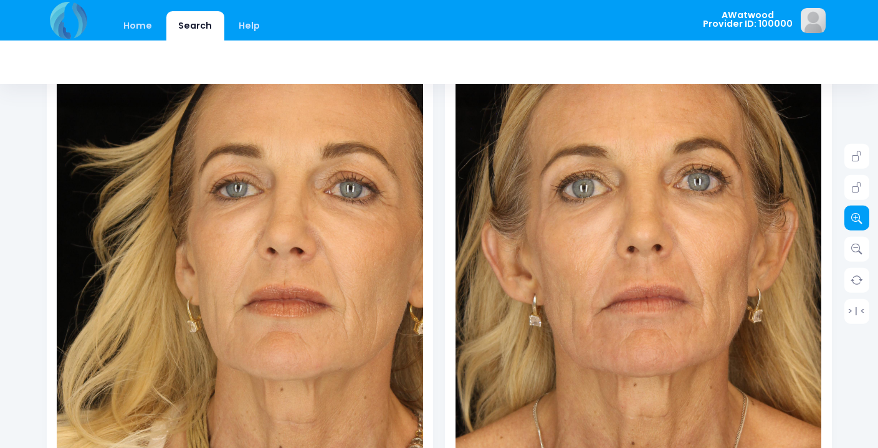
click at [860, 216] on icon at bounding box center [856, 217] width 11 height 11
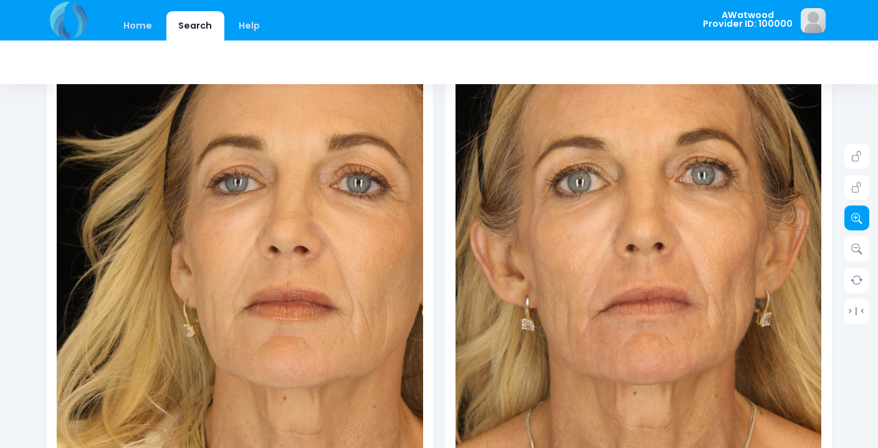
click at [860, 216] on icon at bounding box center [856, 217] width 11 height 11
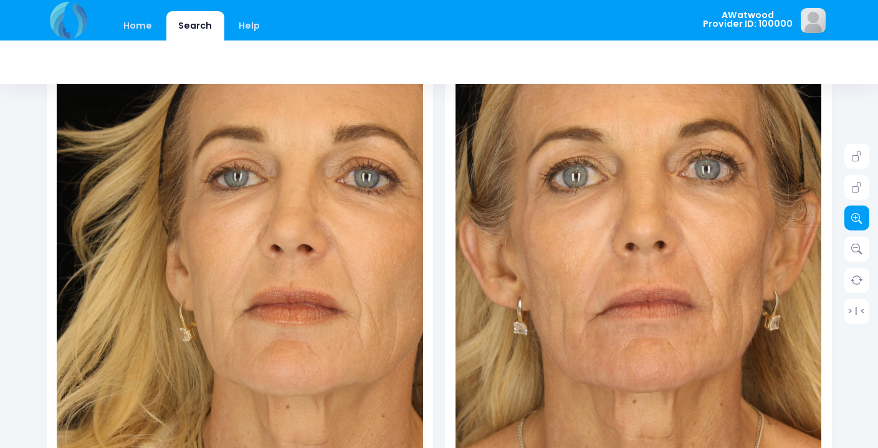
click at [860, 216] on icon at bounding box center [856, 217] width 11 height 11
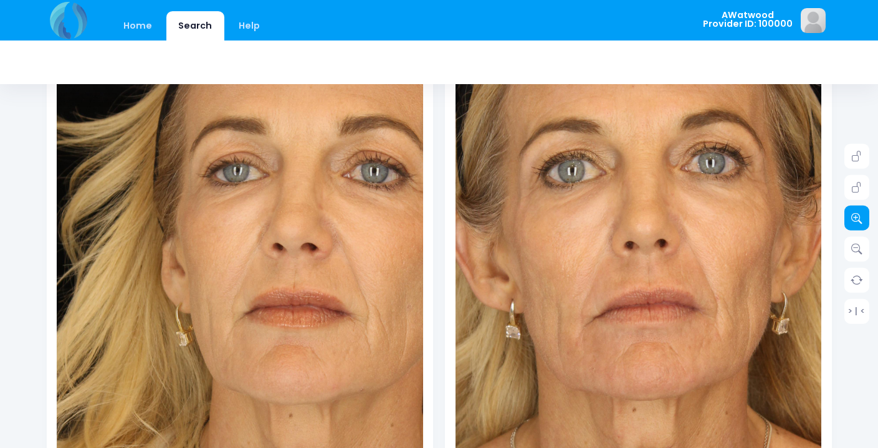
click at [860, 216] on icon at bounding box center [856, 217] width 11 height 11
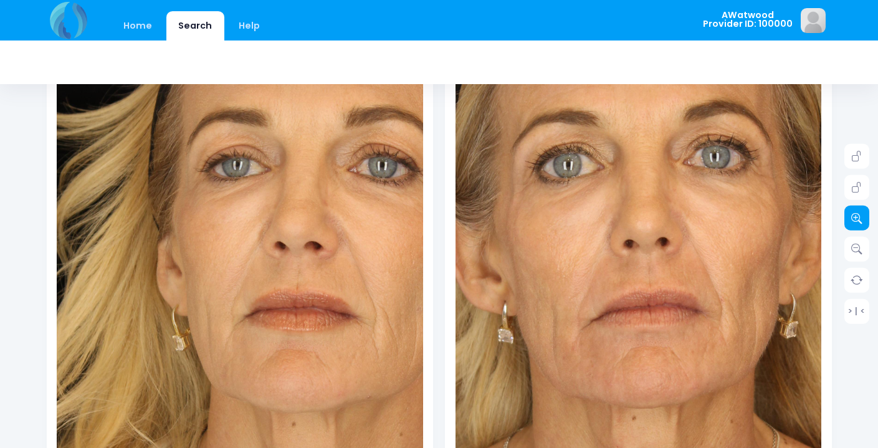
click at [860, 216] on icon at bounding box center [856, 217] width 11 height 11
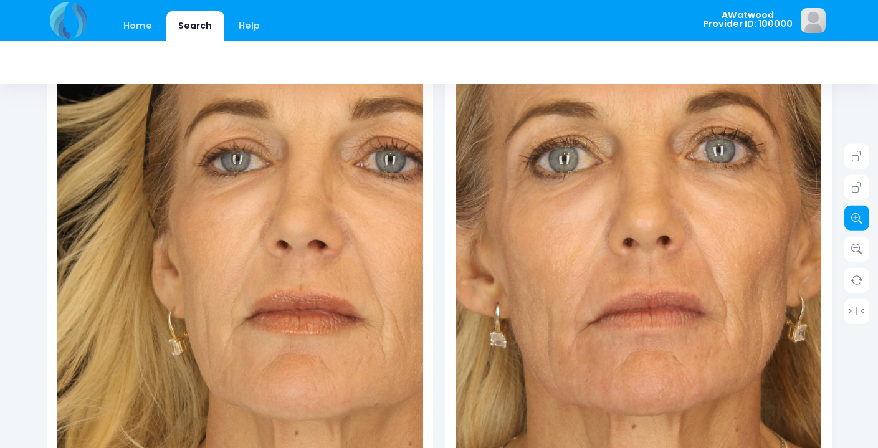
click at [860, 216] on icon at bounding box center [856, 217] width 11 height 11
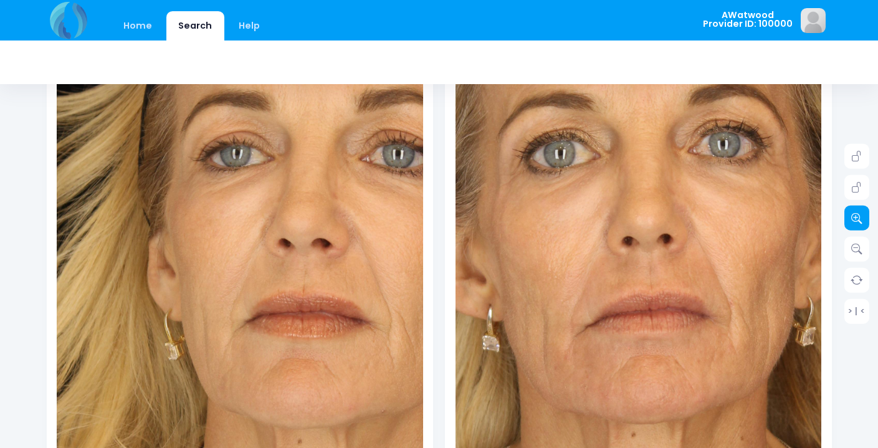
click at [860, 216] on icon at bounding box center [856, 217] width 11 height 11
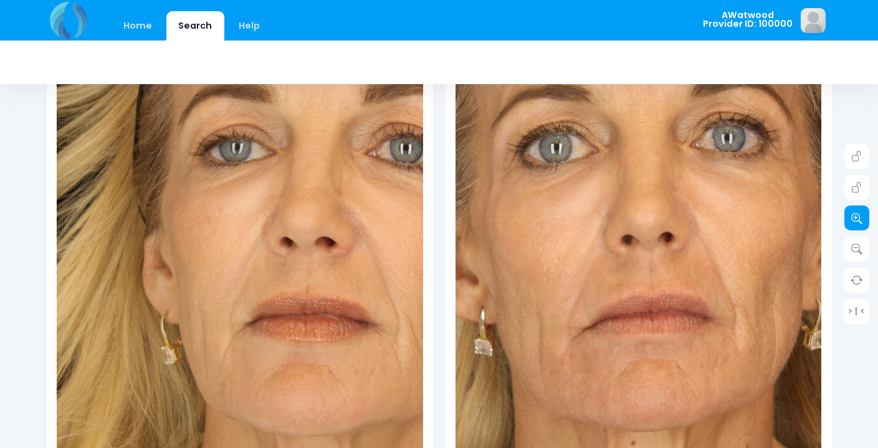
click at [860, 216] on icon at bounding box center [856, 217] width 11 height 11
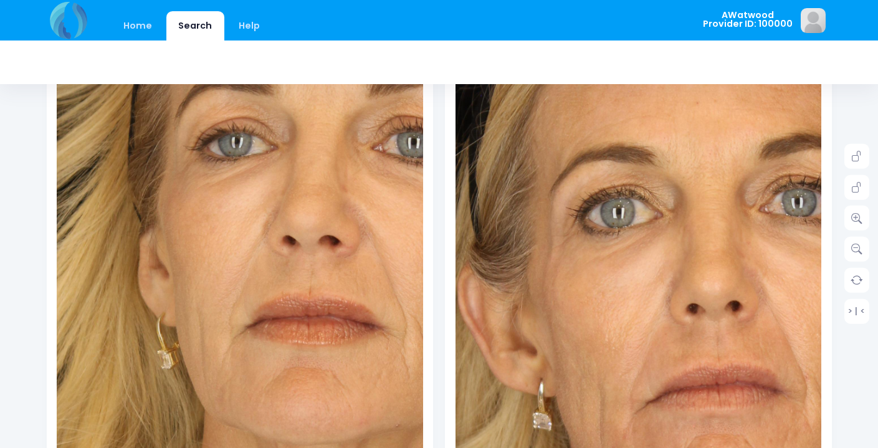
click at [583, 185] on img at bounding box center [703, 338] width 805 height 1208
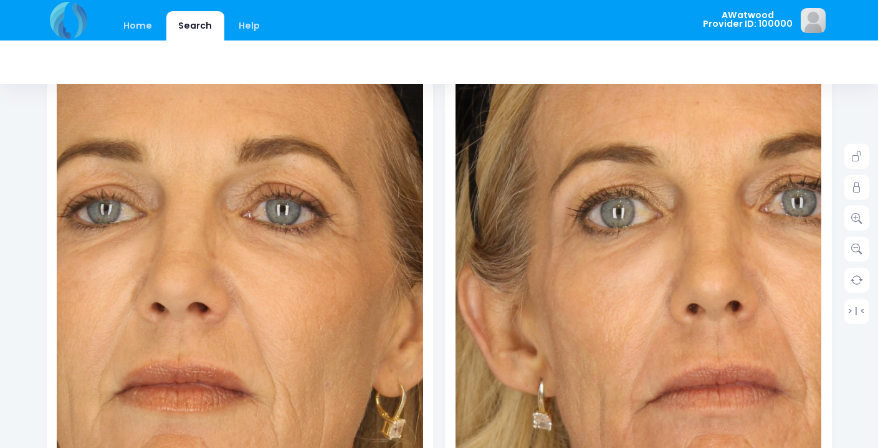
click at [349, 187] on img at bounding box center [108, 335] width 805 height 1208
click at [855, 191] on icon at bounding box center [856, 187] width 11 height 11
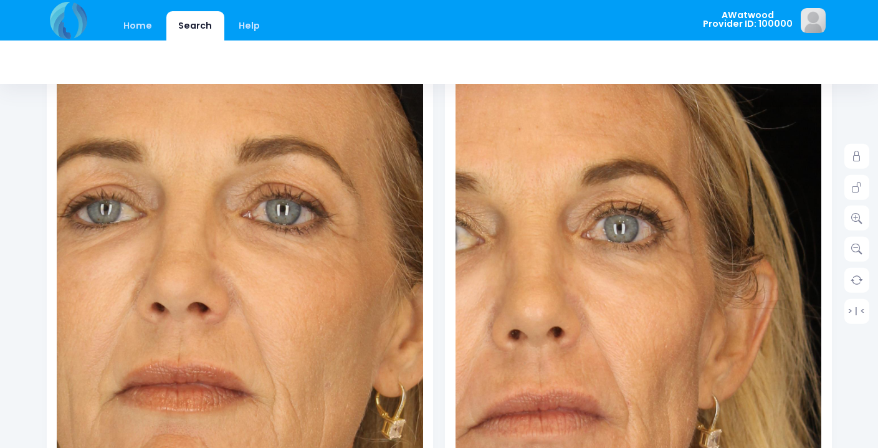
click at [731, 166] on img at bounding box center [525, 364] width 805 height 1208
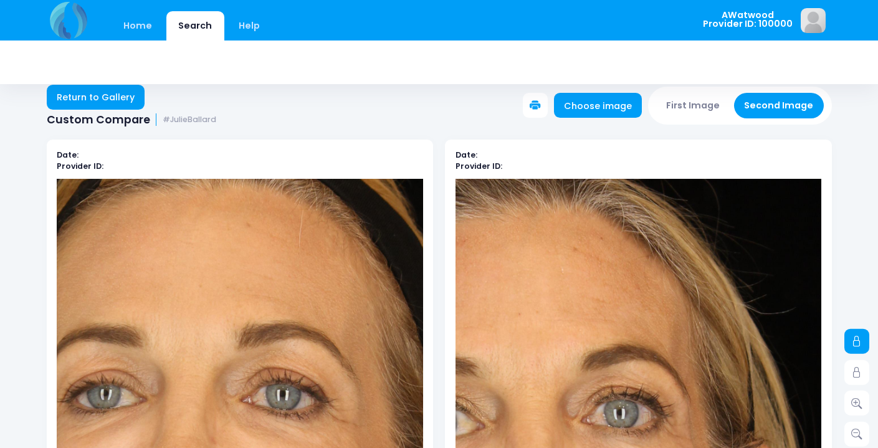
scroll to position [0, 0]
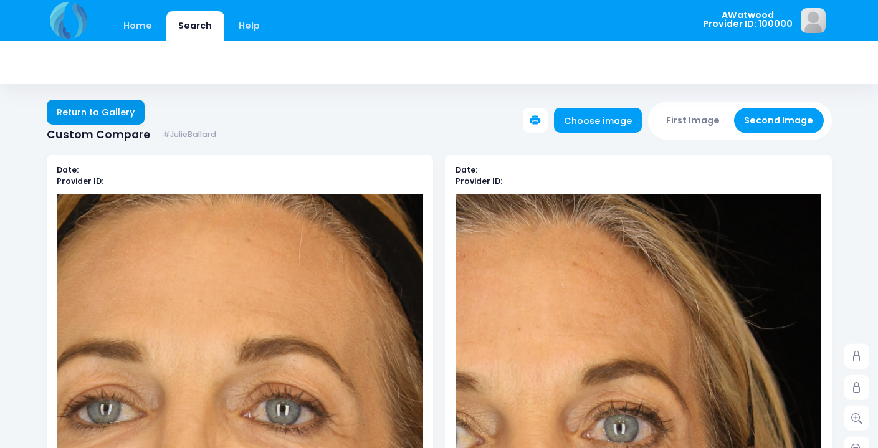
click at [75, 113] on link "Return to Gallery" at bounding box center [96, 112] width 98 height 25
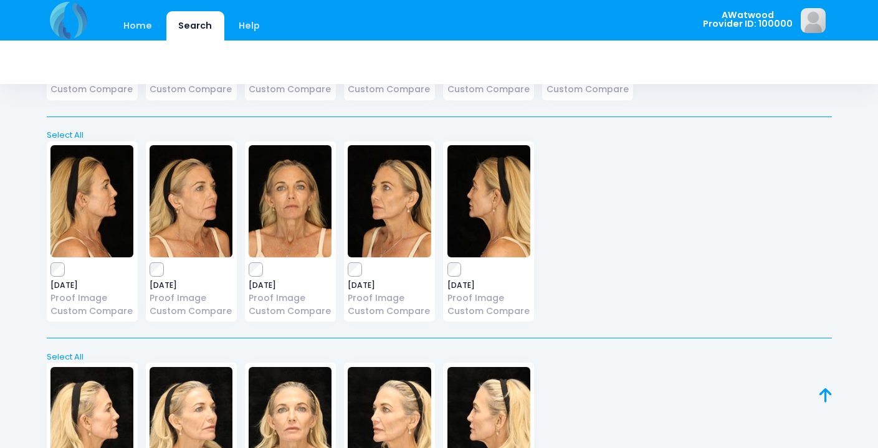
scroll to position [4195, 0]
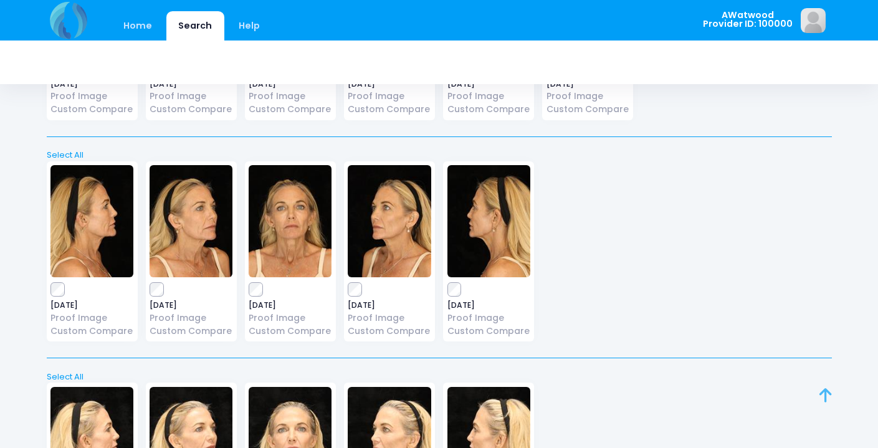
click at [823, 395] on icon at bounding box center [825, 395] width 12 height 1
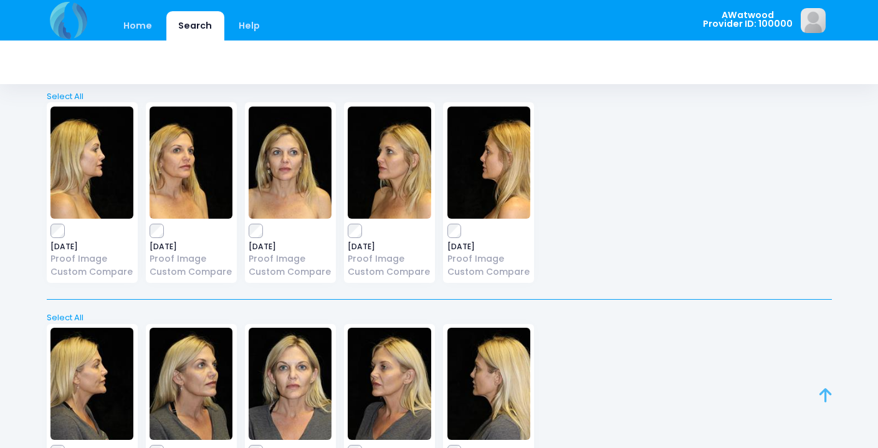
scroll to position [0, 0]
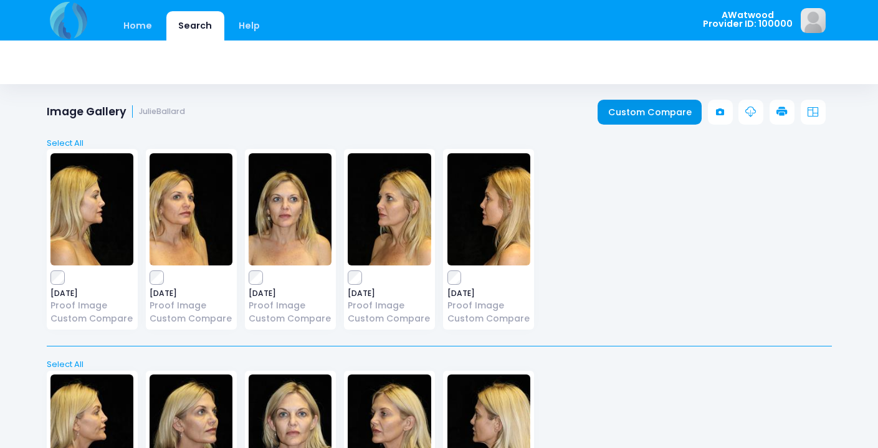
click at [643, 116] on link "Custom Compare" at bounding box center [649, 112] width 104 height 25
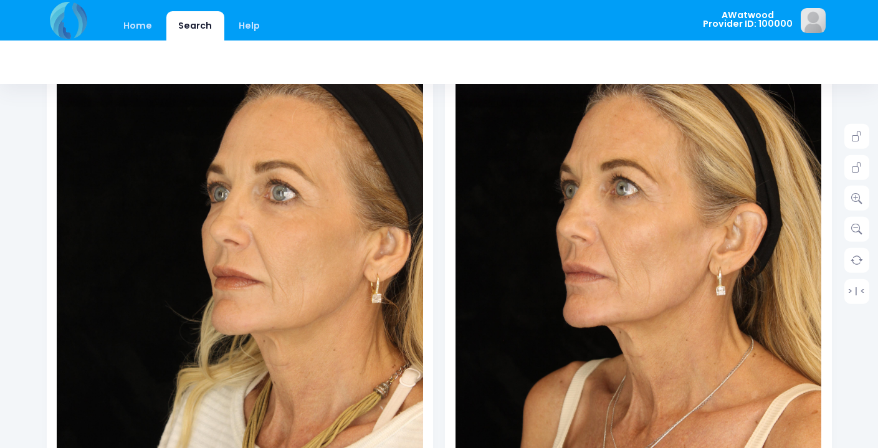
scroll to position [221, 0]
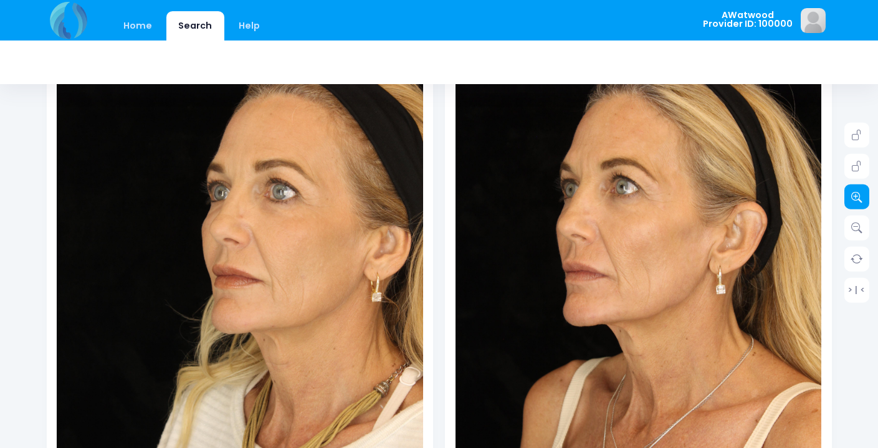
click at [857, 204] on link at bounding box center [856, 196] width 25 height 25
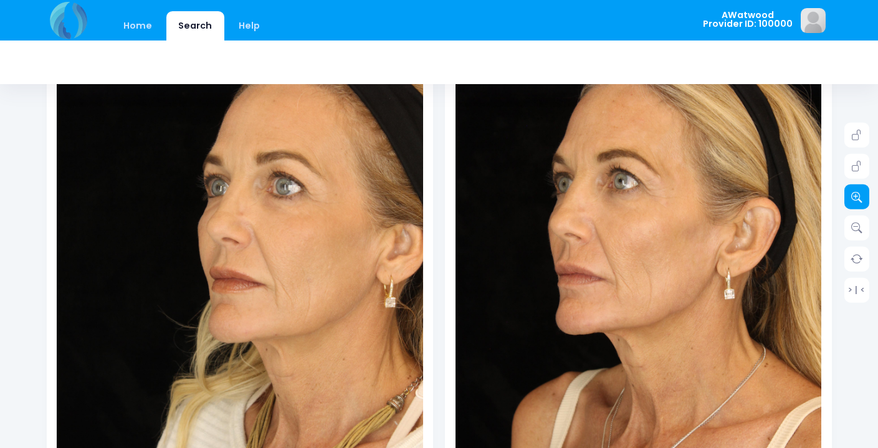
click at [857, 204] on link at bounding box center [856, 196] width 25 height 25
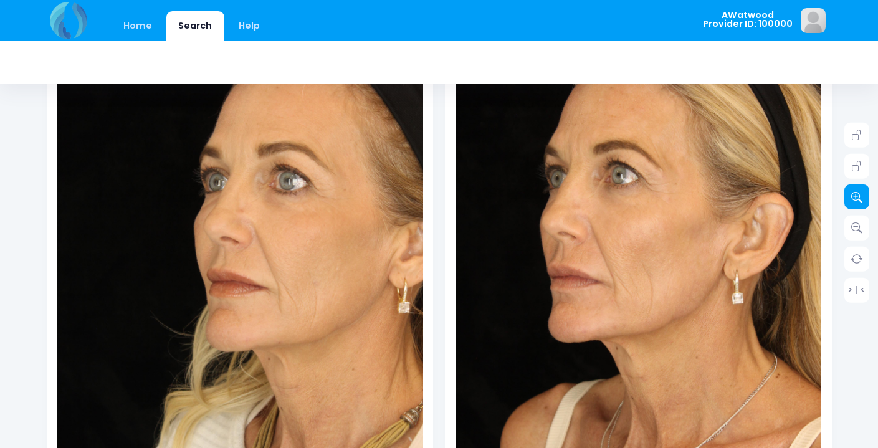
click at [857, 204] on link at bounding box center [856, 196] width 25 height 25
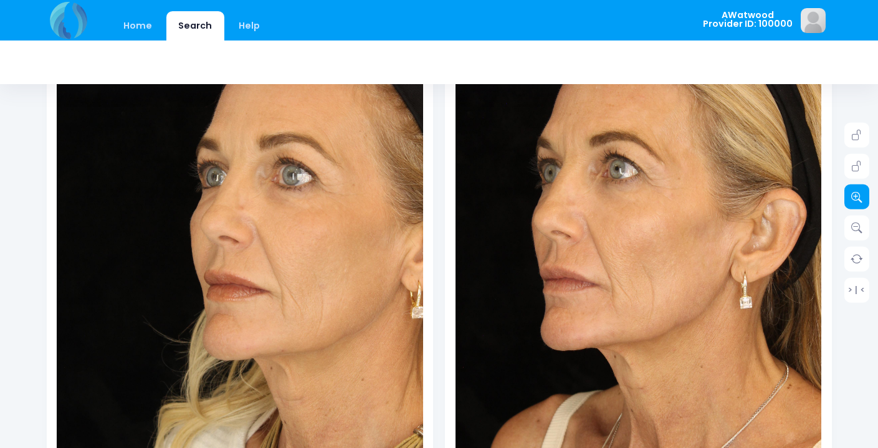
click at [857, 204] on link at bounding box center [856, 196] width 25 height 25
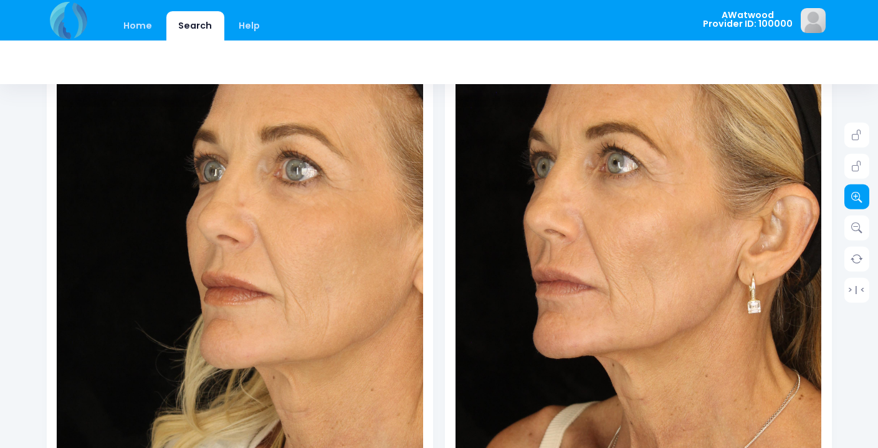
click at [857, 204] on link at bounding box center [856, 196] width 25 height 25
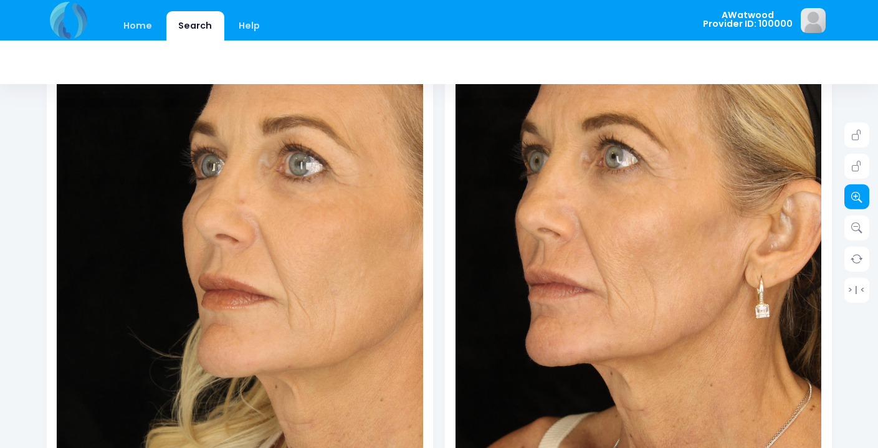
click at [857, 204] on link at bounding box center [856, 196] width 25 height 25
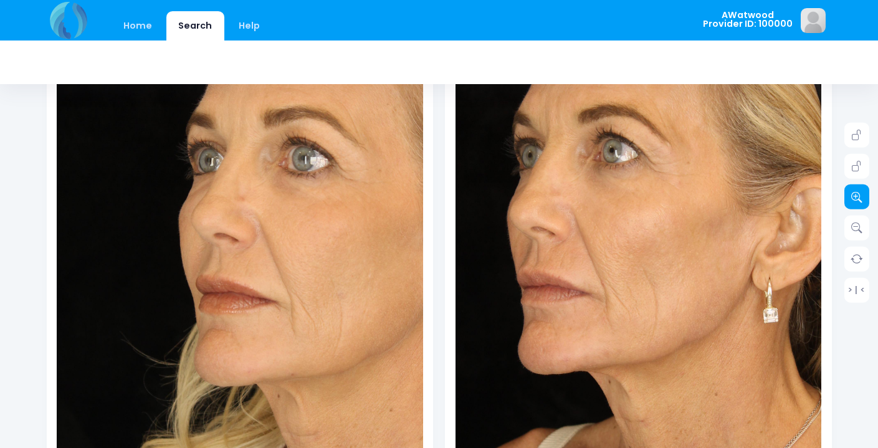
click at [857, 204] on link at bounding box center [856, 196] width 25 height 25
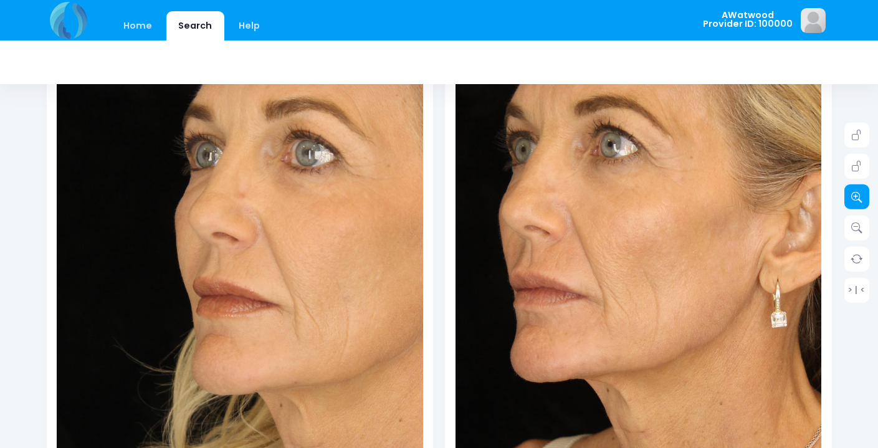
click at [857, 204] on link at bounding box center [856, 196] width 25 height 25
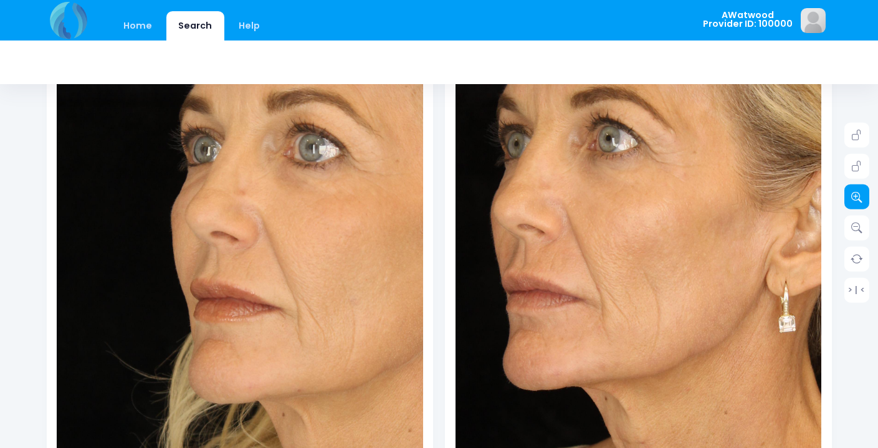
click at [857, 204] on link at bounding box center [856, 196] width 25 height 25
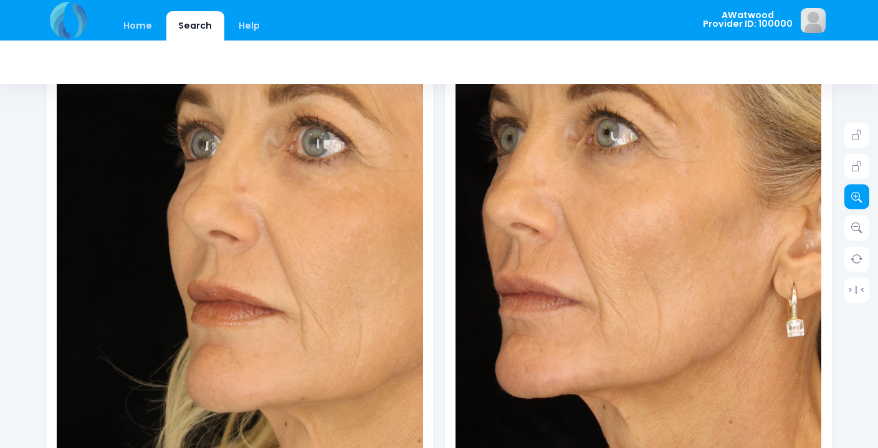
click at [857, 204] on link at bounding box center [856, 196] width 25 height 25
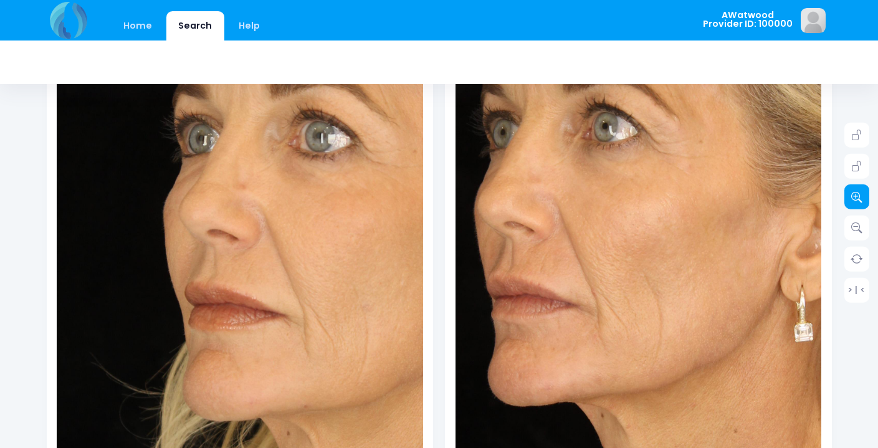
click at [857, 204] on link at bounding box center [856, 196] width 25 height 25
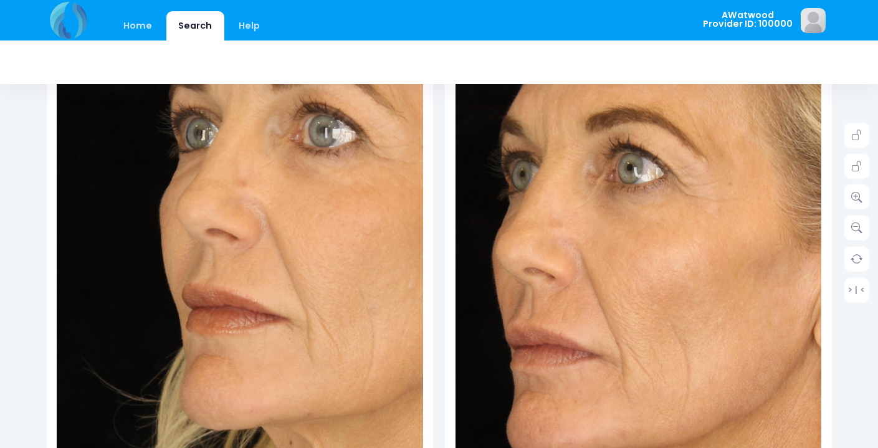
click at [614, 178] on img at bounding box center [664, 294] width 769 height 1153
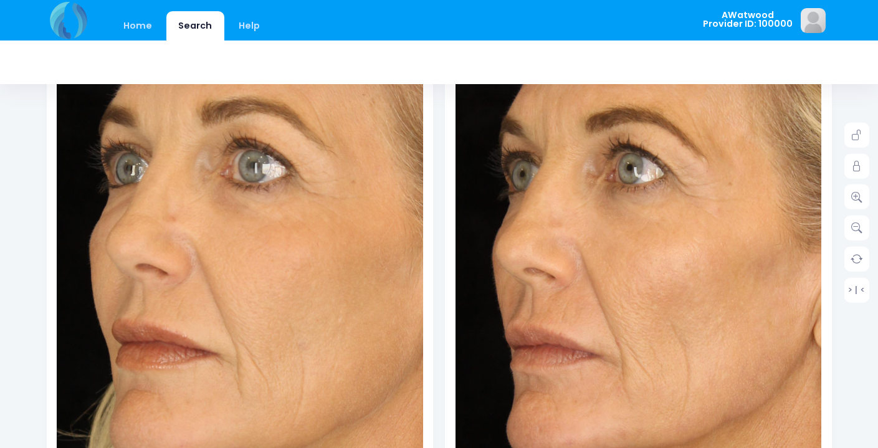
click at [303, 187] on img at bounding box center [169, 281] width 769 height 1153
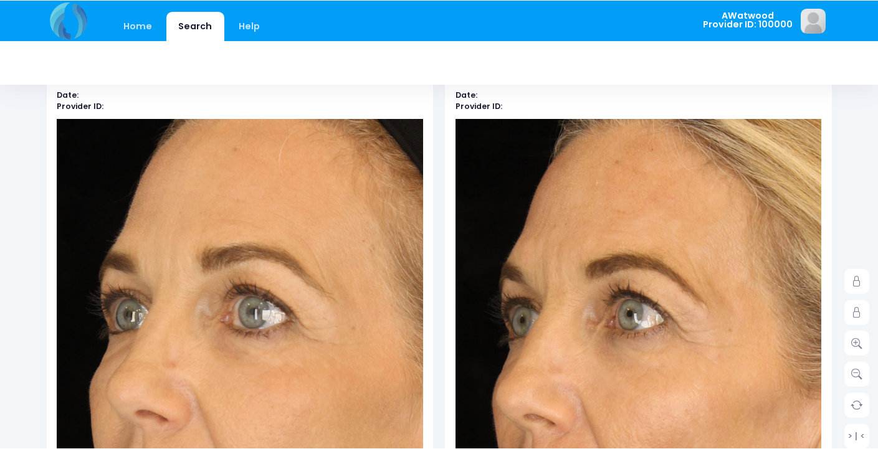
scroll to position [0, 0]
